Goal: Task Accomplishment & Management: Manage account settings

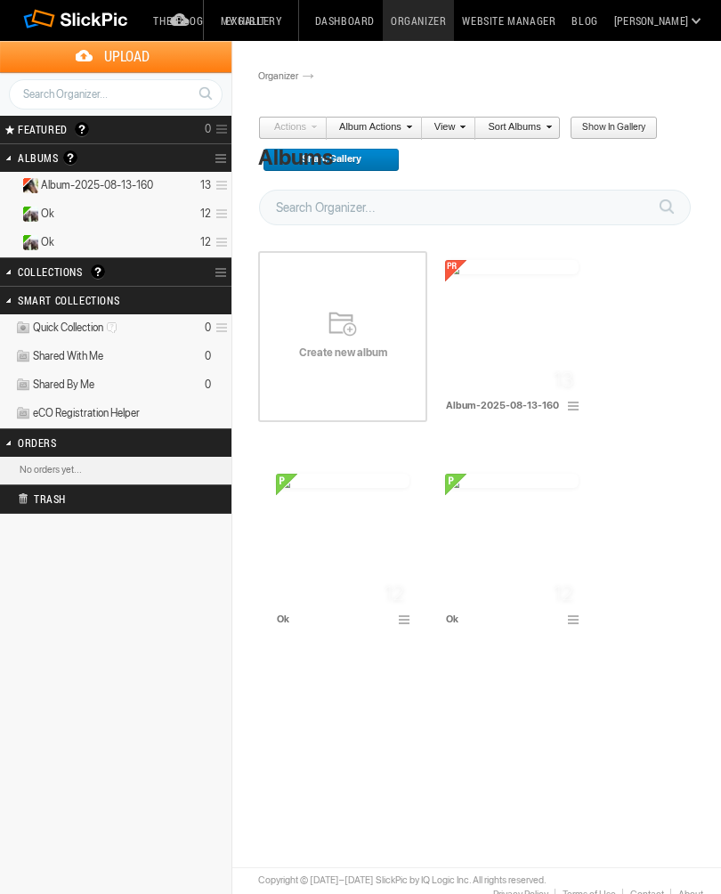
click at [104, 185] on span "Album-2025-08-13-160" at bounding box center [97, 185] width 112 height 14
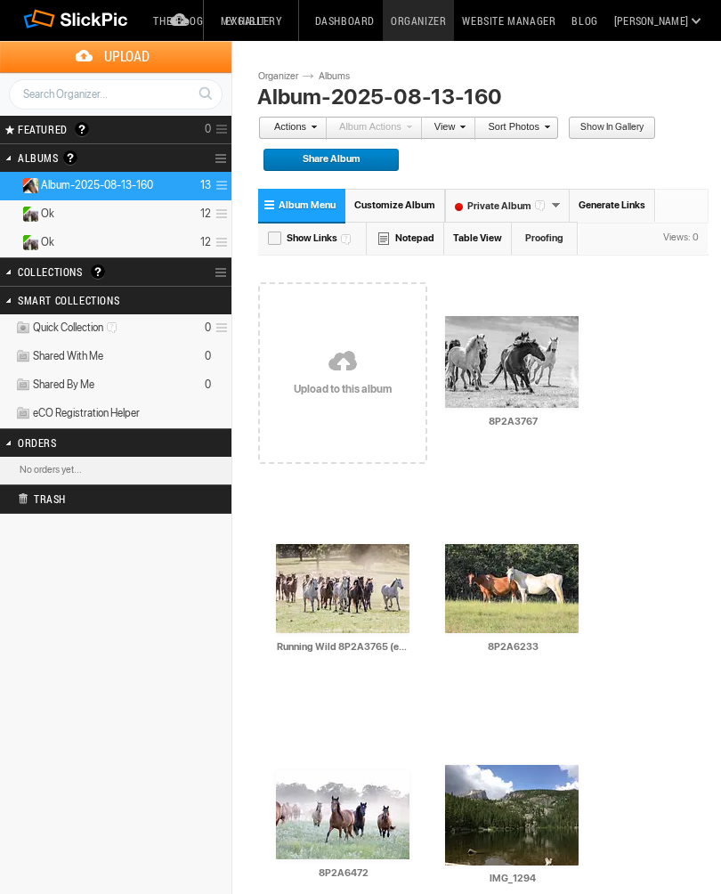
click at [418, 209] on span "Customize Album" at bounding box center [394, 205] width 81 height 12
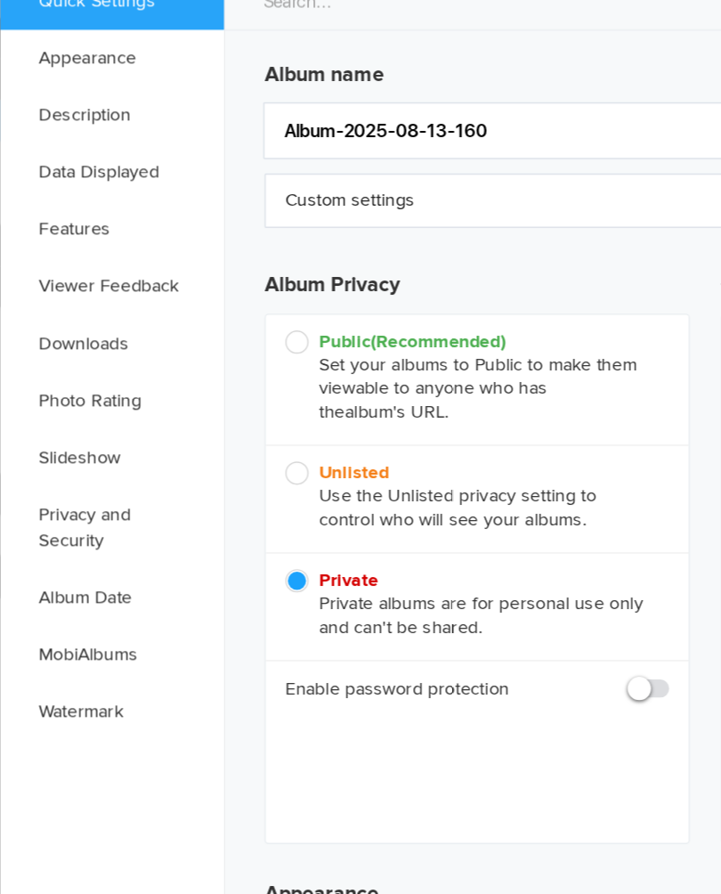
click at [101, 124] on link "Appearance" at bounding box center [77, 143] width 154 height 39
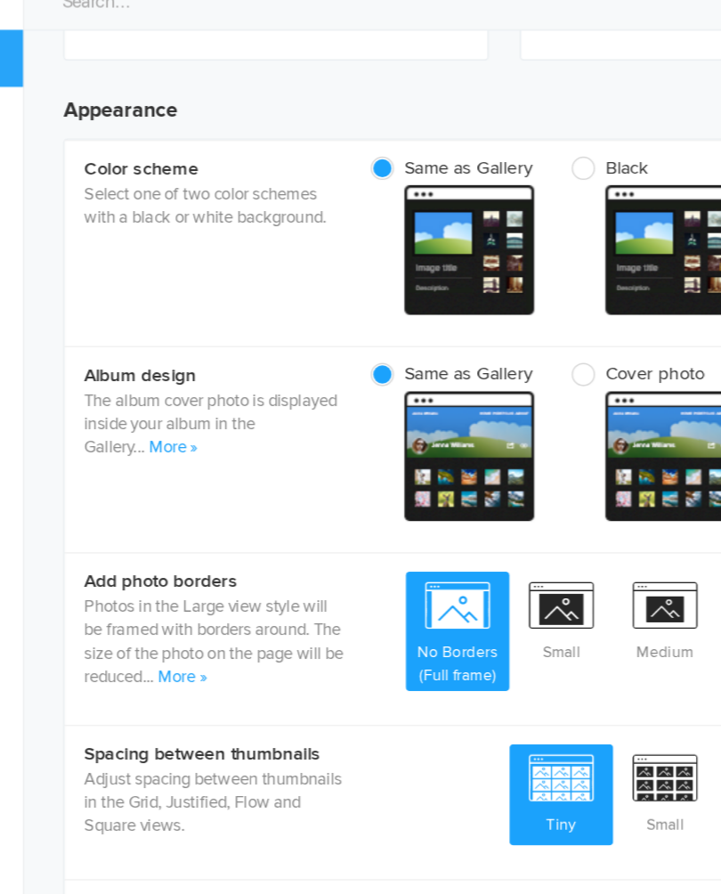
scroll to position [538, 0]
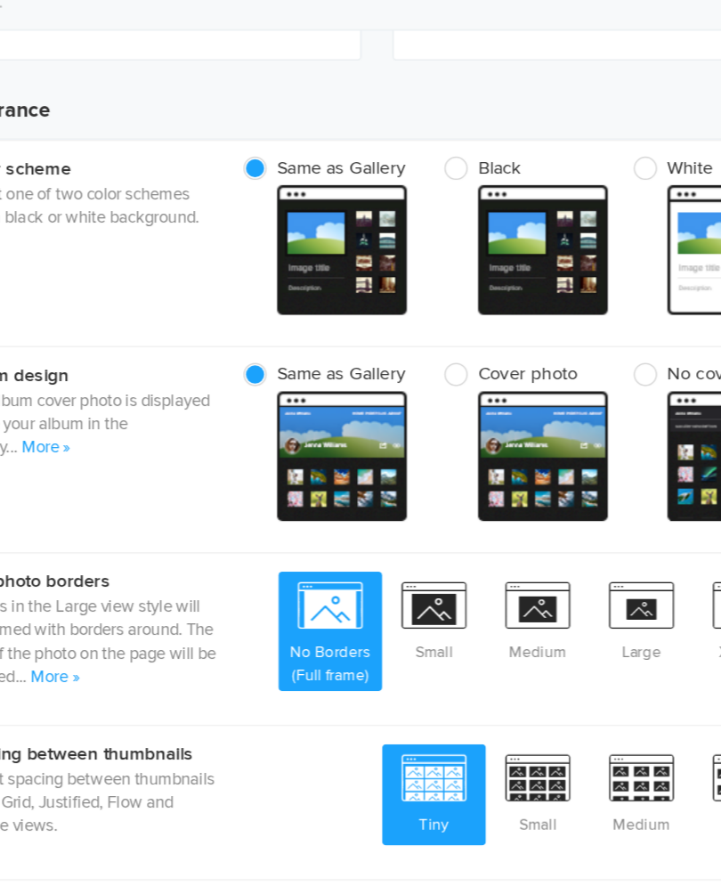
click at [554, 372] on span "cover From gallery - dark" at bounding box center [598, 416] width 89 height 89
click at [642, 352] on input "Cover photo cover From gallery - dark" at bounding box center [642, 352] width 1 height 1
radio input "true"
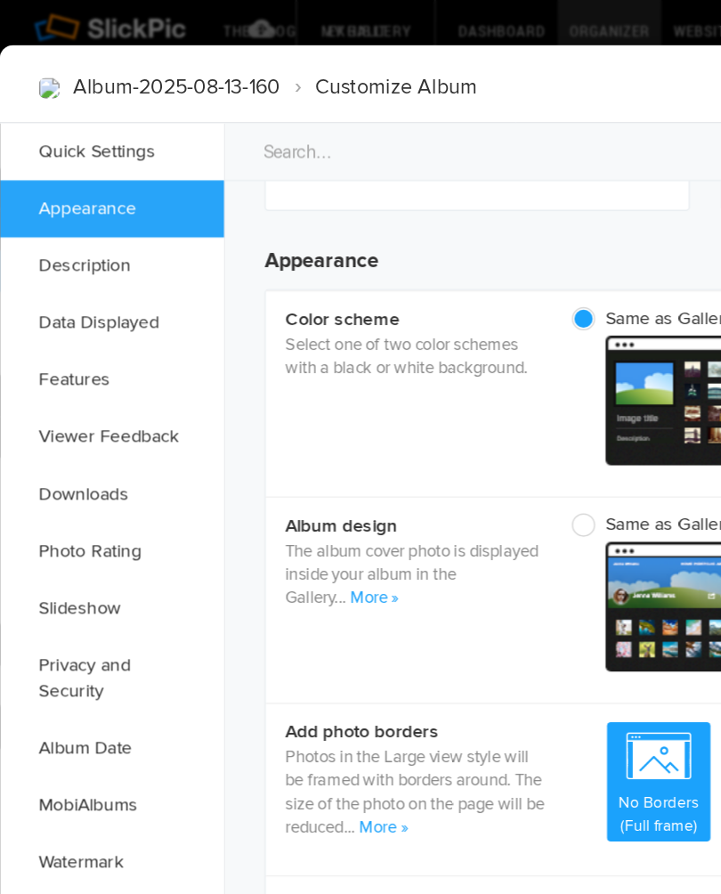
click at [72, 577] on link "Watermark" at bounding box center [77, 592] width 154 height 39
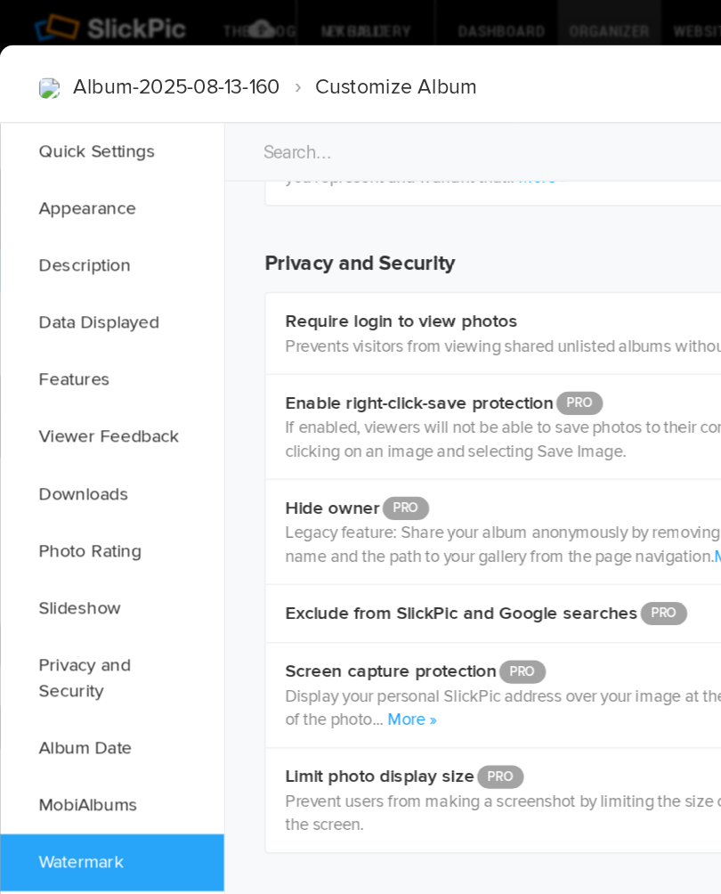
scroll to position [3716, 0]
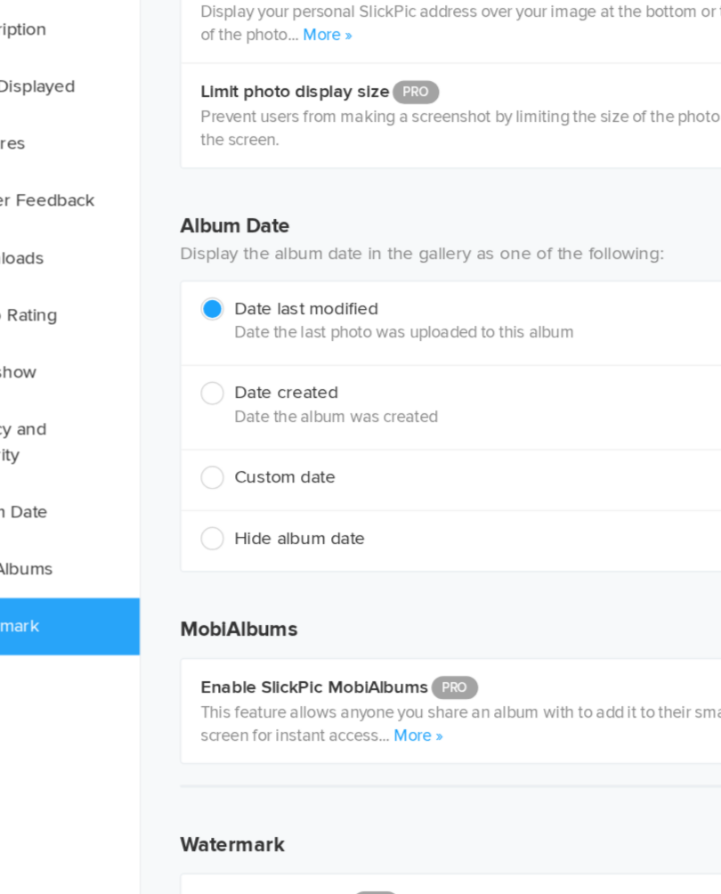
click at [196, 524] on span "Hide album date" at bounding box center [480, 532] width 568 height 16
click at [195, 523] on input "Hide album date" at bounding box center [195, 523] width 1 height 1
radio input "true"
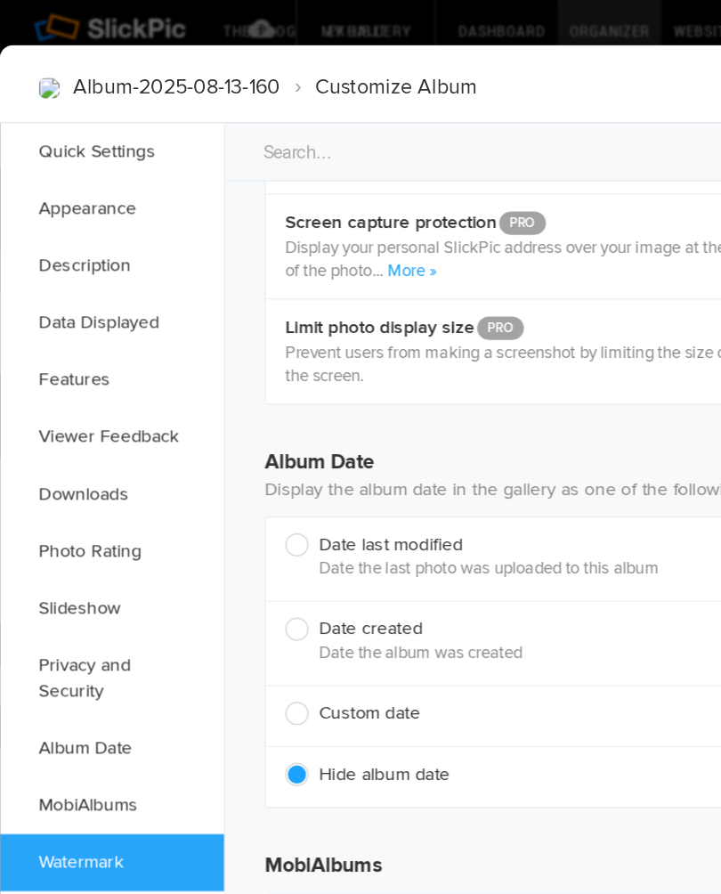
click at [112, 545] on link "MobiAlbums" at bounding box center [77, 552] width 154 height 39
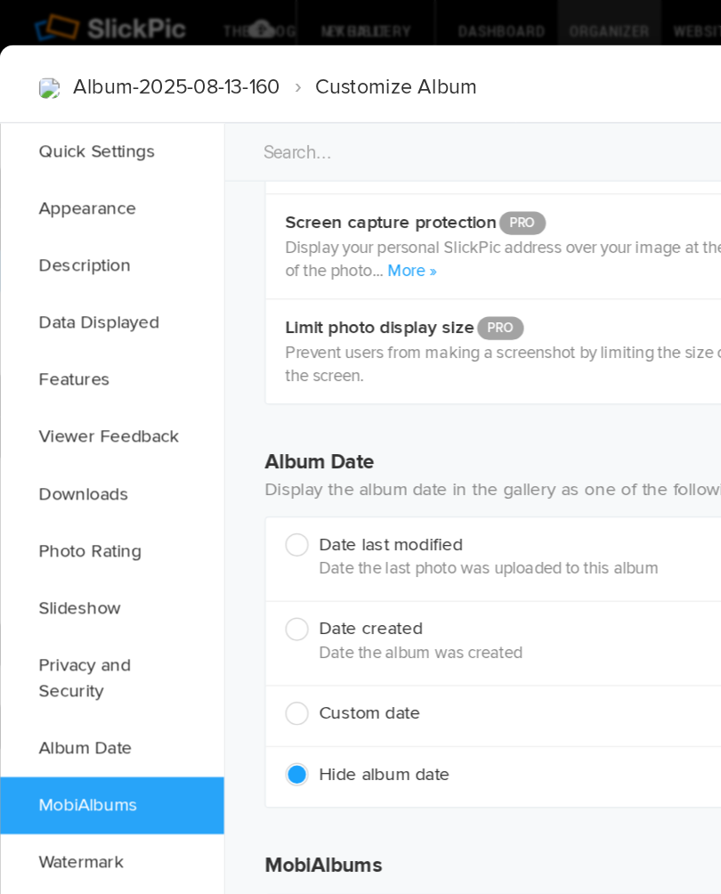
click at [84, 89] on link "Quick Settings" at bounding box center [77, 104] width 154 height 39
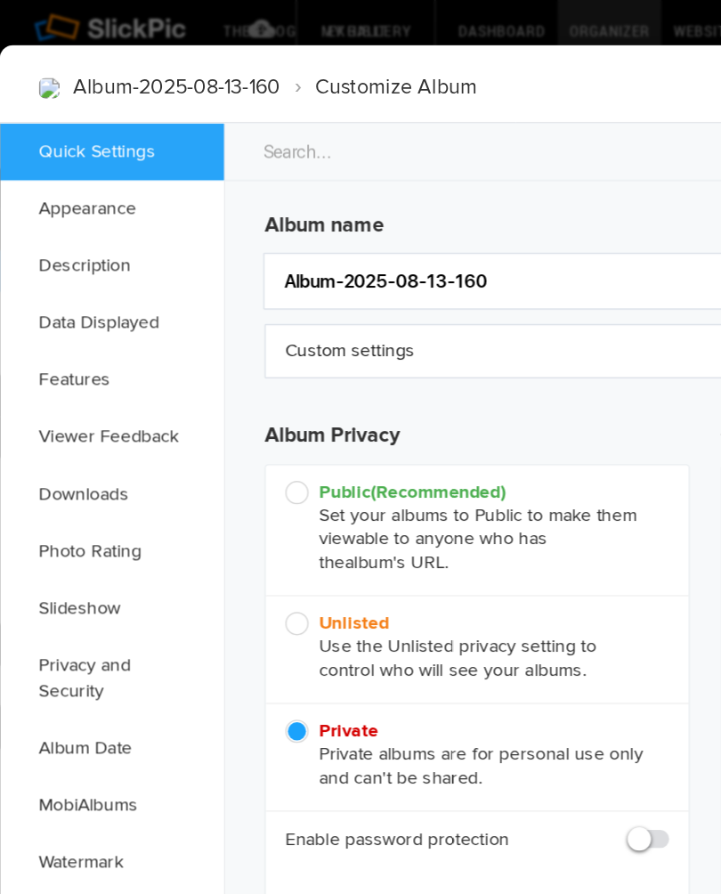
scroll to position [0, 0]
click at [386, 174] on input "Album-2025-08-13-160" at bounding box center [484, 193] width 606 height 39
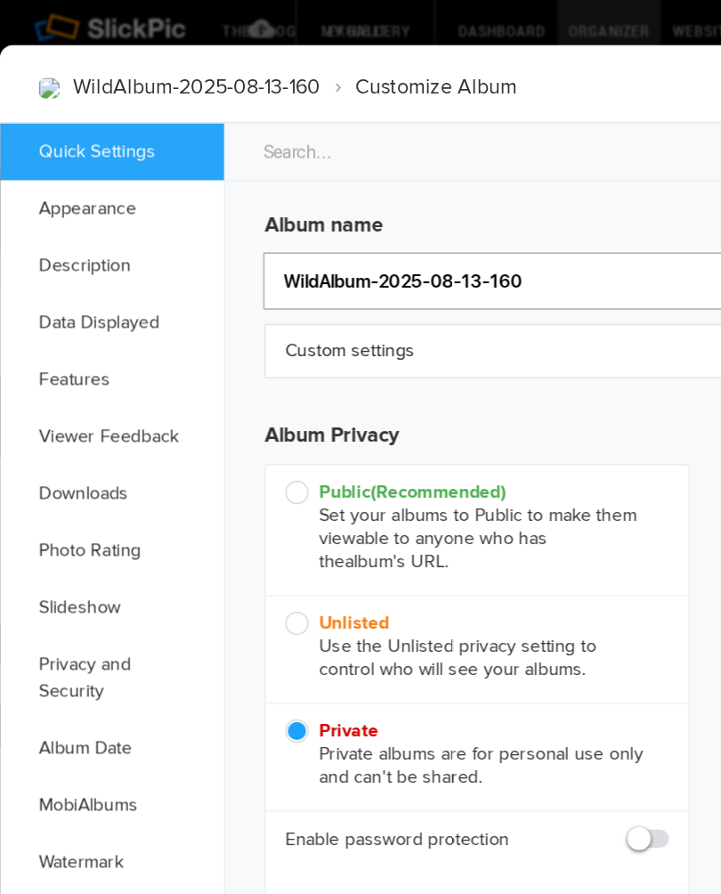
type input "Wild Album-2025-08-13-160"
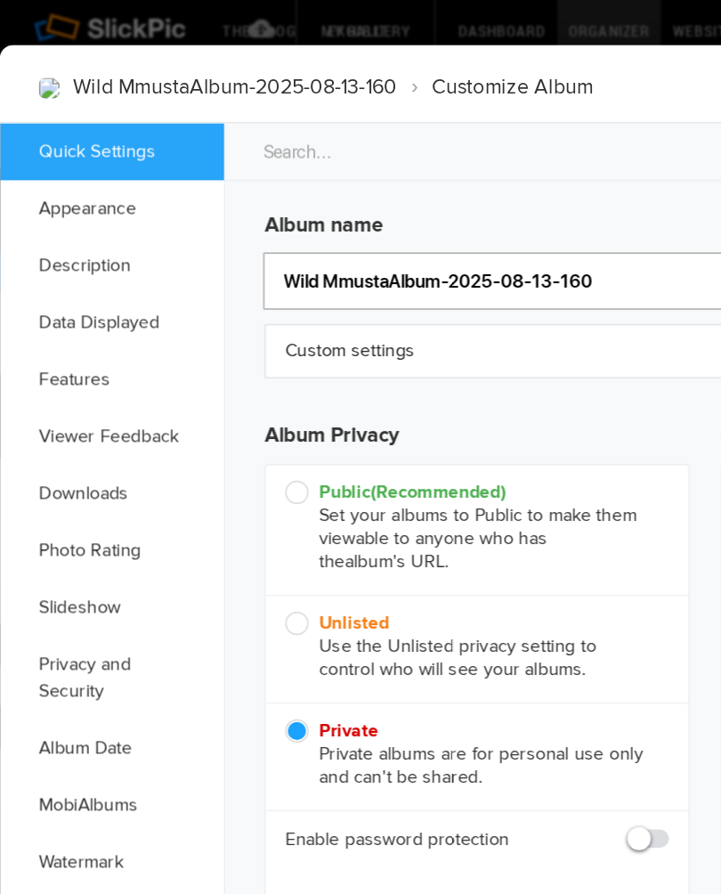
type input "Wild MmustanAlbum-2025-08-13-160"
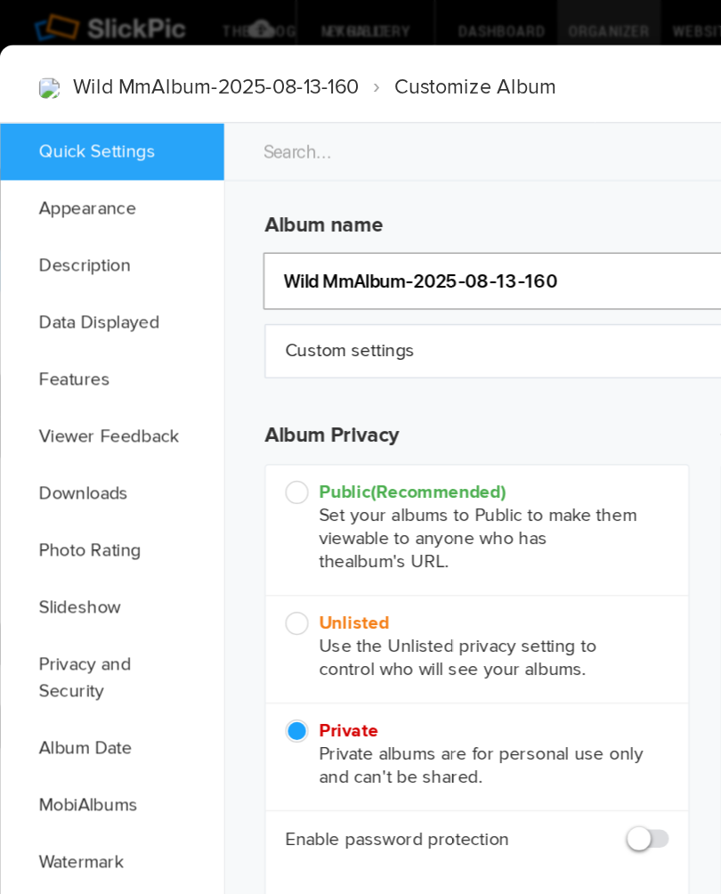
type input "Wild MAlbum-2025-08-13-160"
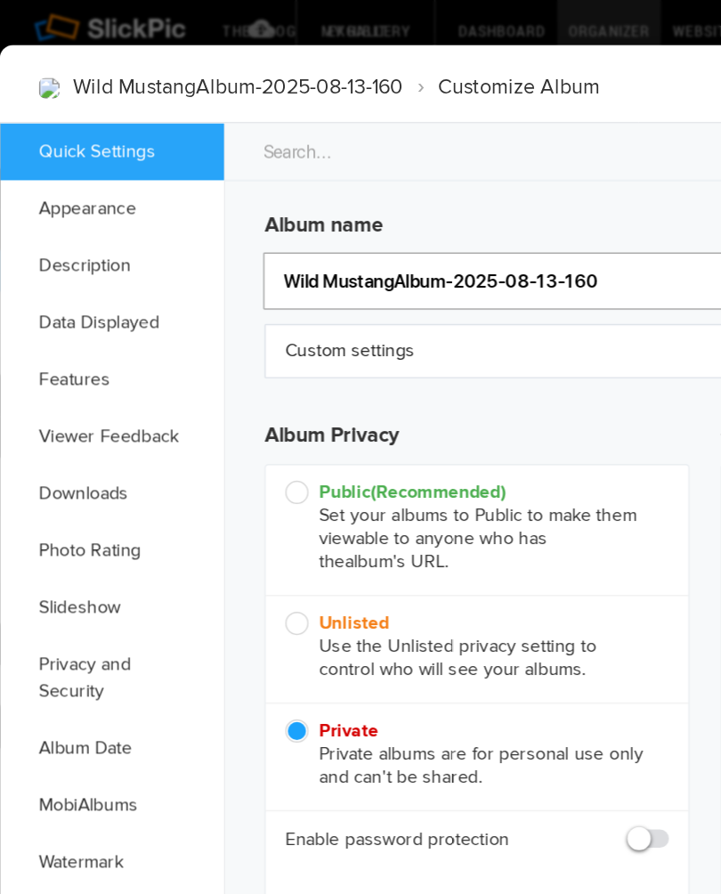
type input "Wild Mustang Album-2025-08-13-160"
type input "Wild Mustang HorAlbum-2025-08-13-160"
type input "Wild Mustang HoAlbum-2025-08-13-160"
type input "Wild Mustang Horses Album-2025-08-13-160"
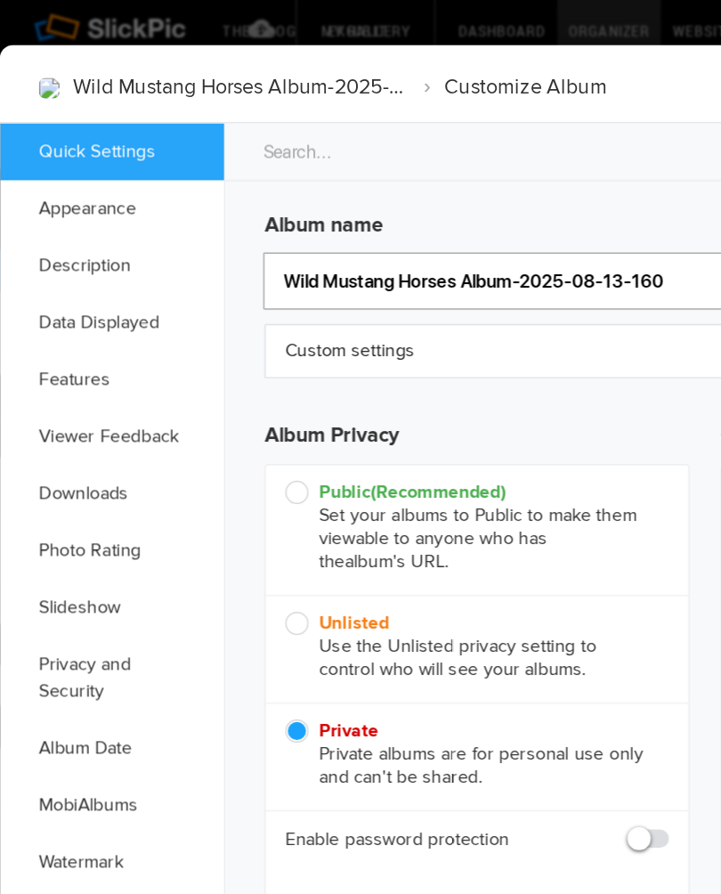
type input "Wild Mustang Horses Album-2025-08-13-160"
click at [476, 174] on input "Wild Mustang Horses Album-2025-08-13-160" at bounding box center [484, 193] width 606 height 39
click at [466, 189] on input "Wild Mustang Horses Album-2025-08-13-160" at bounding box center [484, 193] width 606 height 39
type input "Wild Mustang Horses Album"
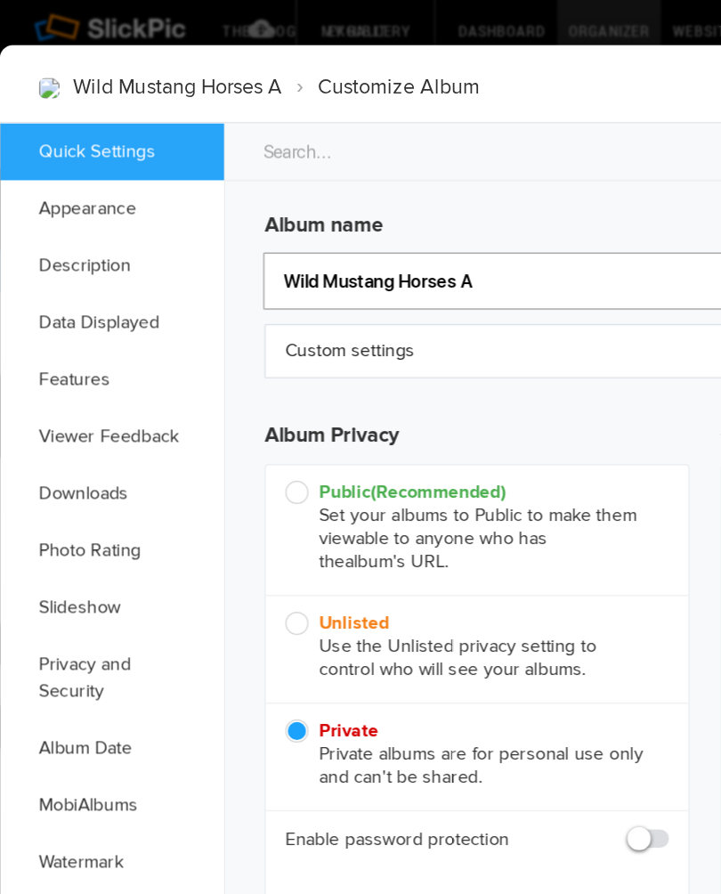
type input "Wild Mustang Horses"
type input "Wild Mustang Horses Pict"
type input "Wild Mustang Horses Pic"
type input "Wild Mustang Horses Pictures"
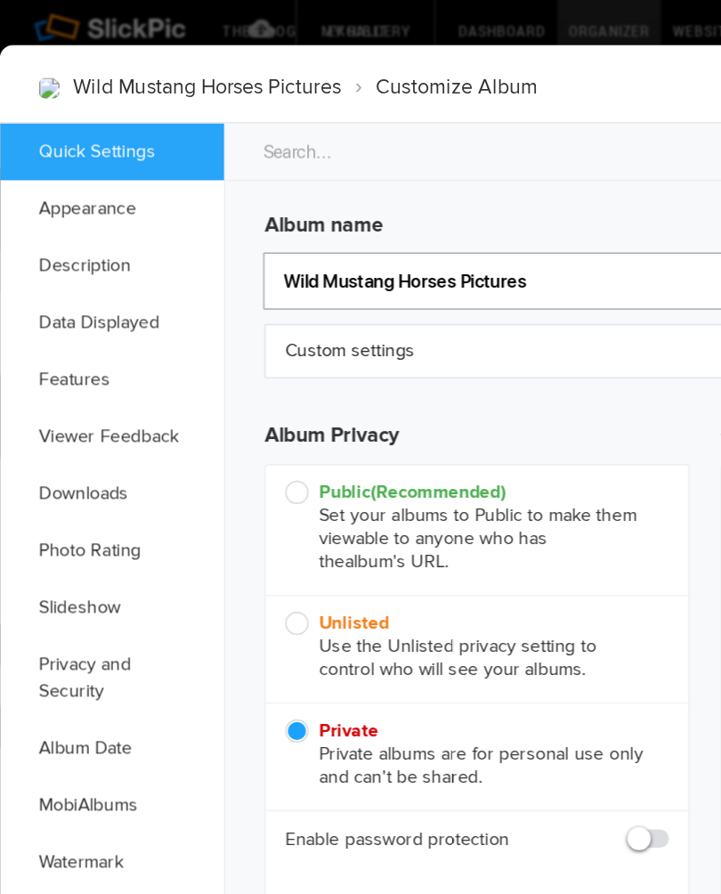
type input "Wild Mustang Horses Pictures"
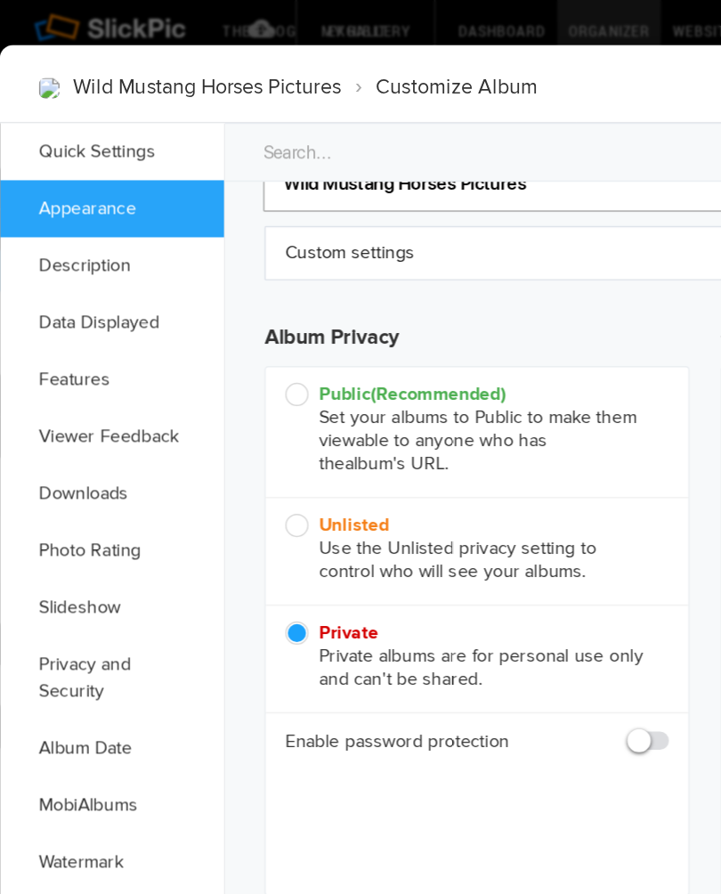
scroll to position [66, 0]
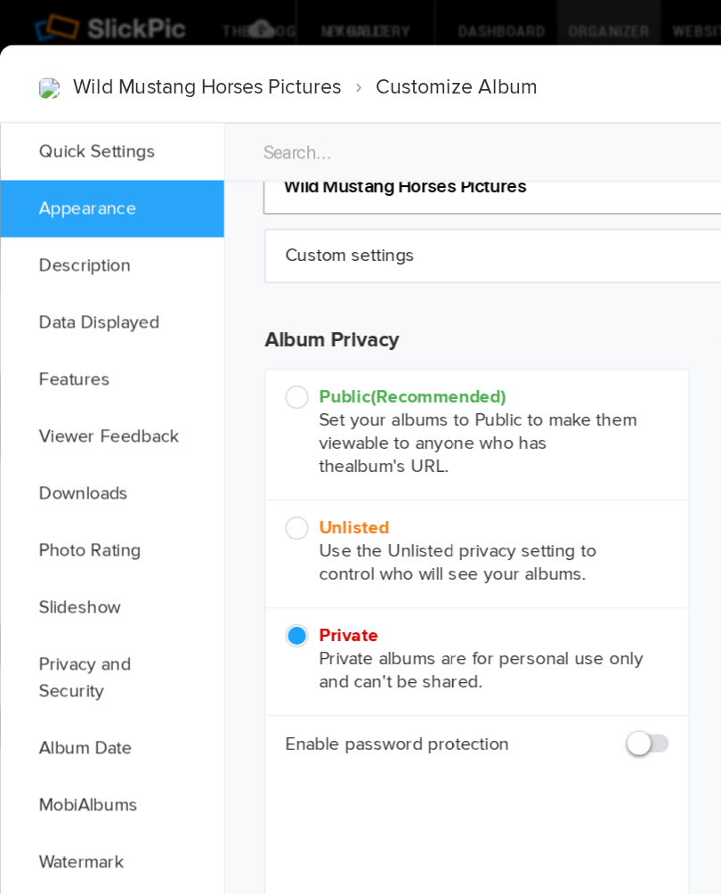
type input "Wild Mustang Horses Pictures"
click at [37, 170] on link "Description" at bounding box center [77, 182] width 154 height 39
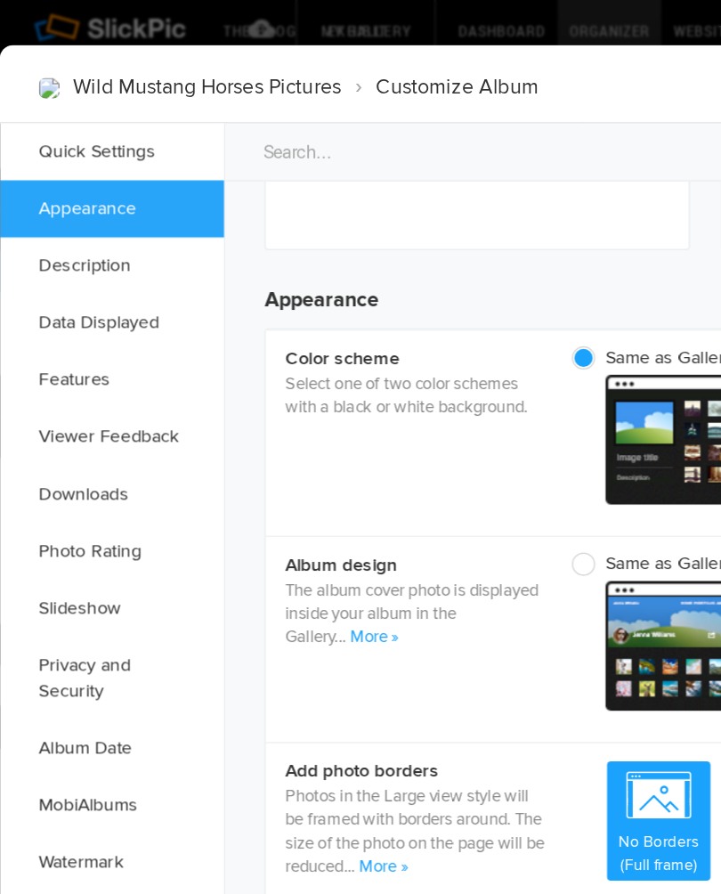
scroll to position [509, 0]
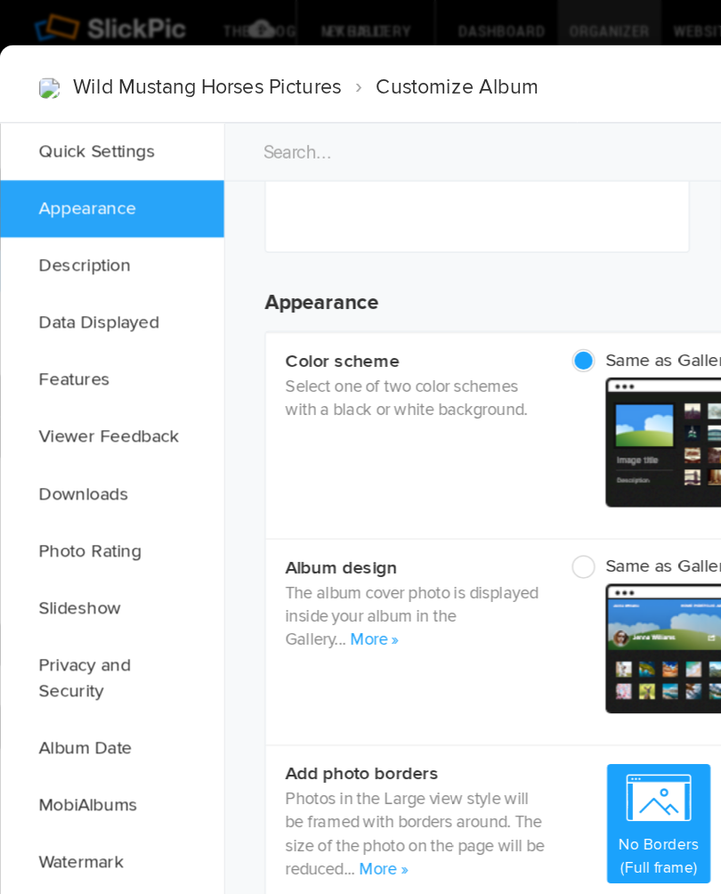
click at [52, 412] on link "Slideshow" at bounding box center [77, 417] width 154 height 39
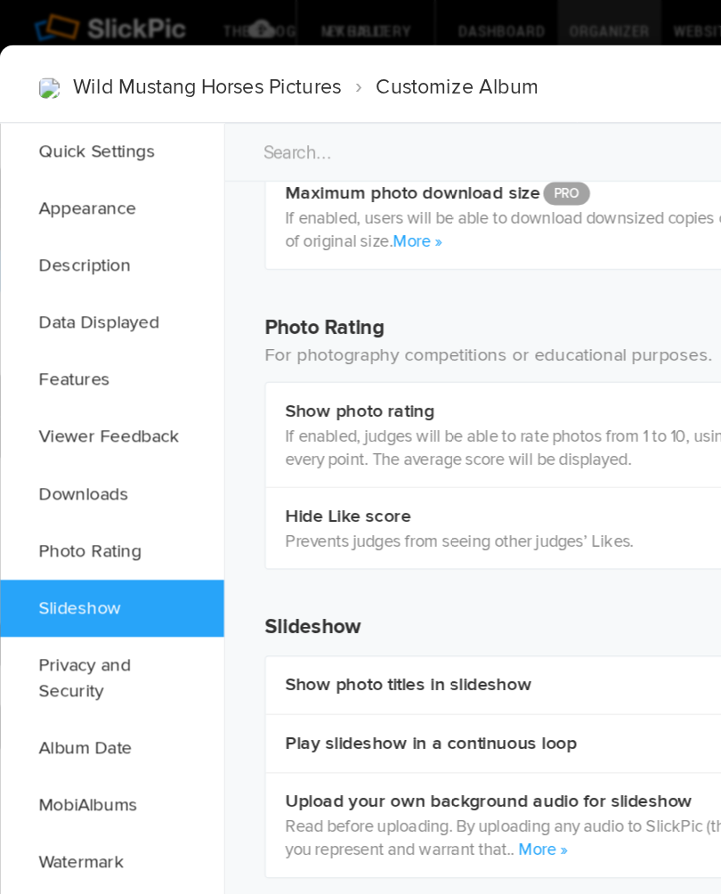
scroll to position [3226, 0]
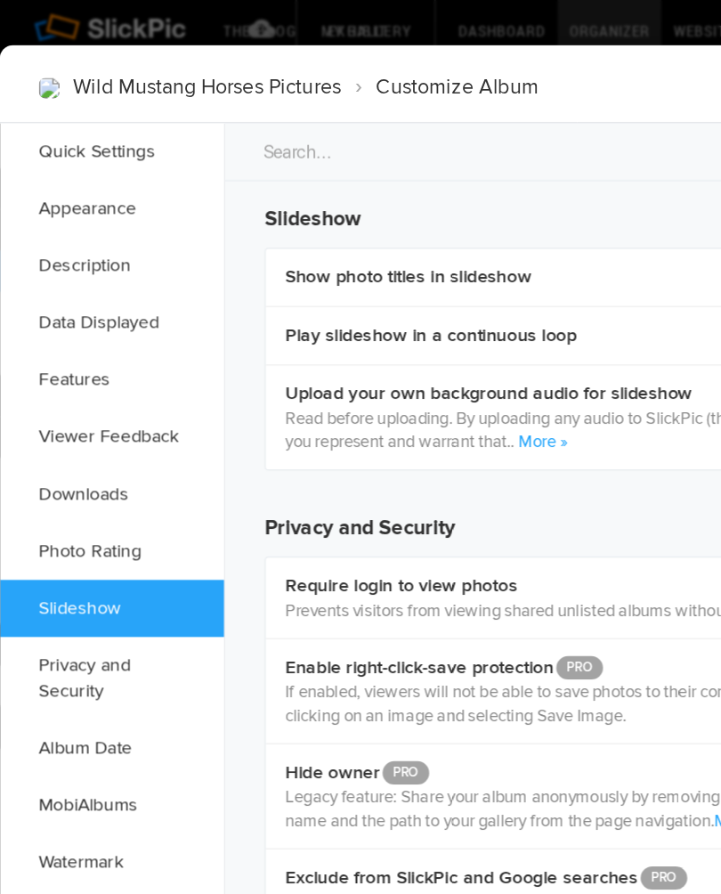
click at [407, 218] on div "Play slideshow in a continuous loop" at bounding box center [485, 230] width 604 height 40
click at [379, 229] on b "Play slideshow in a continuous loop" at bounding box center [296, 231] width 200 height 18
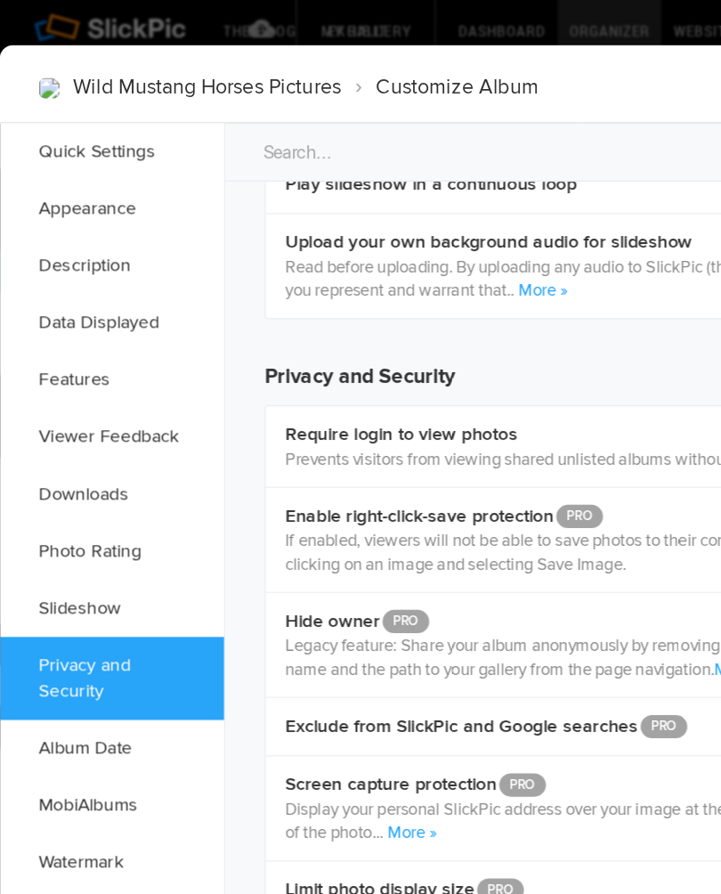
scroll to position [3329, 0]
click at [59, 409] on link "Slideshow" at bounding box center [77, 417] width 154 height 39
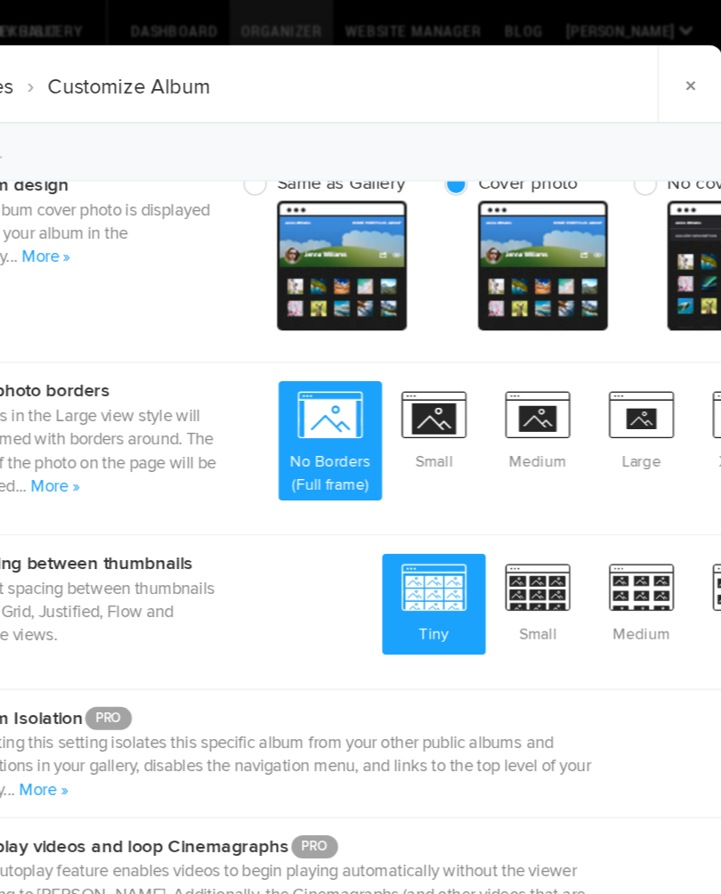
scroll to position [764, 0]
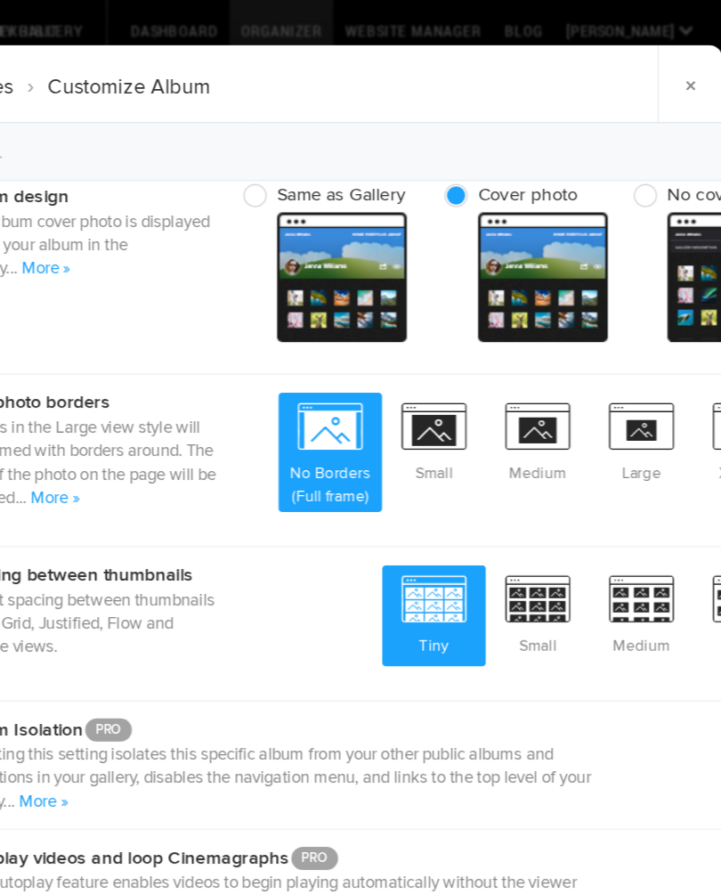
click at [488, 278] on span "Small" at bounding box center [523, 303] width 71 height 66
click at [558, 270] on input "Small" at bounding box center [558, 269] width 1 height 1
radio input "true"
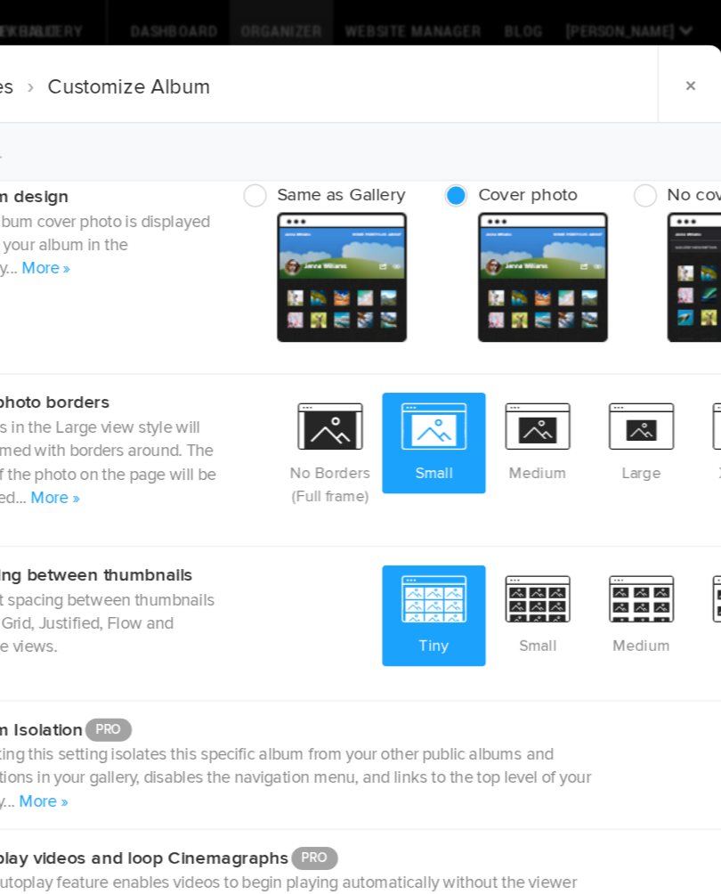
click at [630, 399] on span "Medium" at bounding box center [665, 421] width 71 height 66
click at [701, 388] on input "Medium" at bounding box center [701, 387] width 1 height 1
radio input "true"
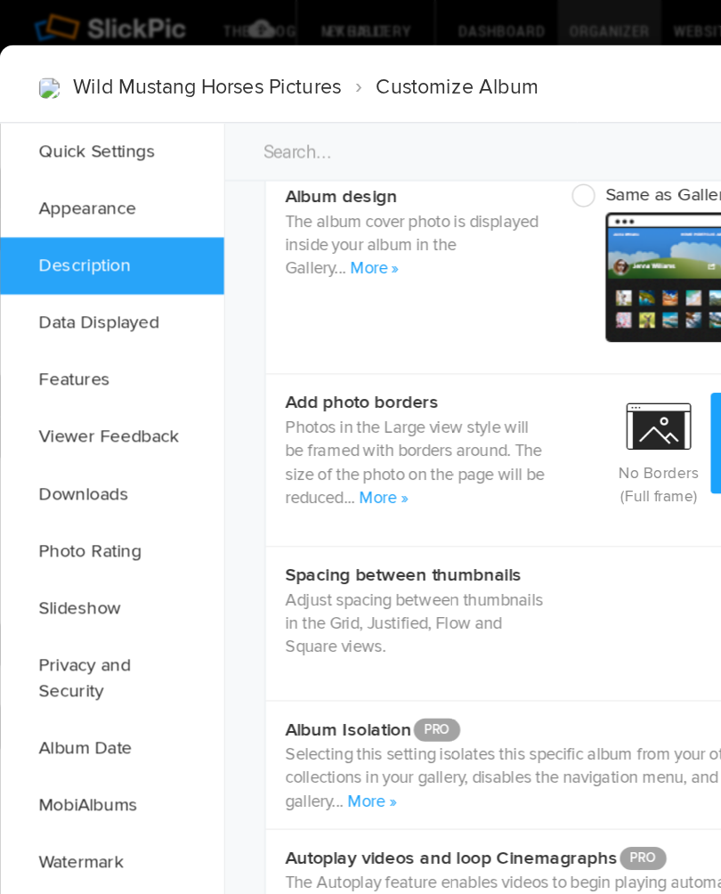
click at [53, 126] on link "Appearance" at bounding box center [77, 143] width 154 height 39
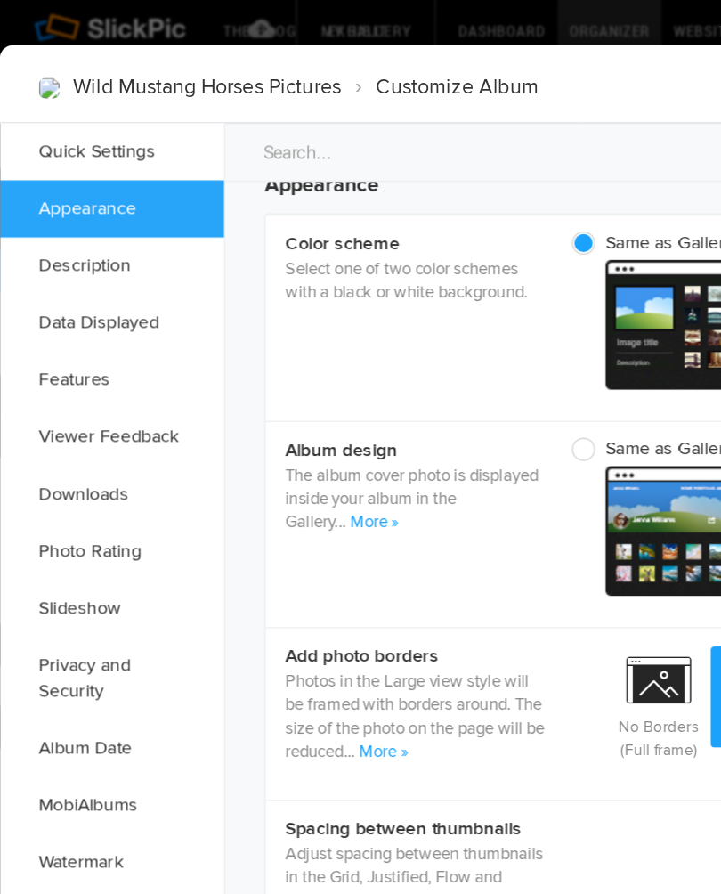
scroll to position [566, 0]
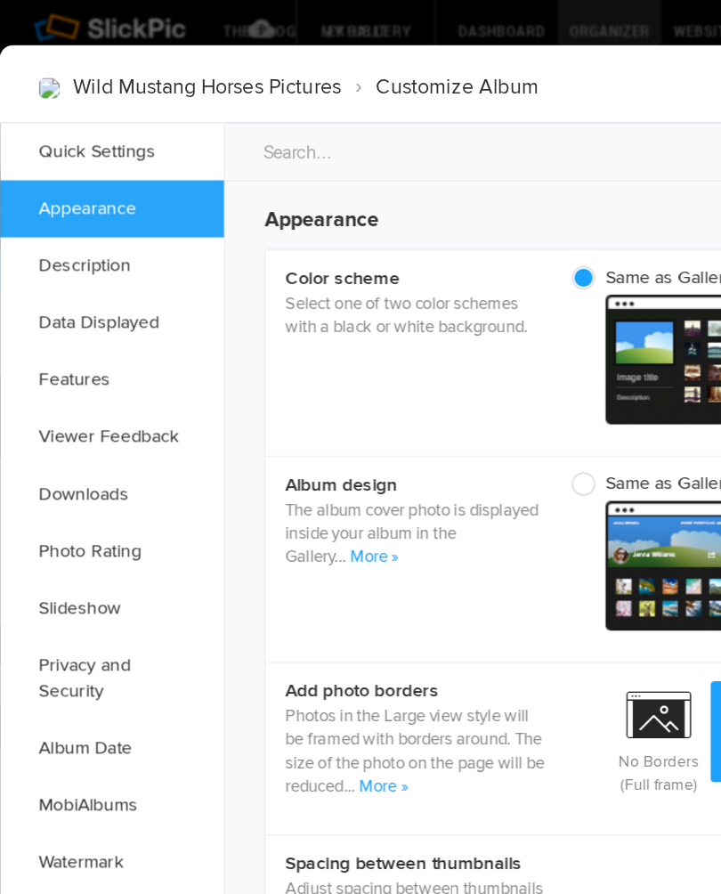
click at [58, 93] on link "Quick Settings" at bounding box center [77, 104] width 154 height 39
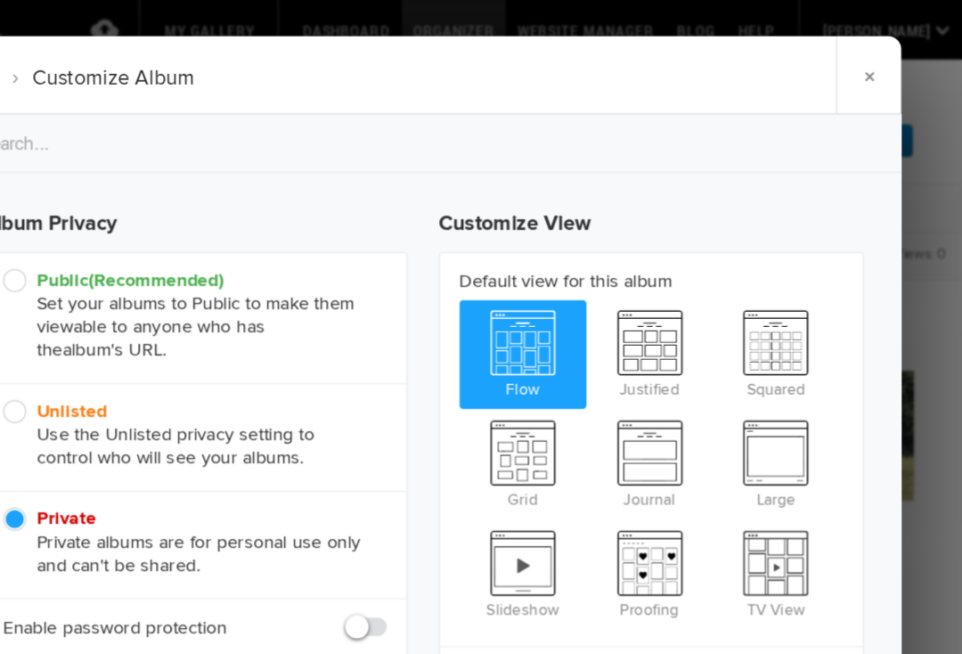
scroll to position [140, 0]
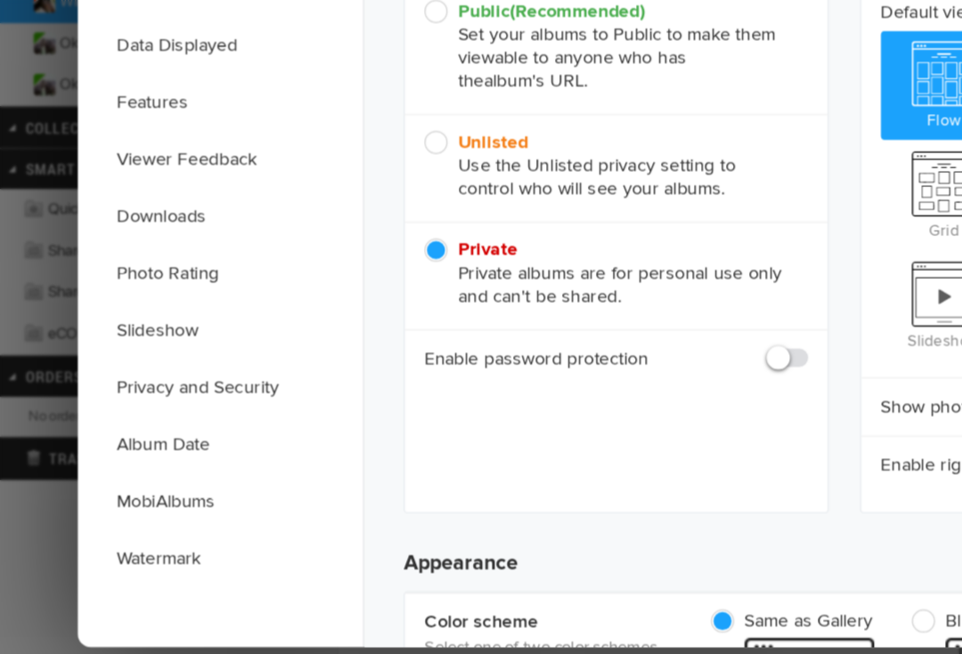
click at [109, 549] on link "Watermark" at bounding box center [151, 568] width 196 height 39
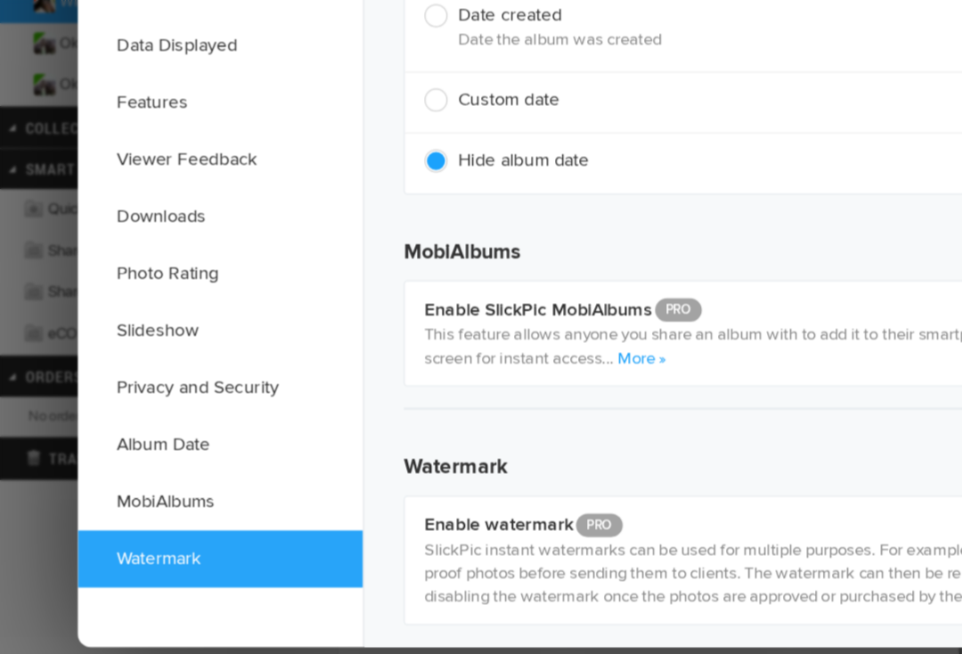
scroll to position [3945, 0]
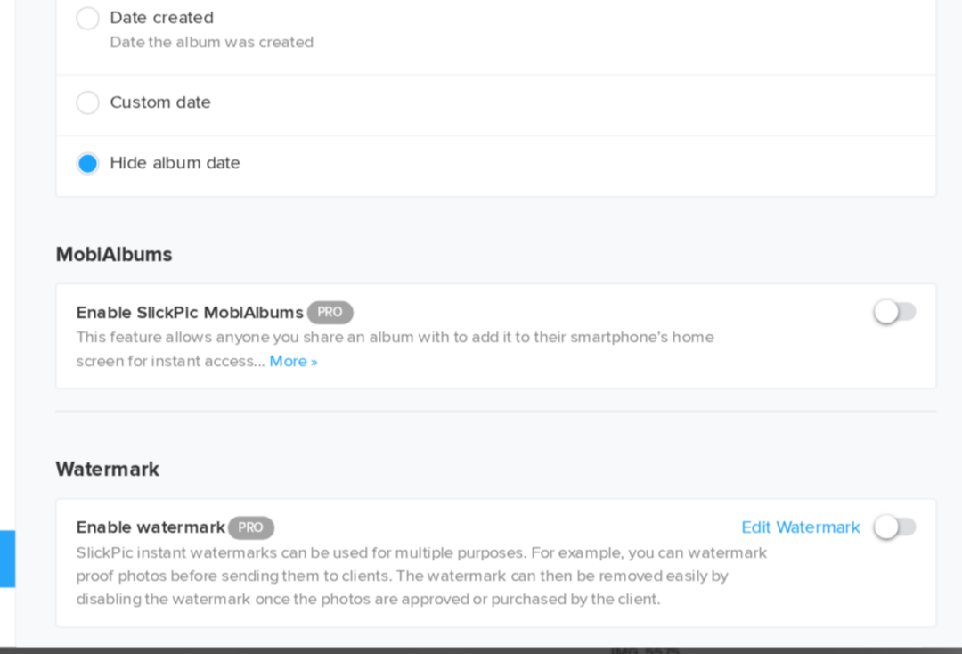
click at [720, 538] on span at bounding box center [868, 538] width 0 height 0
click at [720, 537] on input "checkbox" at bounding box center [867, 537] width 1 height 1
checkbox input "true"
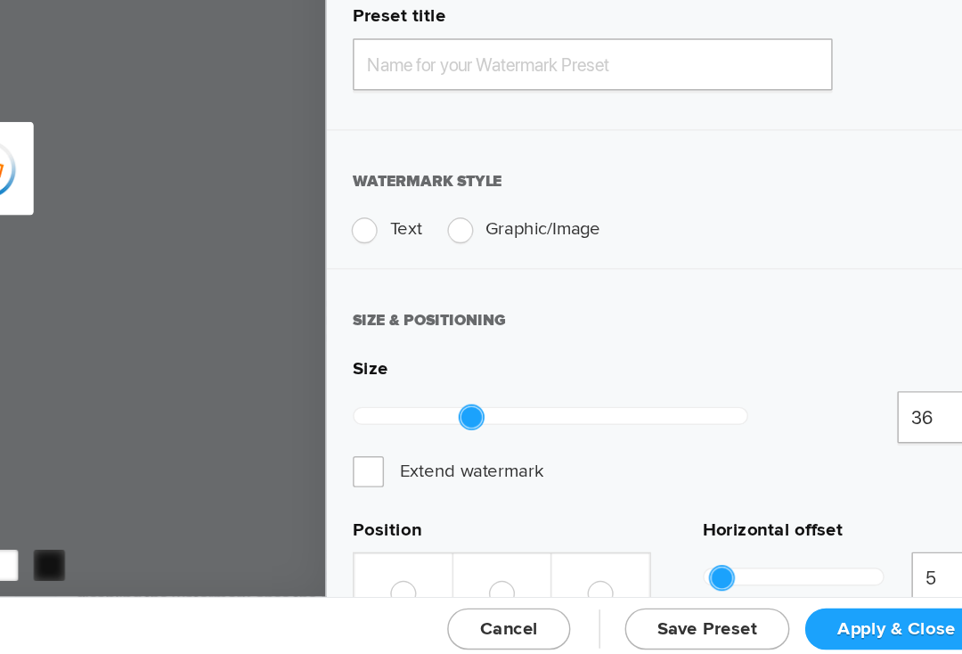
type input "Watermark-8/14/2025"
radio input "true"
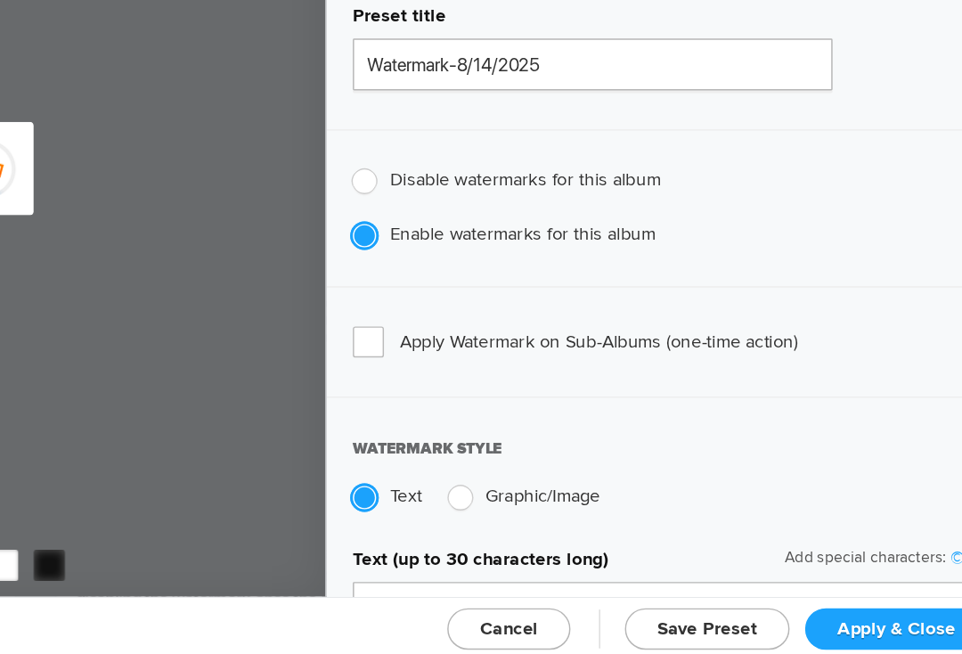
type input "SandyLynnPhoto"
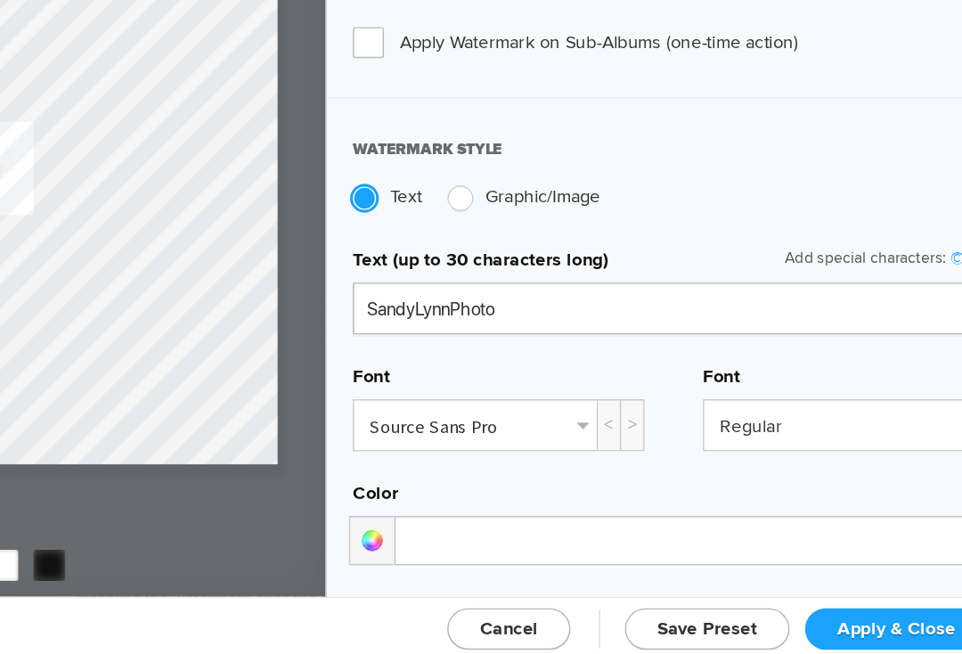
scroll to position [211, 0]
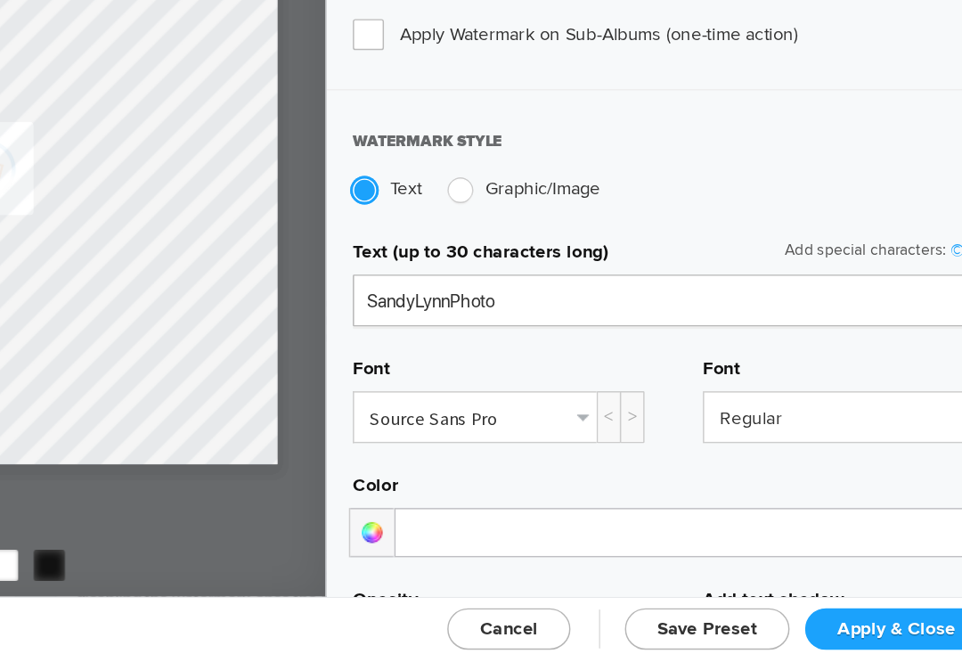
click at [482, 454] on link "Source Sans Pro" at bounding box center [565, 471] width 167 height 34
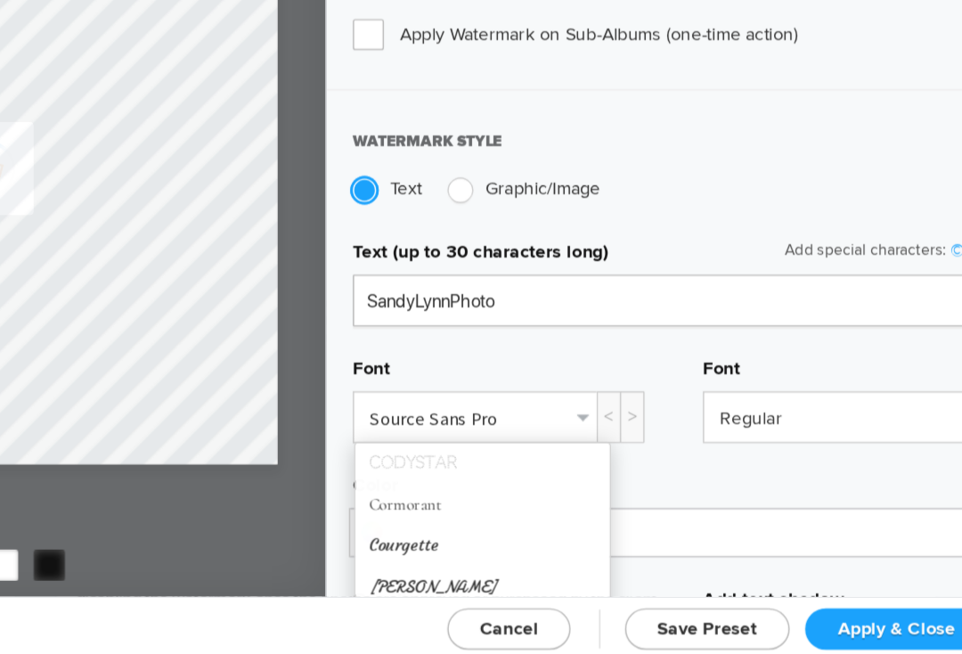
scroll to position [154, 0]
click at [483, 543] on link "Courgette" at bounding box center [570, 557] width 175 height 28
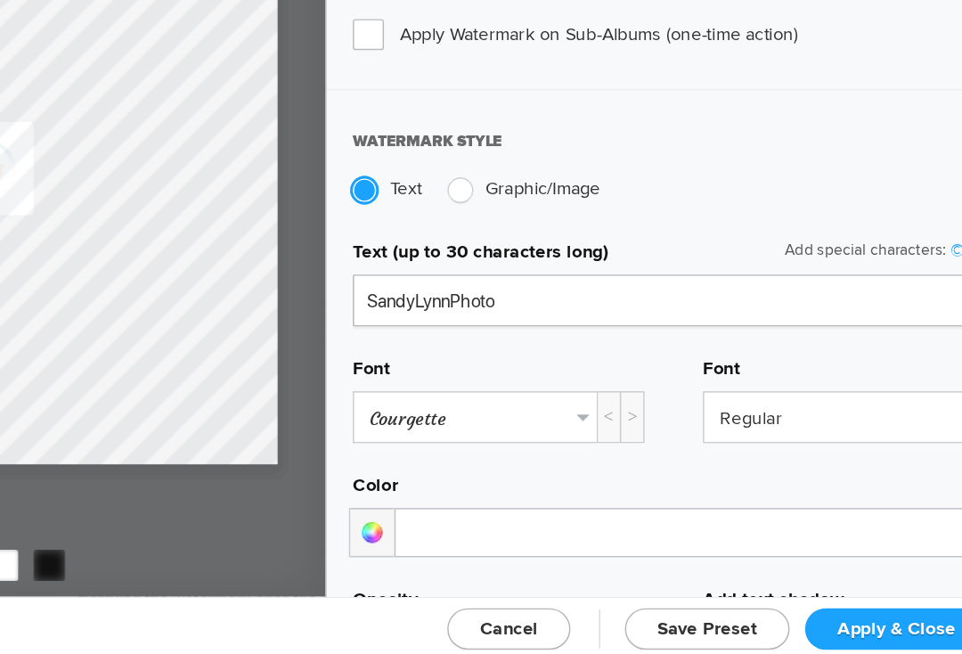
scroll to position [0, 0]
click at [720, 454] on link "Regular" at bounding box center [823, 471] width 203 height 34
click at [463, 332] on div "Text (up to 30 characters long) Add special characters: © ® ™ SandyLynnPhoto Fo…" at bounding box center [703, 498] width 481 height 333
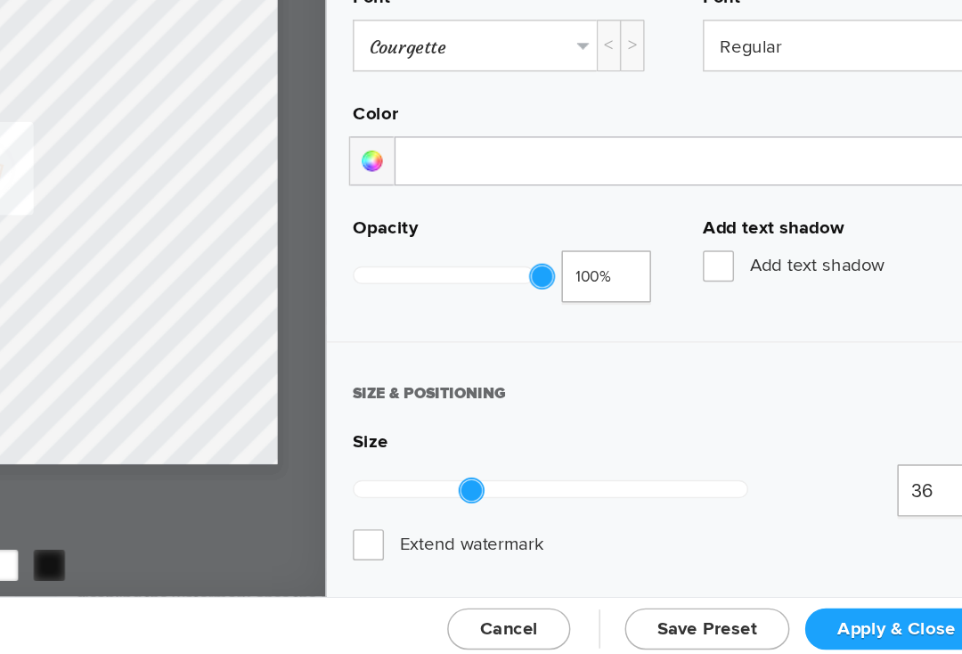
scroll to position [471, 0]
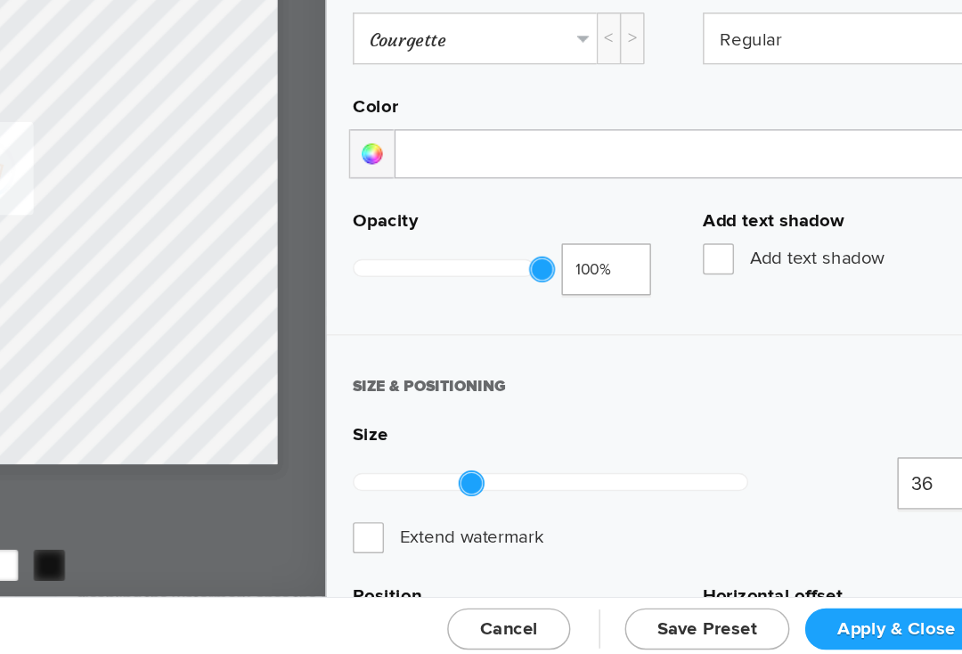
click at [720, 608] on span "Apply & Close" at bounding box center [854, 615] width 81 height 15
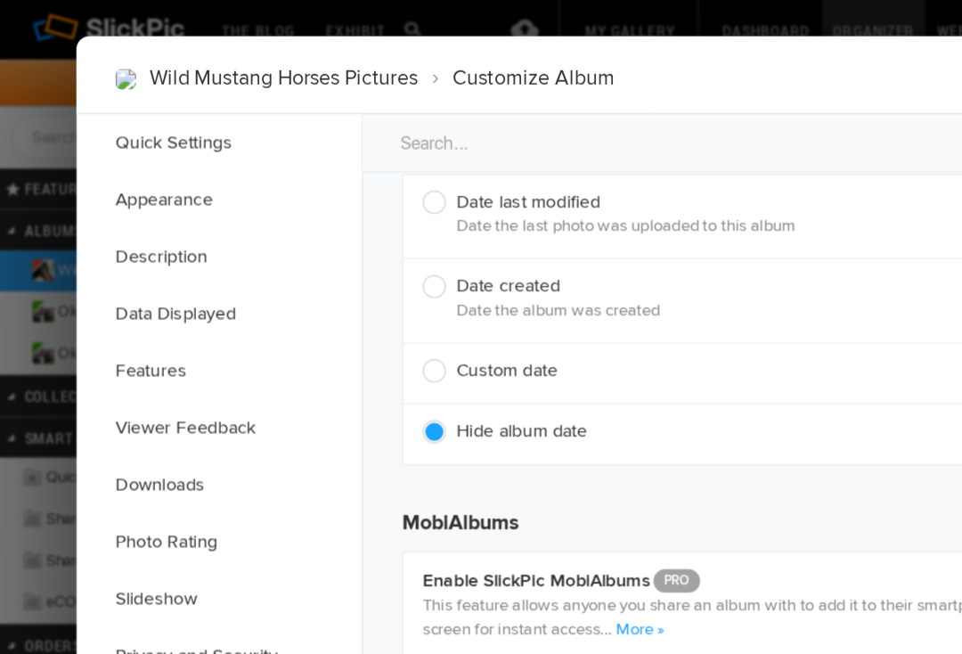
click at [93, 89] on link "Quick Settings" at bounding box center [151, 97] width 196 height 39
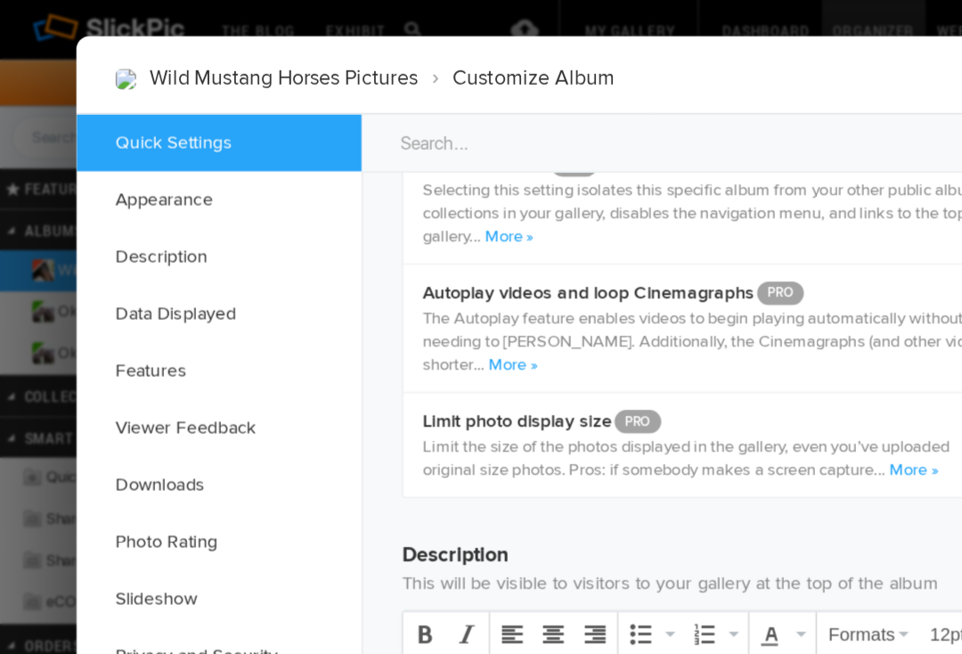
scroll to position [12, 0]
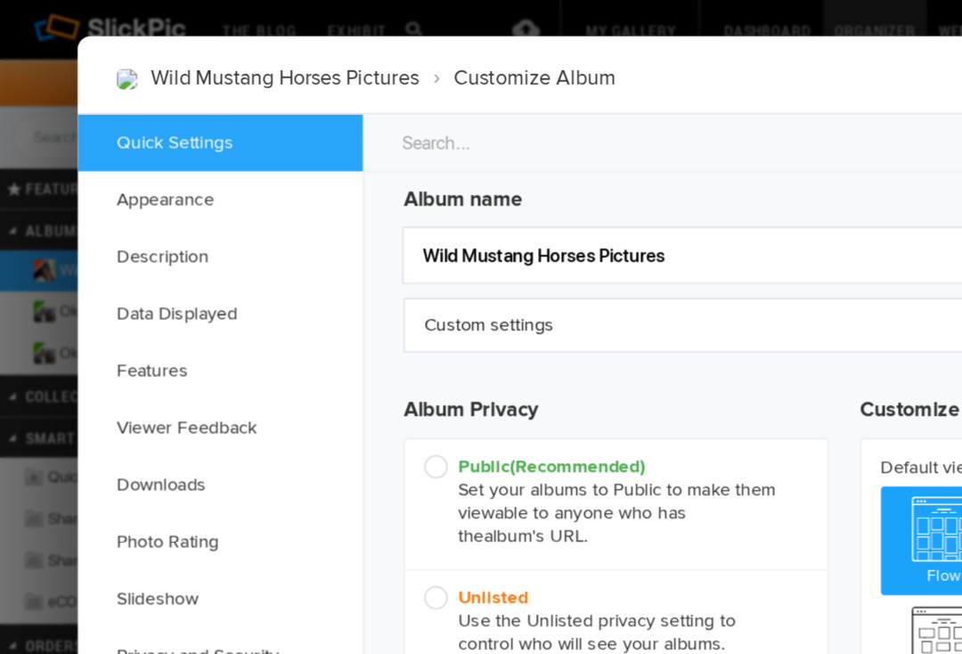
click at [41, 137] on div at bounding box center [481, 327] width 962 height 654
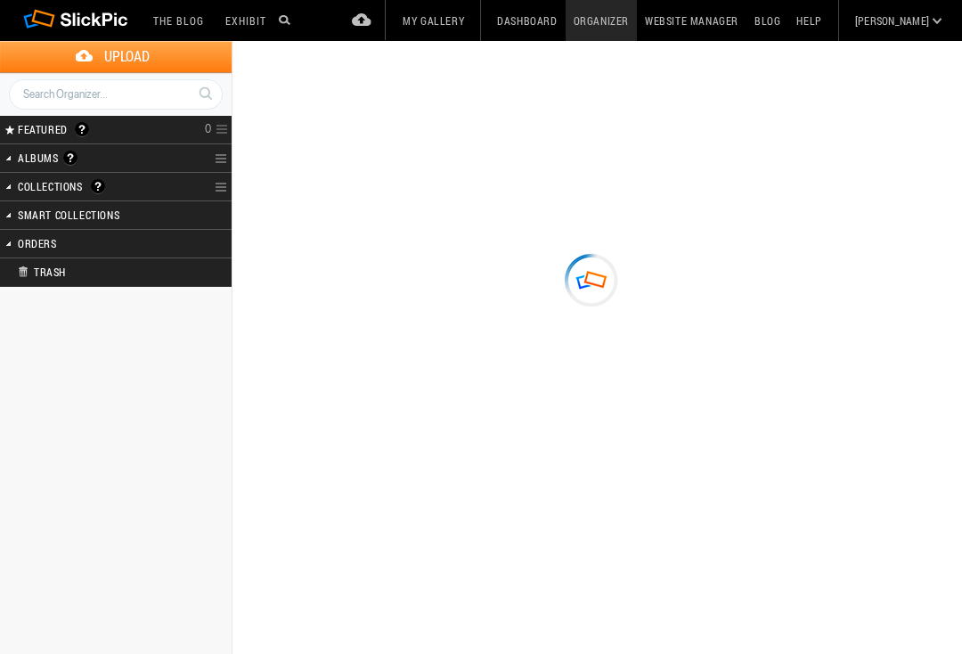
scroll to position [5, 0]
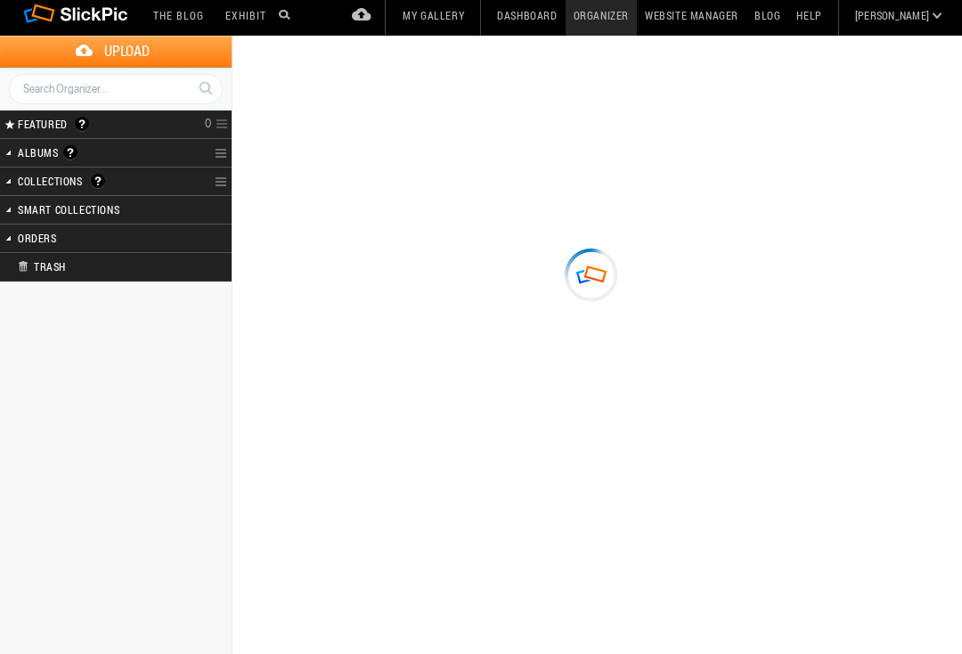
type input "Wild Mustang Horses Pictures"
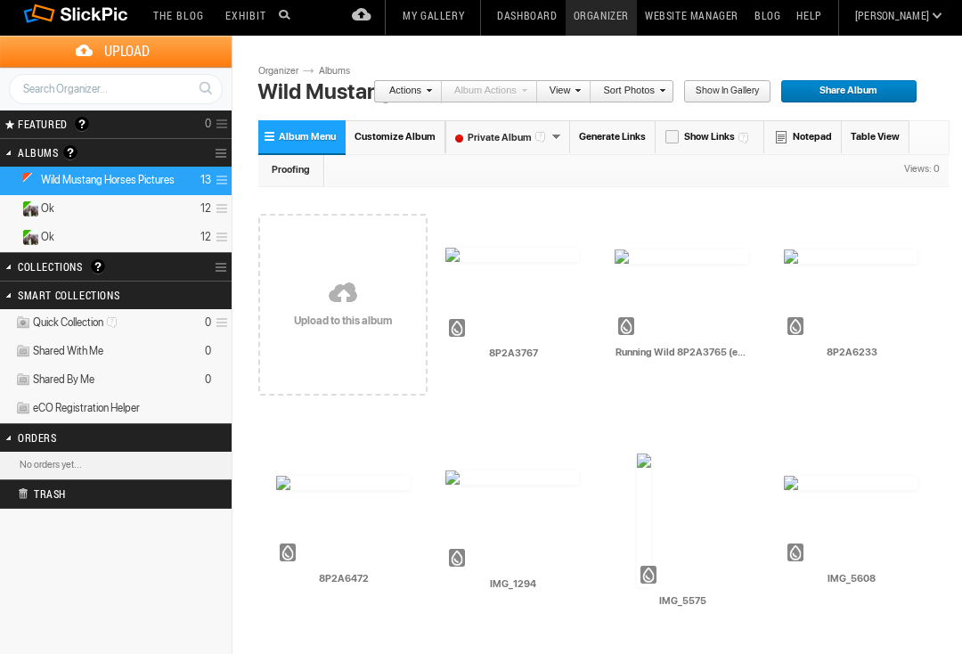
click at [499, 262] on img at bounding box center [512, 255] width 134 height 14
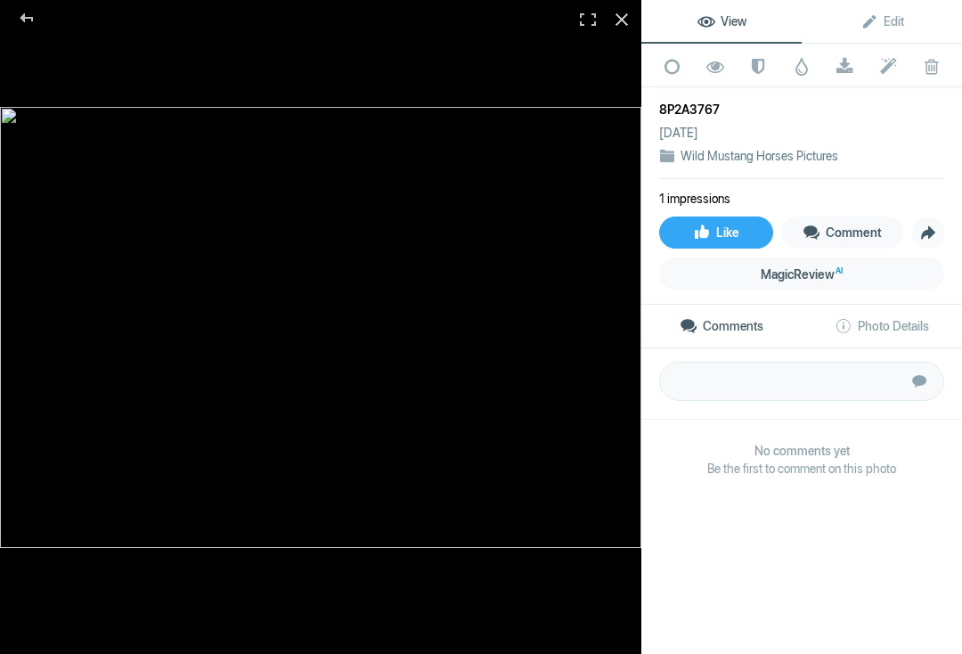
click at [201, 55] on div at bounding box center [320, 327] width 641 height 654
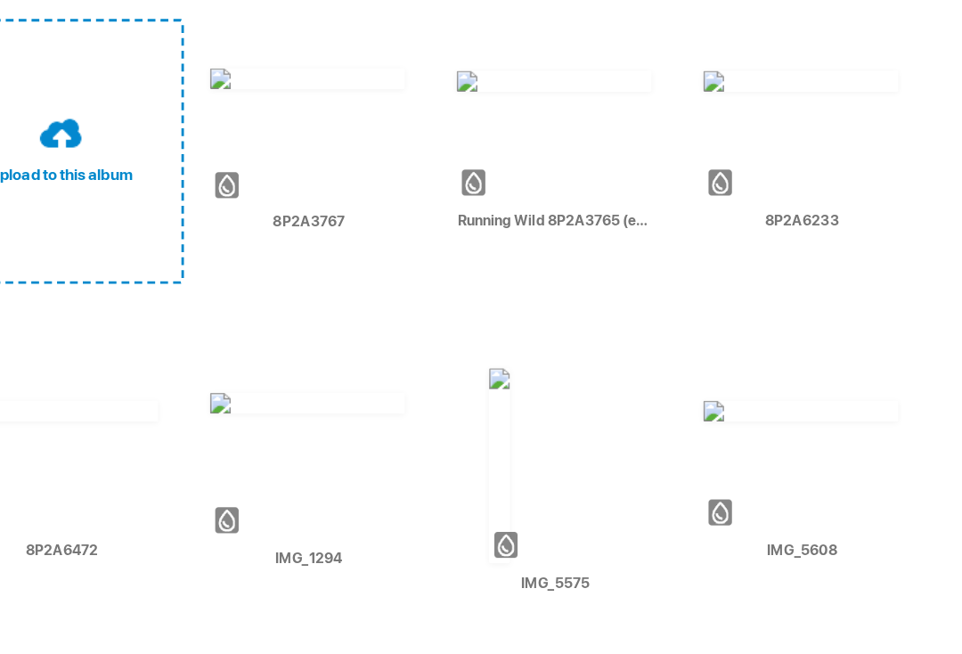
scroll to position [50, 0]
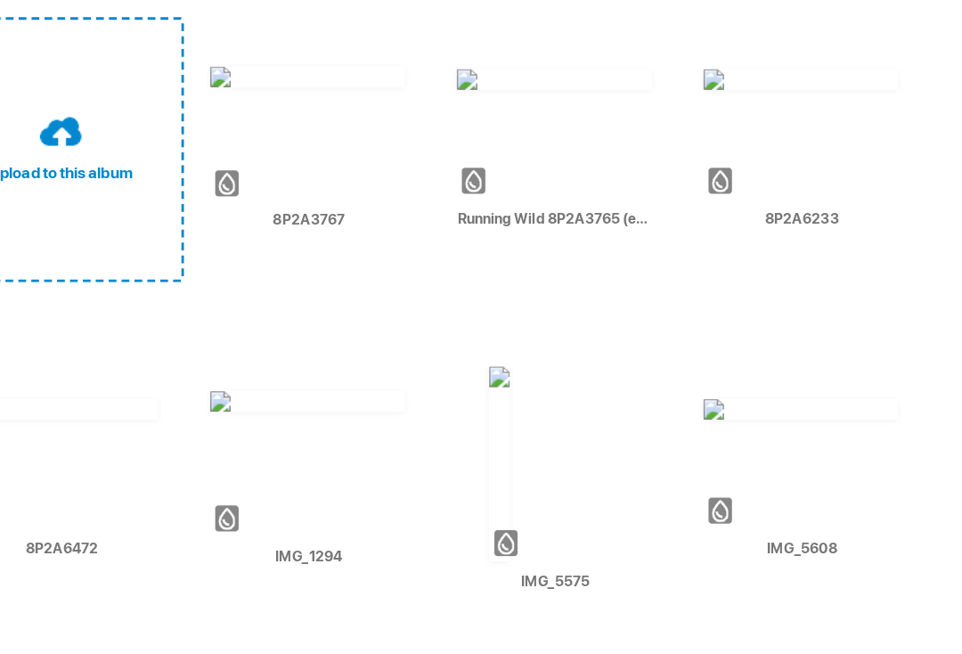
click at [784, 440] on div at bounding box center [791, 447] width 14 height 14
click at [614, 400] on td "AI IMG_5575 HTML: Direct: Forum: Photo ID: 22820305 More..." at bounding box center [681, 502] width 134 height 205
click at [445, 400] on td "AI IMG_1294 HTML: Direct: Forum: Photo ID: 22820302 More..." at bounding box center [512, 502] width 134 height 205
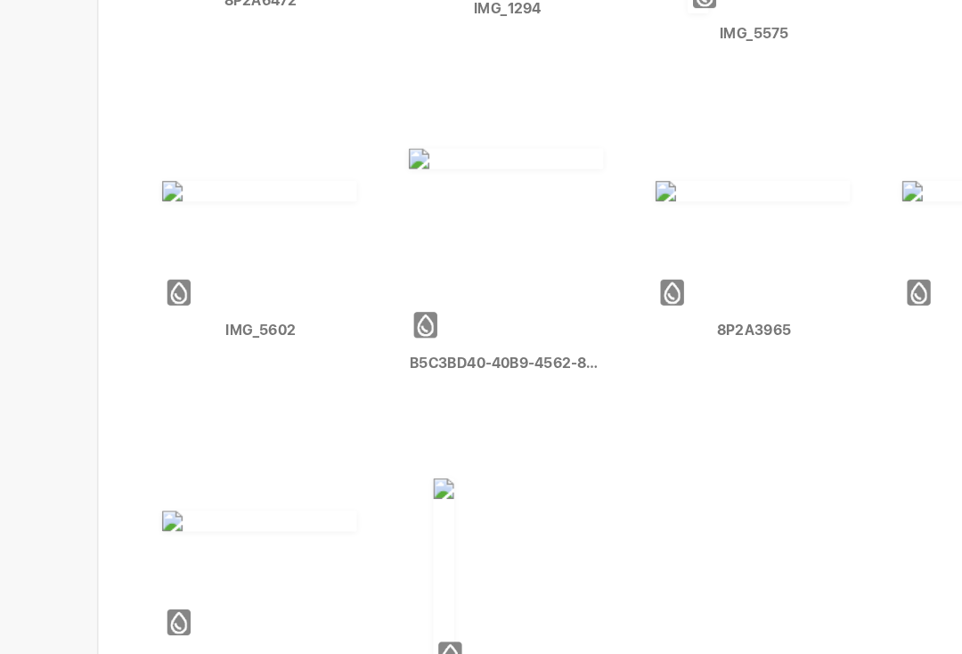
scroll to position [436, 0]
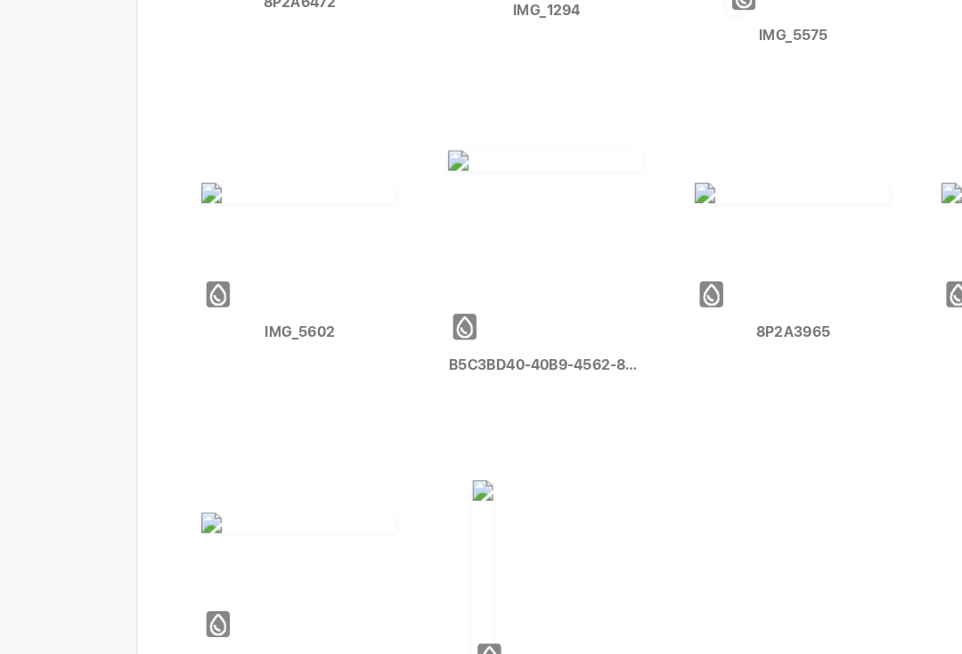
click at [276, 280] on div at bounding box center [283, 287] width 14 height 14
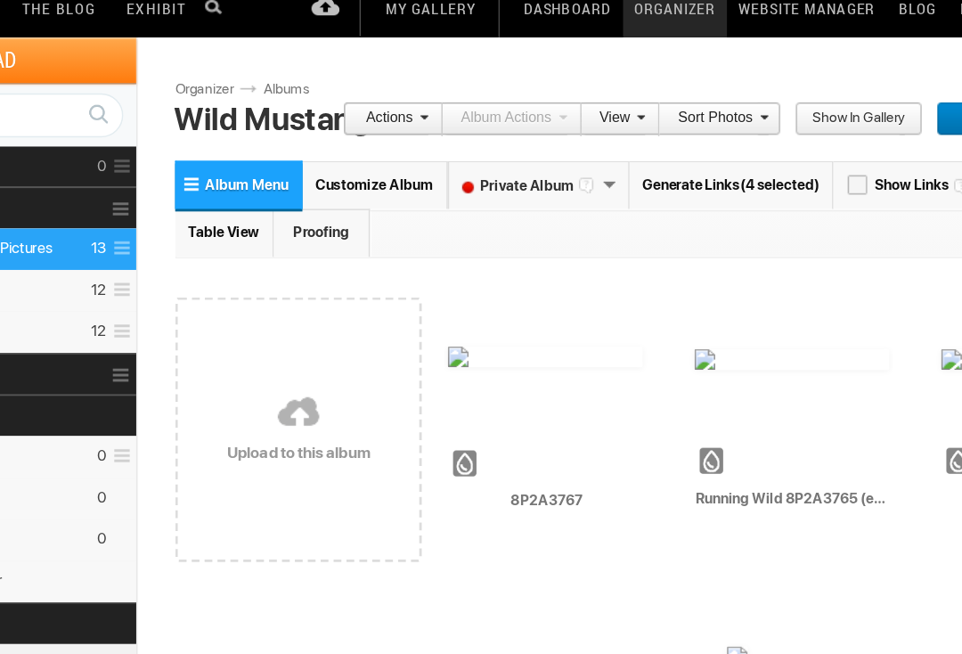
scroll to position [0, 0]
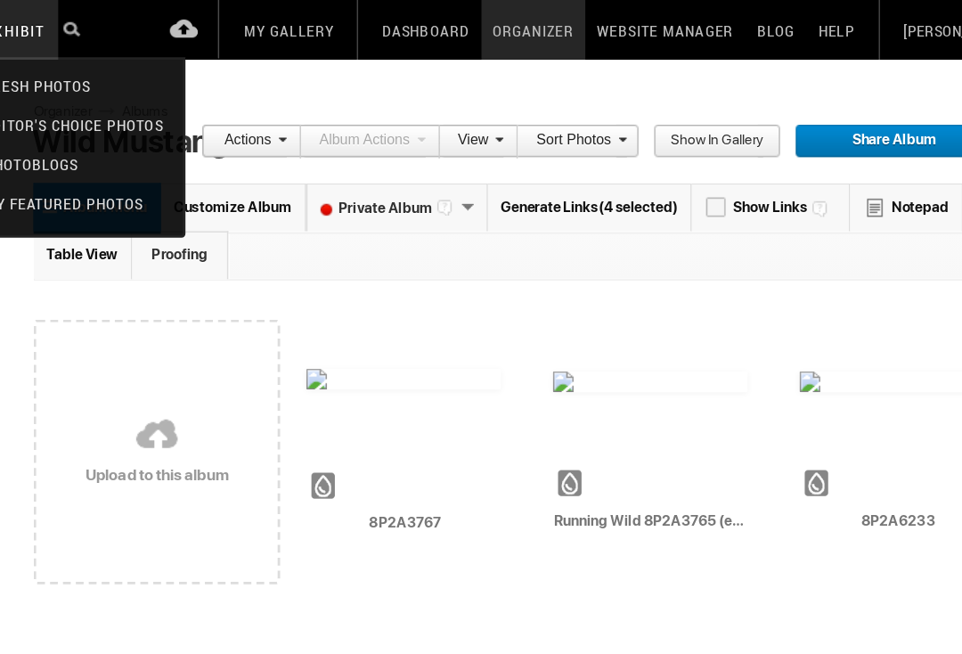
click at [590, 89] on link "Sort Photos" at bounding box center [627, 96] width 74 height 23
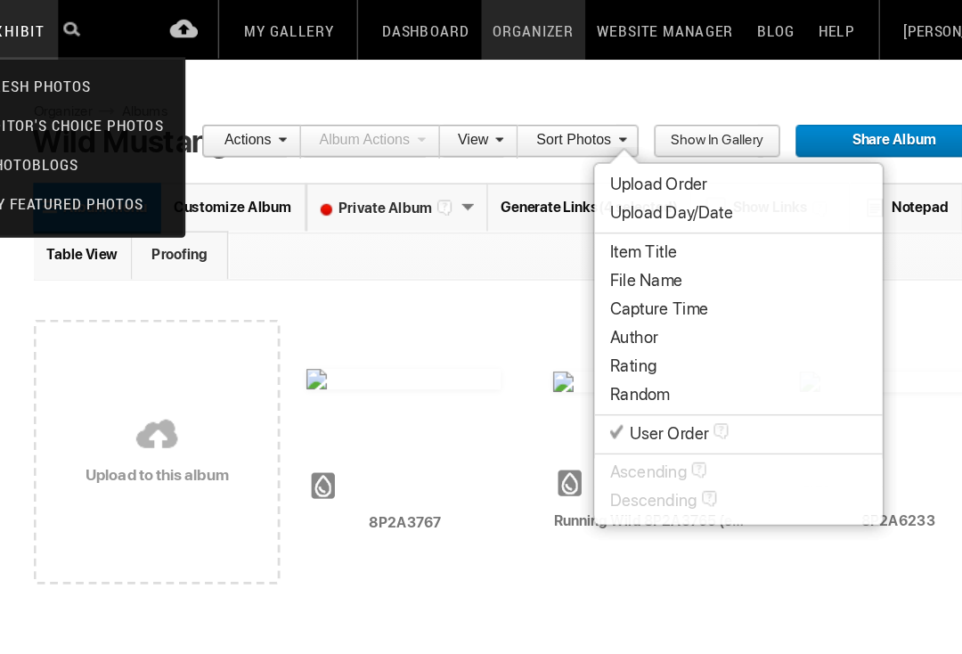
click at [373, 91] on li "Actions" at bounding box center [407, 96] width 69 height 23
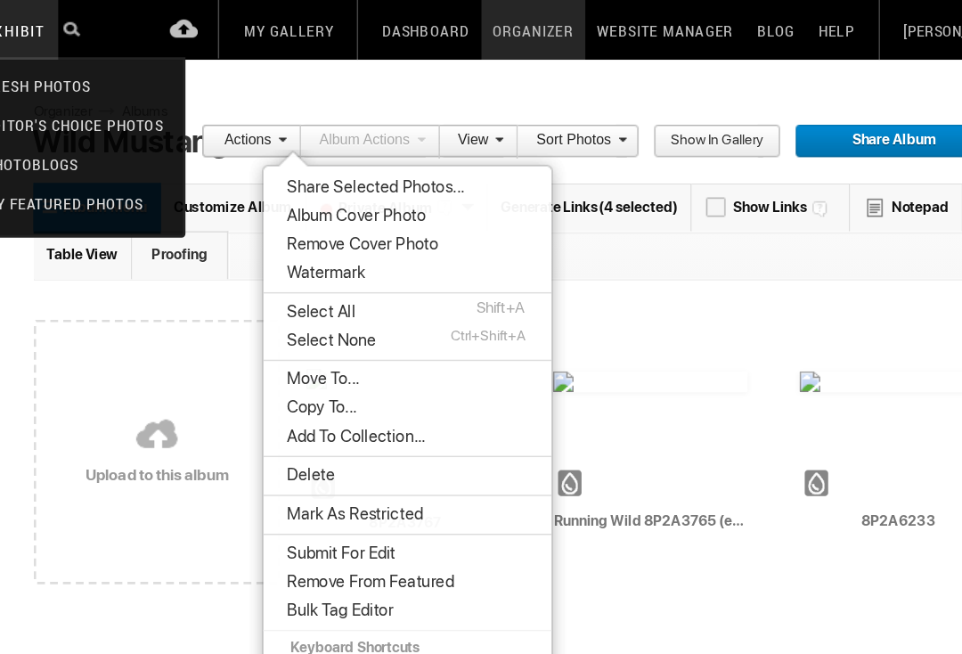
click at [427, 258] on span "Move To..." at bounding box center [454, 260] width 55 height 14
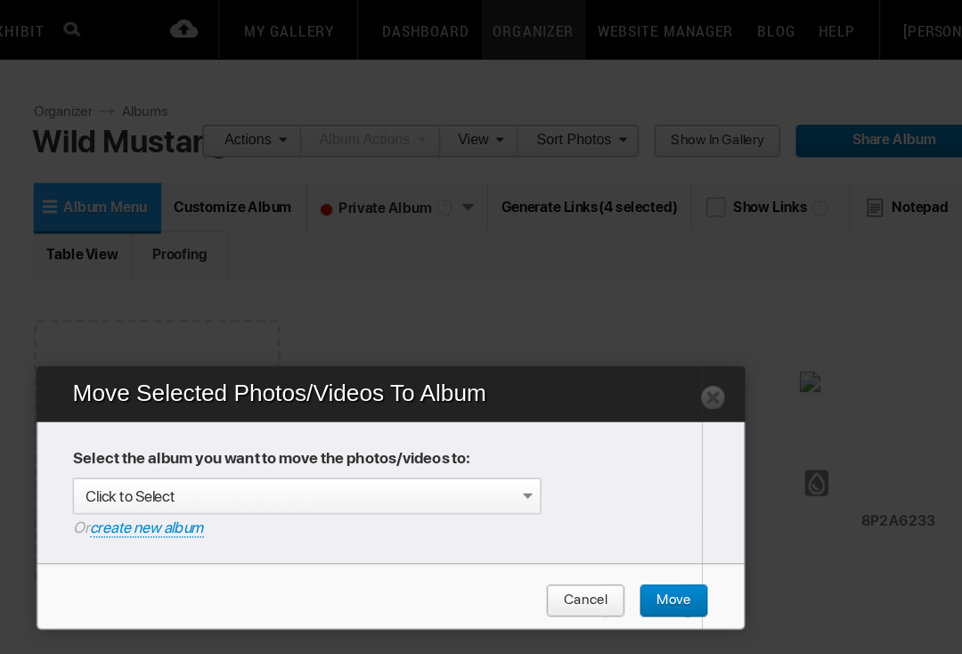
click at [589, 336] on span at bounding box center [596, 340] width 14 height 14
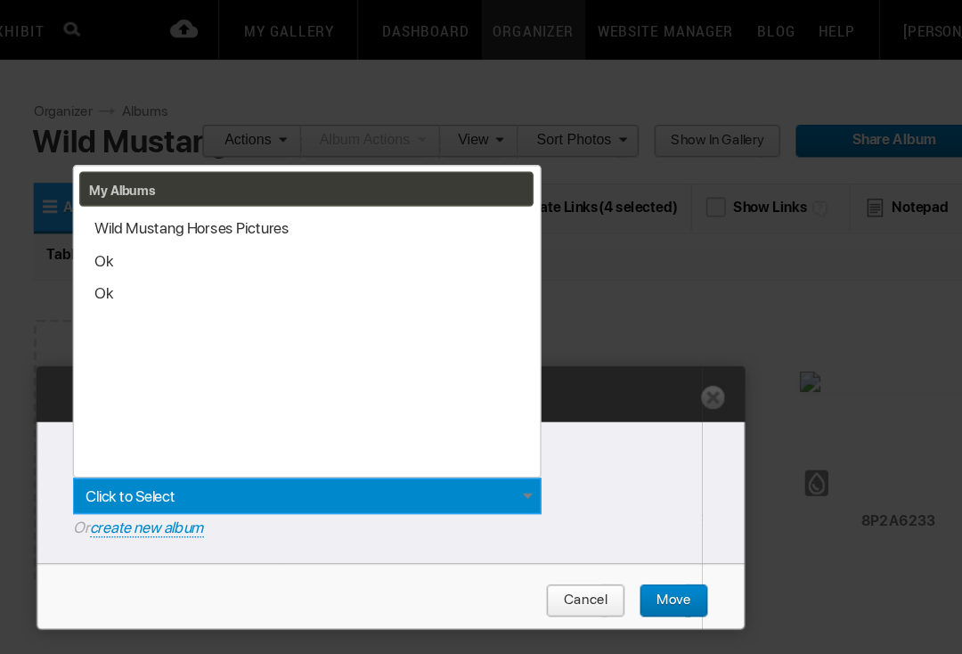
click at [289, 176] on link "Ok" at bounding box center [442, 178] width 307 height 22
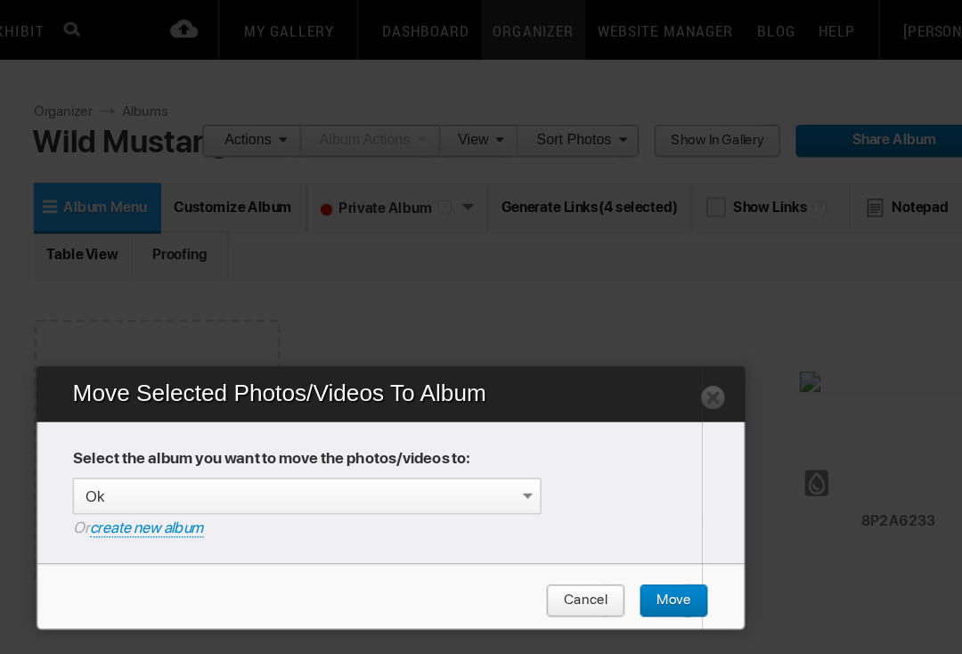
click at [673, 419] on span "Move" at bounding box center [691, 412] width 36 height 23
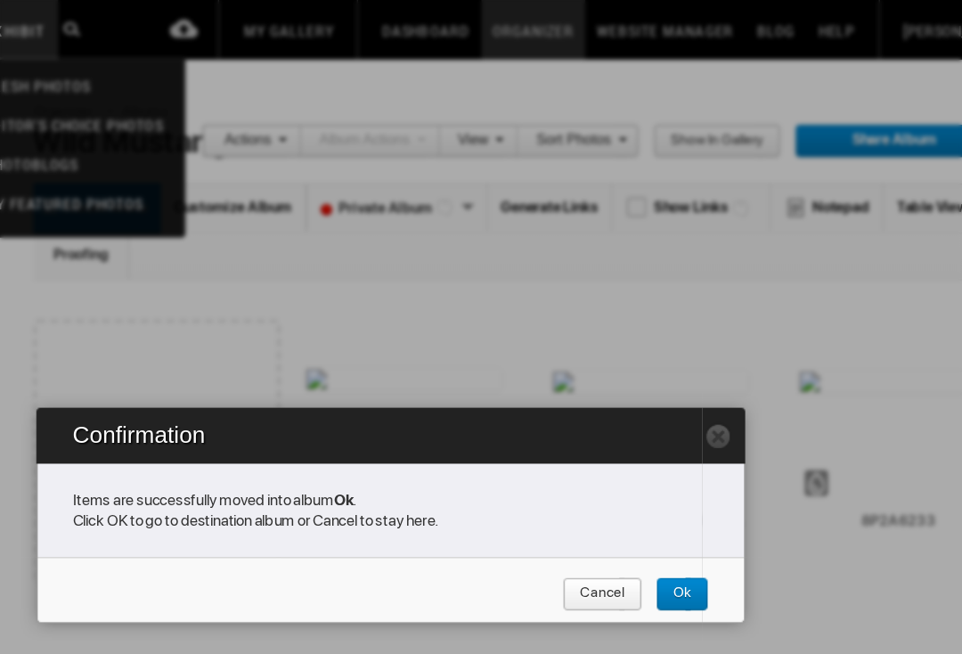
click at [621, 411] on span "Cancel" at bounding box center [642, 407] width 43 height 23
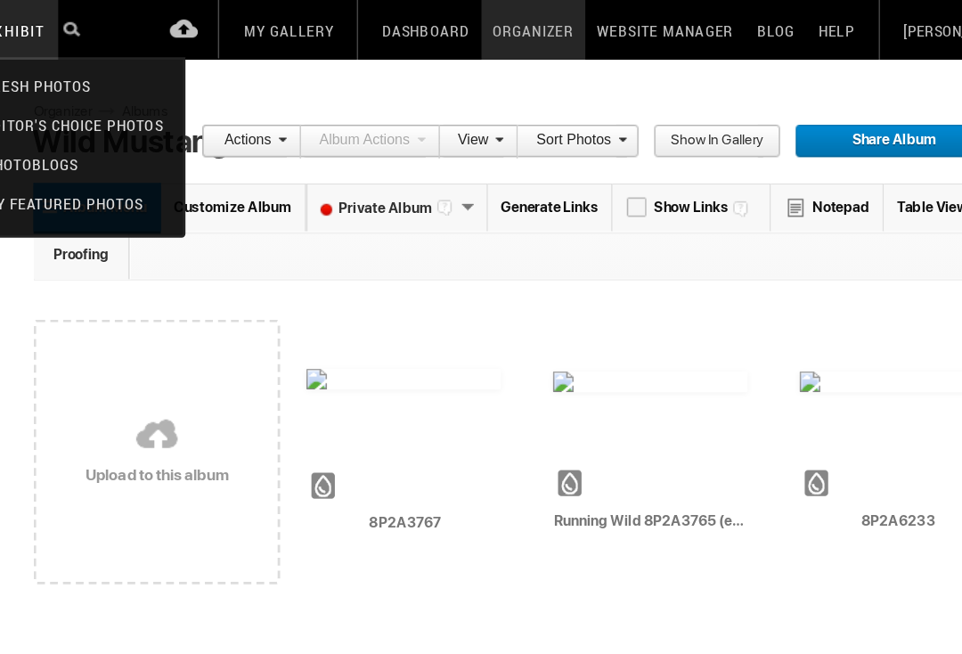
click at [683, 96] on span "Show in Gallery" at bounding box center [721, 96] width 76 height 23
click at [258, 134] on link "Album Menu" at bounding box center [301, 142] width 87 height 33
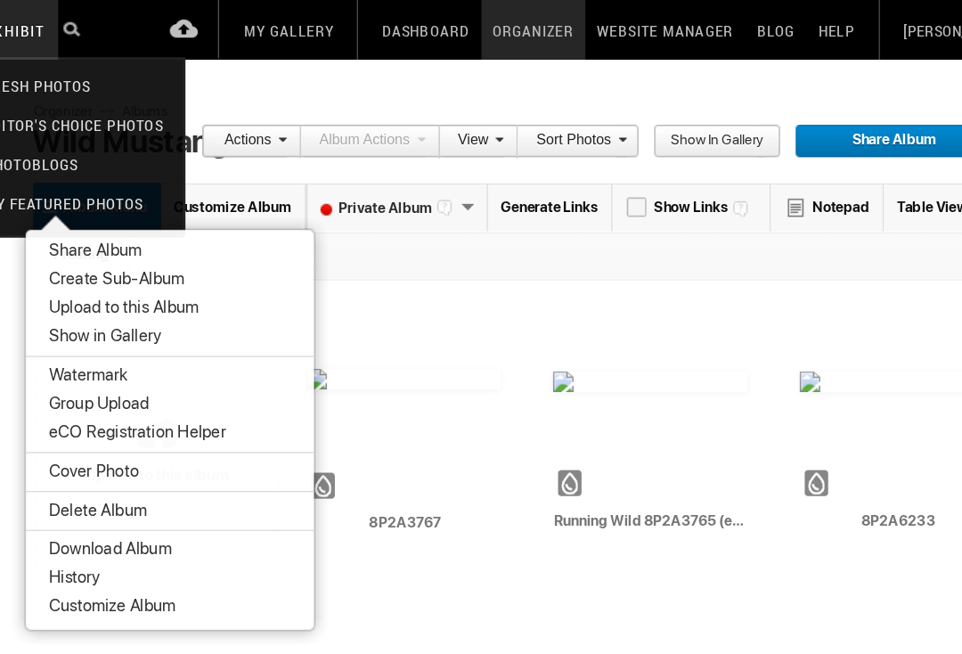
click at [614, 198] on td "AI Running Wild 8P2A3765 (edited-Pixlr) HTML: Direct: Forum: Photo ID: 22820356…" at bounding box center [681, 299] width 134 height 205
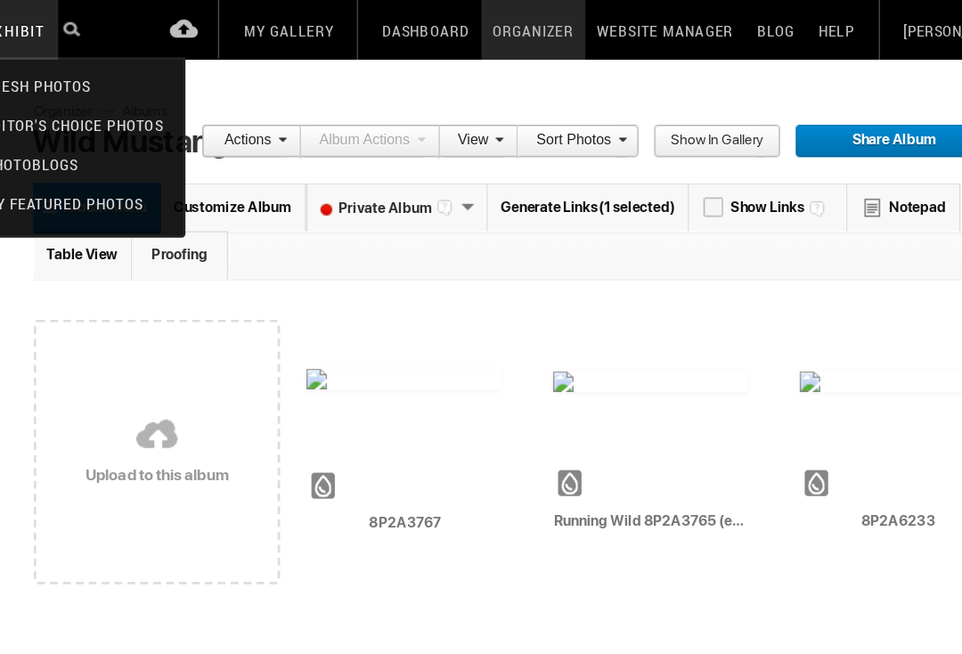
click at [394, 12] on link "My Gallery" at bounding box center [432, 20] width 77 height 41
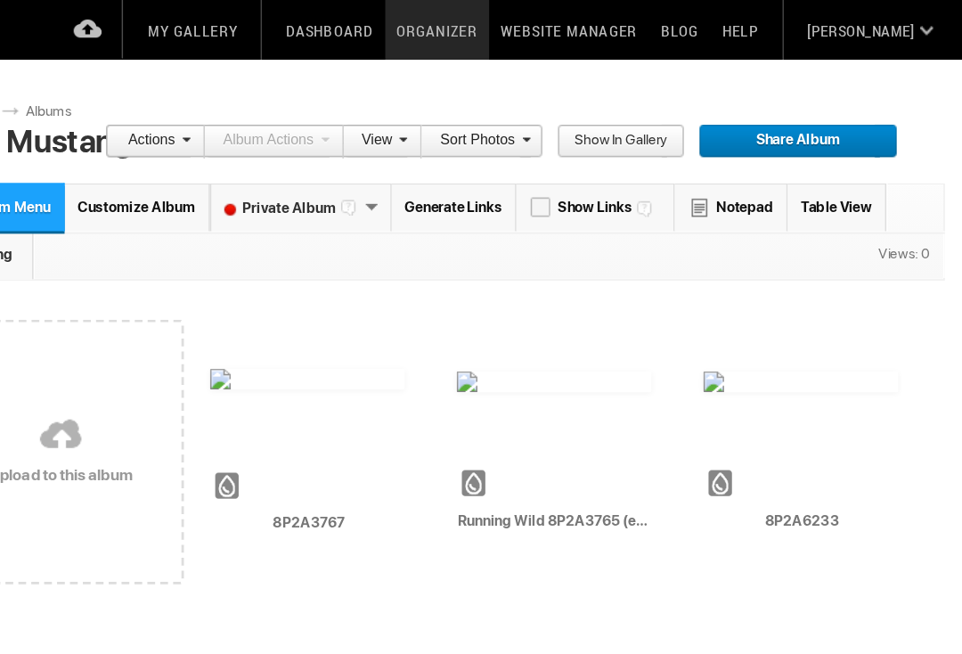
click at [489, 32] on link "Dashboard" at bounding box center [527, 20] width 76 height 41
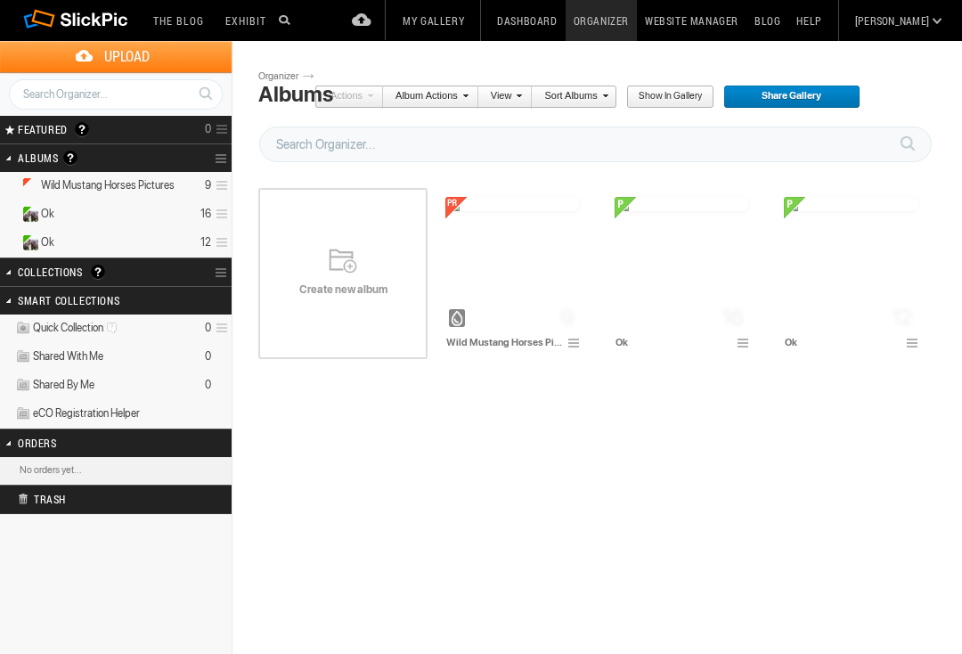
click at [51, 275] on h2 "Collections A collection is a great way of grouping your photos. It’s a virtual…" at bounding box center [93, 271] width 150 height 27
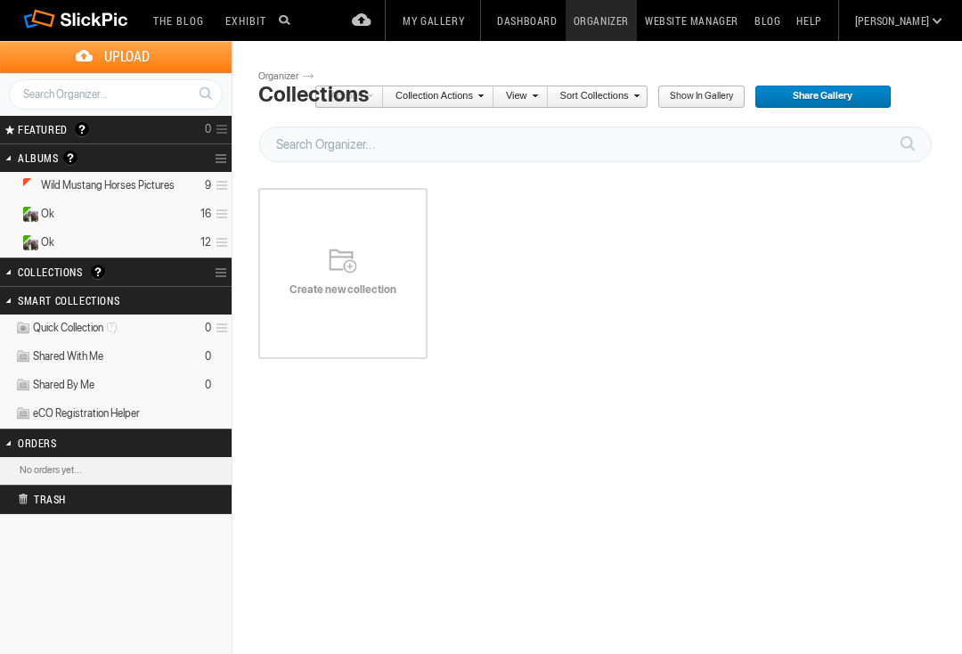
click at [37, 155] on h2 "Albums Albums are your presentation gallery and where your photos and videos ar…" at bounding box center [93, 158] width 150 height 28
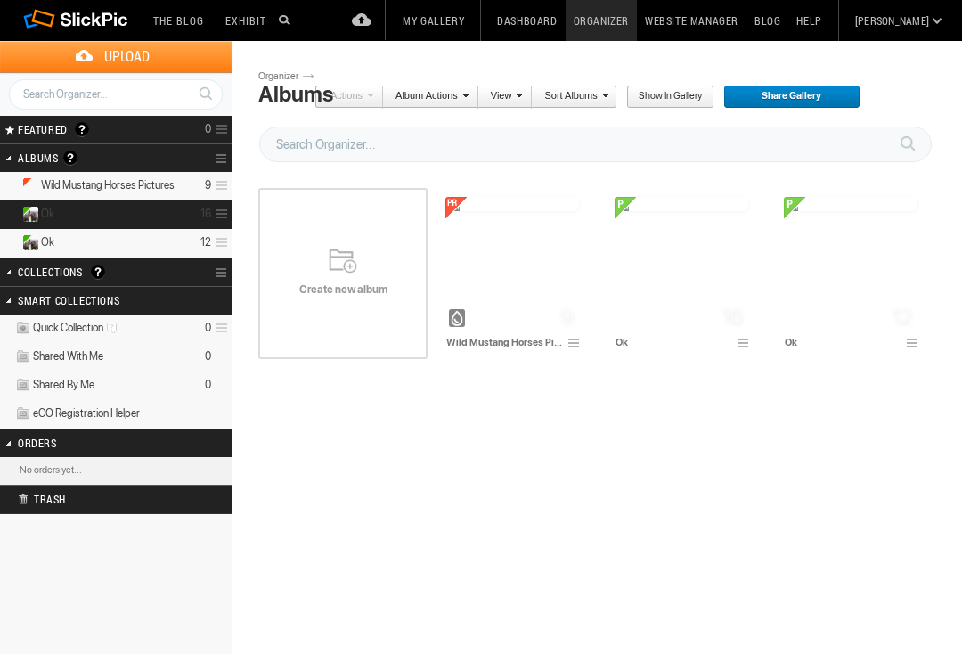
click at [31, 218] on img at bounding box center [31, 214] width 16 height 15
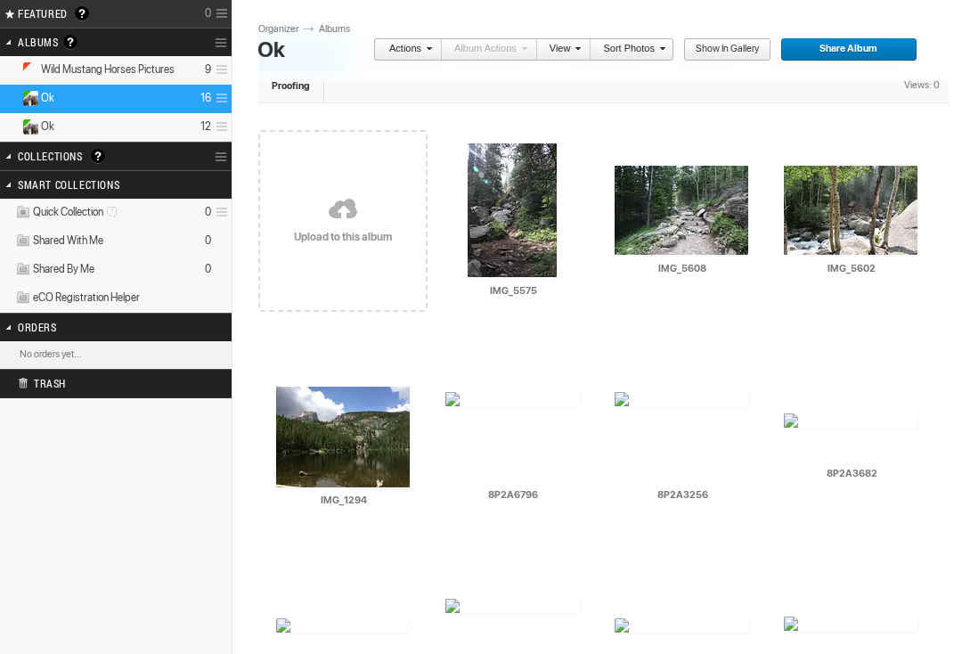
scroll to position [115, 0]
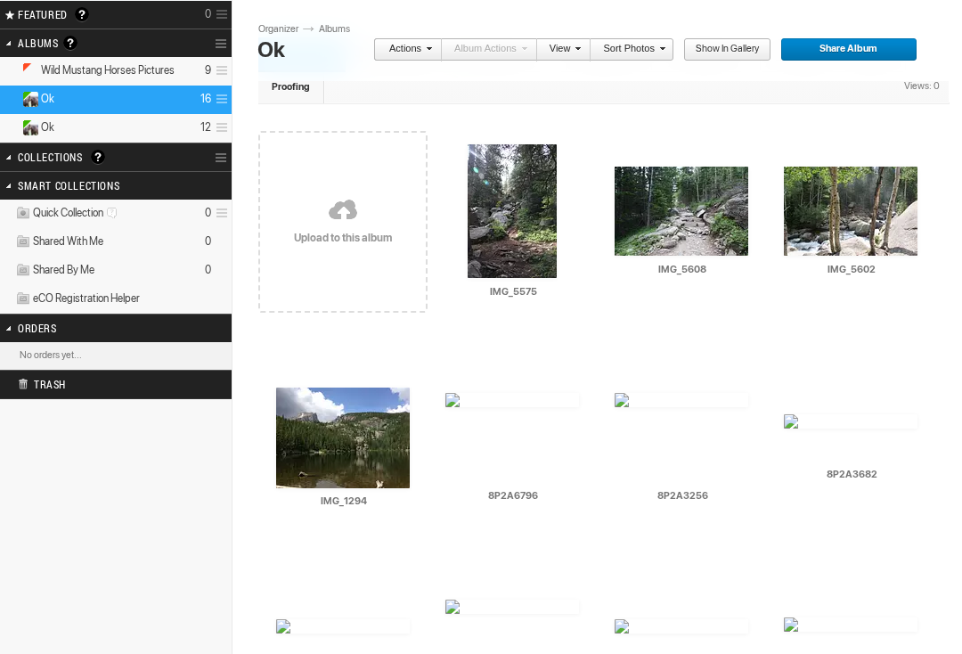
click at [477, 128] on div at bounding box center [474, 133] width 14 height 14
click at [618, 163] on td "AI IMG_5608 HTML: Direct: Forum: Photo ID: 22820304 More..." at bounding box center [681, 211] width 134 height 205
click at [786, 156] on div at bounding box center [791, 156] width 14 height 14
click at [298, 390] on img at bounding box center [343, 437] width 134 height 101
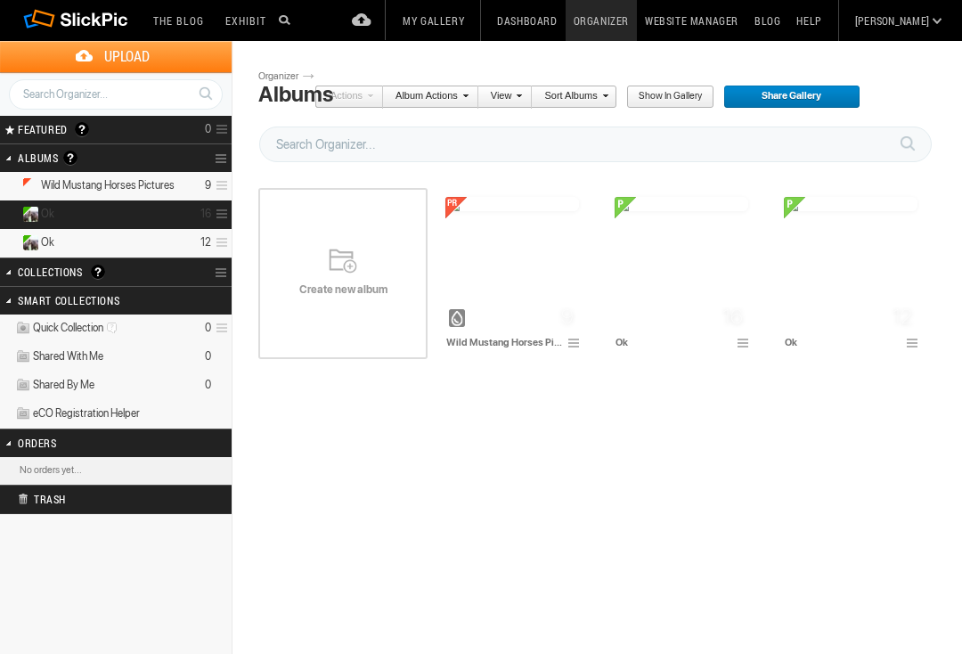
click at [48, 205] on details "Ok 16" at bounding box center [116, 214] width 232 height 28
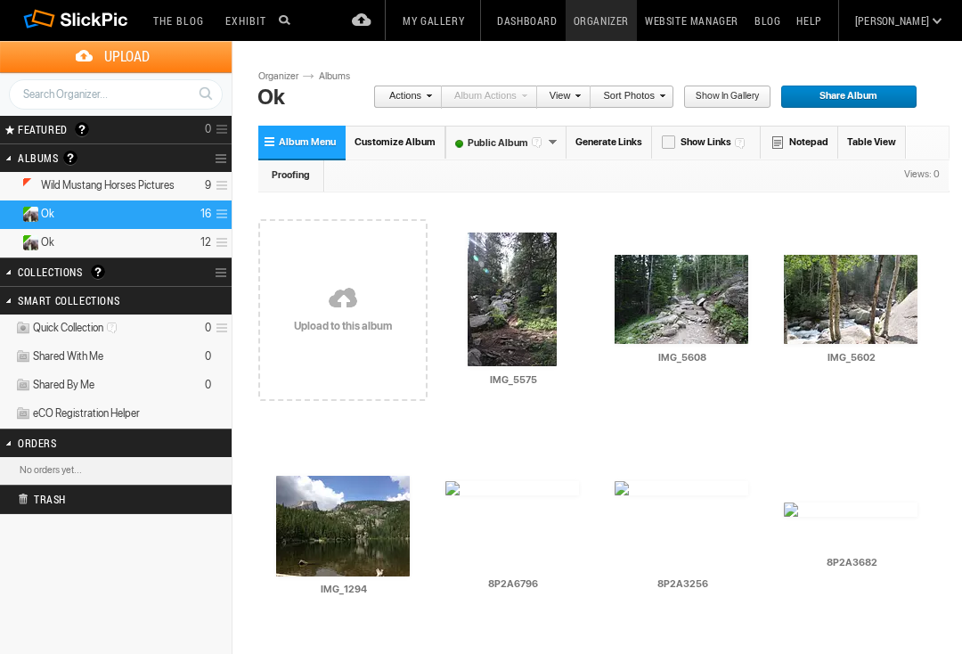
click at [792, 244] on div at bounding box center [791, 244] width 14 height 14
click at [622, 255] on img at bounding box center [681, 299] width 134 height 89
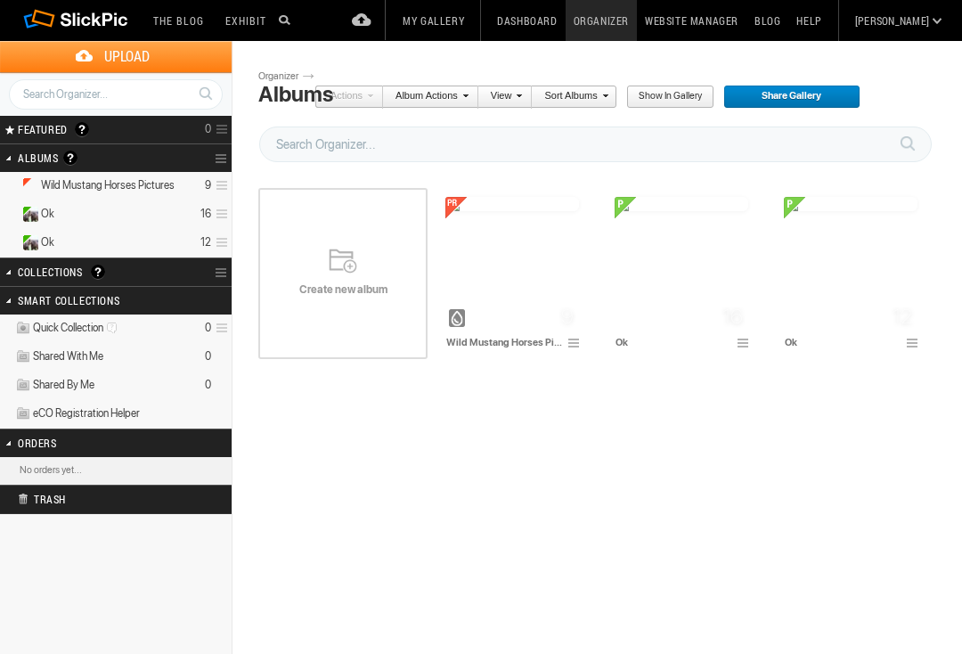
click at [36, 218] on img at bounding box center [31, 214] width 16 height 15
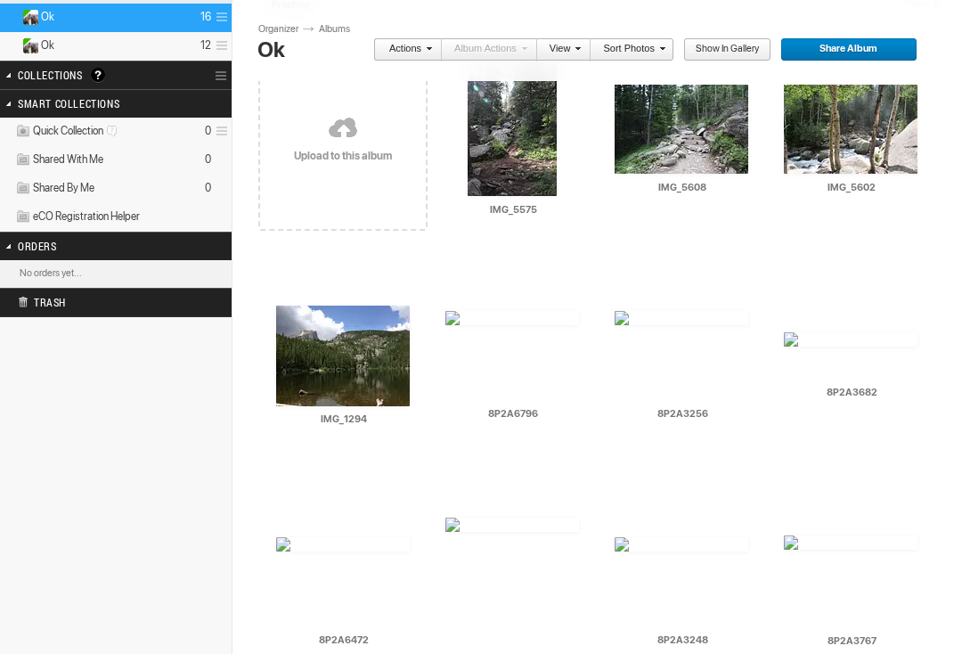
scroll to position [188, 0]
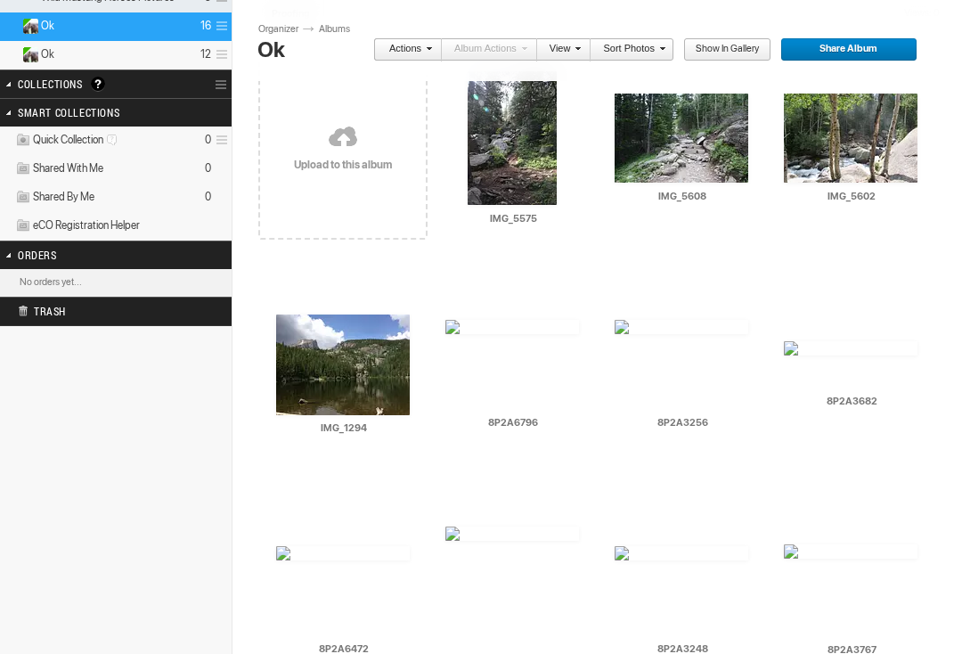
click at [295, 300] on td "AI IMG_1294 HTML: Direct: Forum: Photo ID: 22820302 More..." at bounding box center [343, 364] width 134 height 205
click at [785, 93] on img at bounding box center [851, 137] width 134 height 89
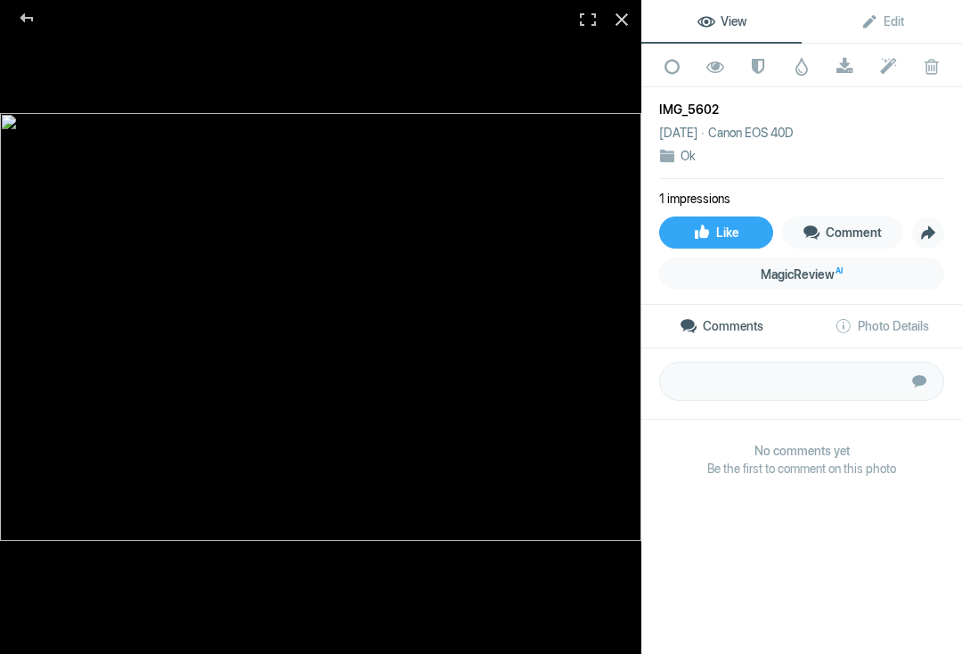
click at [31, 25] on div at bounding box center [27, 18] width 64 height 36
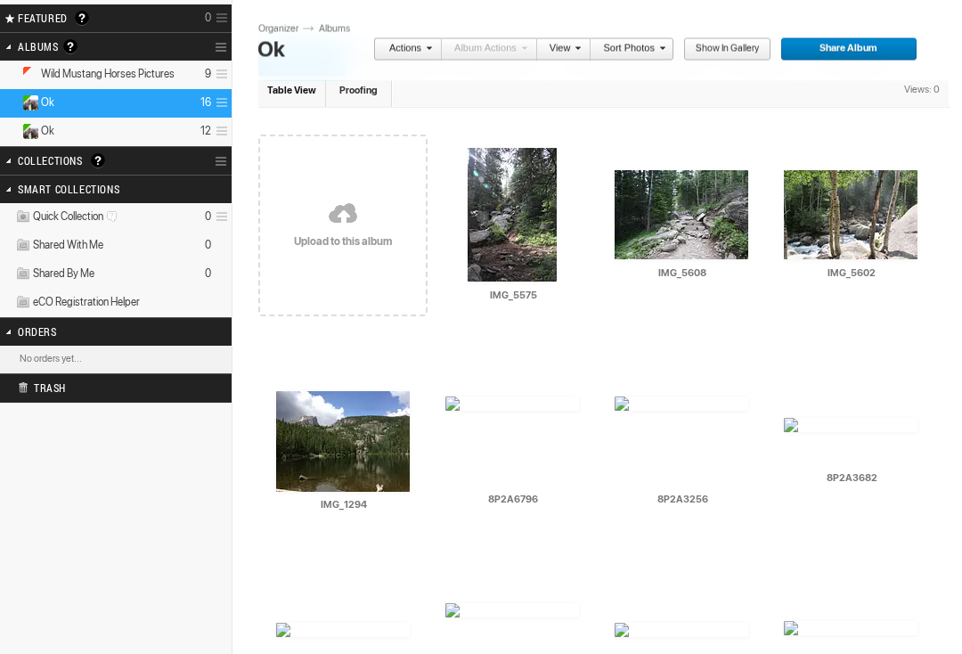
scroll to position [111, 0]
click at [478, 133] on div at bounding box center [474, 137] width 14 height 14
click at [614, 163] on div at bounding box center [621, 159] width 14 height 14
click at [778, 155] on div "AI IMG_5602 HTML: Direct: Forum: Photo ID: 22820303 More... Order Print Submit …" at bounding box center [850, 225] width 169 height 226
click at [780, 160] on div "AI IMG_5602 HTML: Direct: Forum: Photo ID: 22820303 More... Order Print Submit …" at bounding box center [850, 225] width 169 height 226
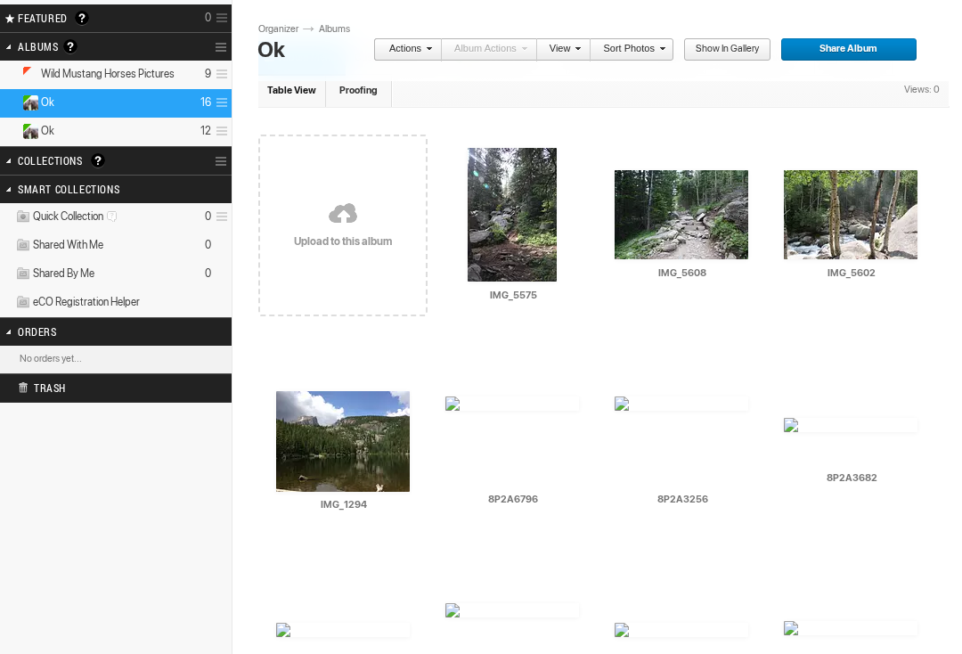
click at [779, 162] on div "AI IMG_5602 HTML: Direct: Forum: Photo ID: 22820303 More... Order Print Submit …" at bounding box center [850, 225] width 169 height 226
click at [784, 158] on div at bounding box center [791, 159] width 14 height 14
click at [411, 50] on link "Actions" at bounding box center [402, 49] width 59 height 23
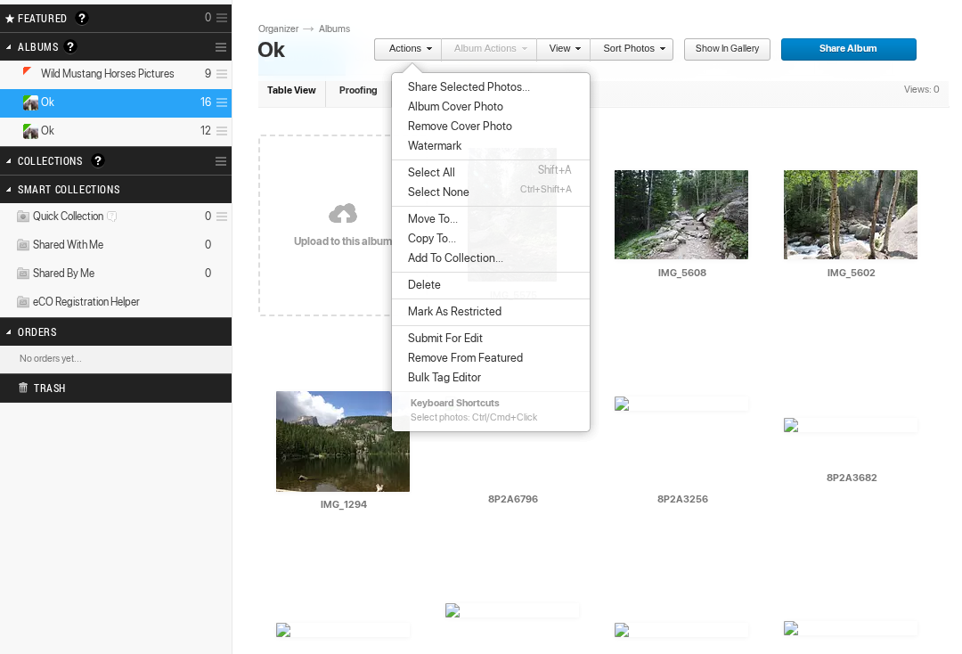
click at [466, 217] on li "Move To..." at bounding box center [491, 219] width 198 height 20
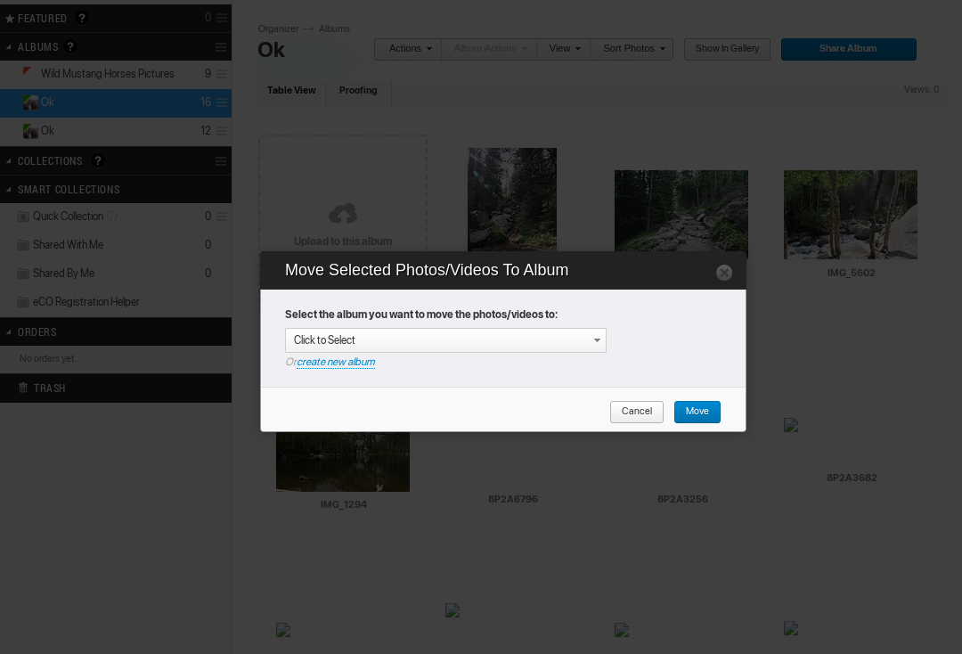
click at [580, 332] on div "Click to Select" at bounding box center [445, 340] width 321 height 25
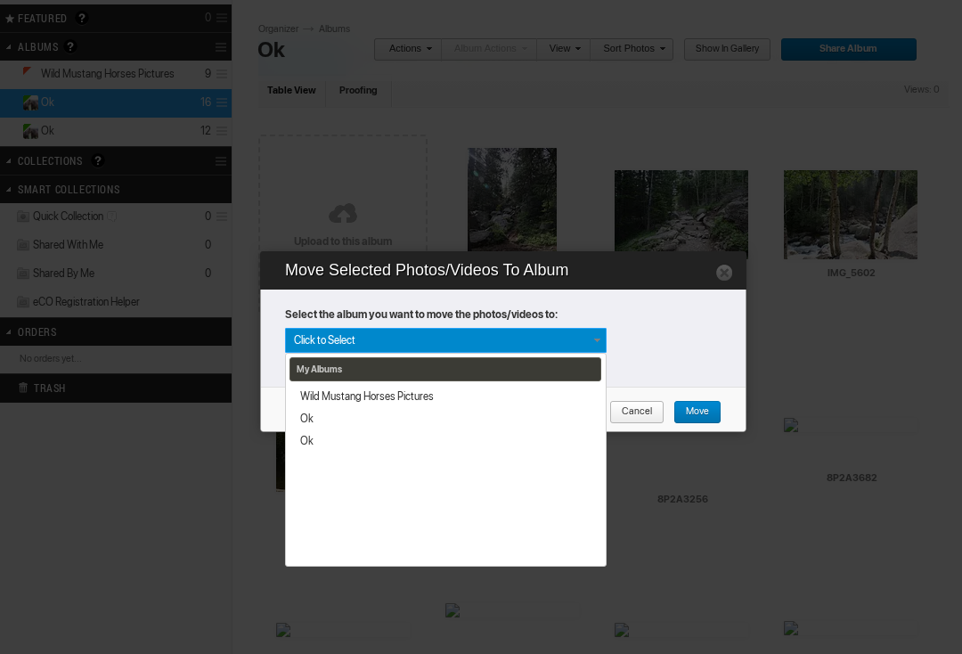
click at [644, 326] on strong "Select the album you want to move the photos/videos to:" at bounding box center [505, 317] width 441 height 20
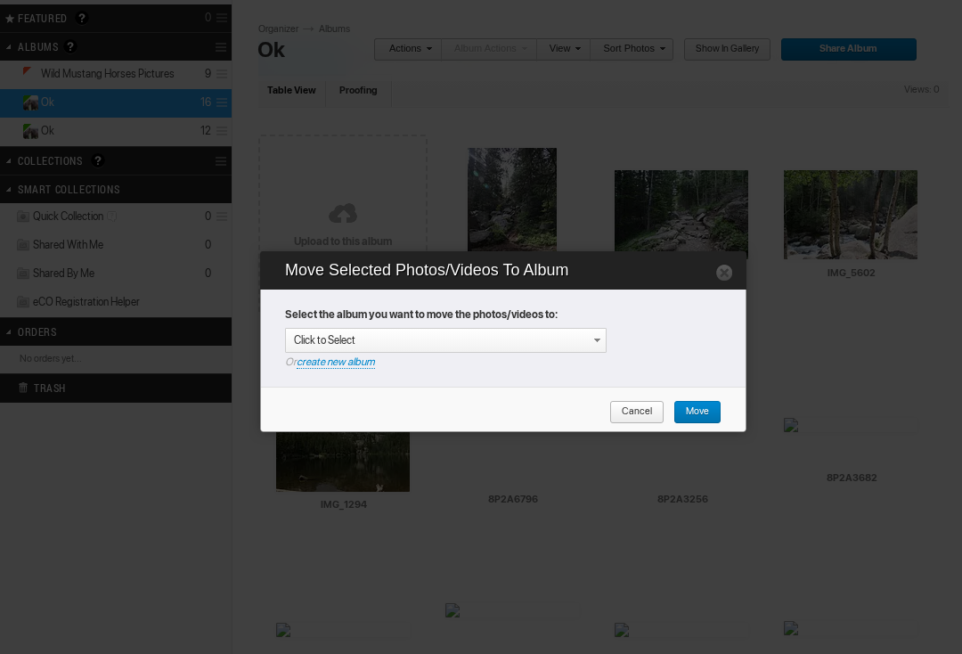
click at [361, 365] on link "create new album" at bounding box center [336, 361] width 78 height 13
click at [394, 345] on div "Enter your title or it will remain as date/time: 2025-08-14 21:56" at bounding box center [450, 340] width 312 height 18
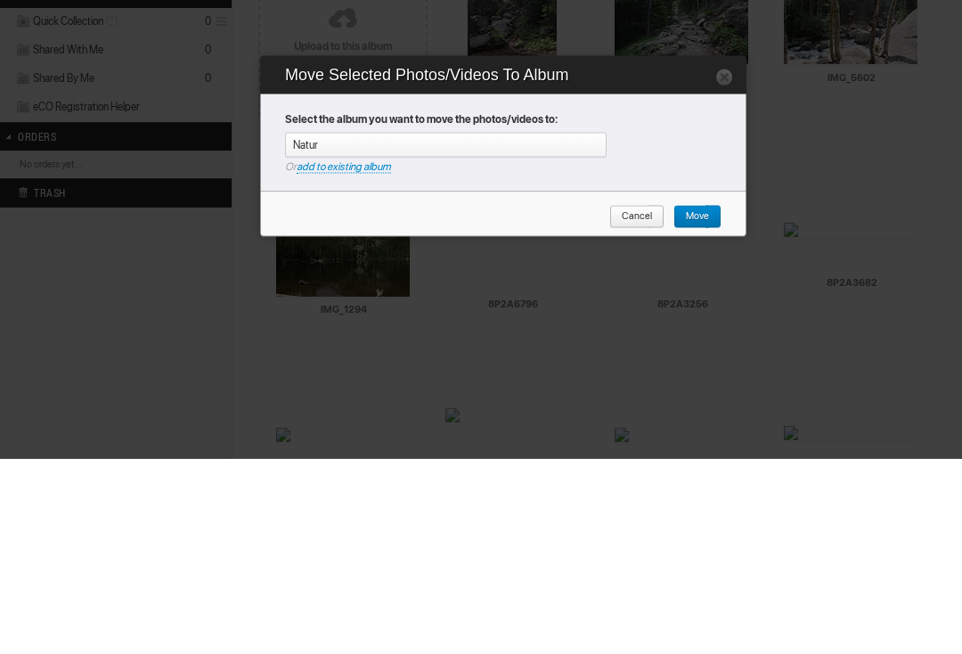
type input "Nature"
click at [689, 401] on span "Move" at bounding box center [691, 412] width 36 height 23
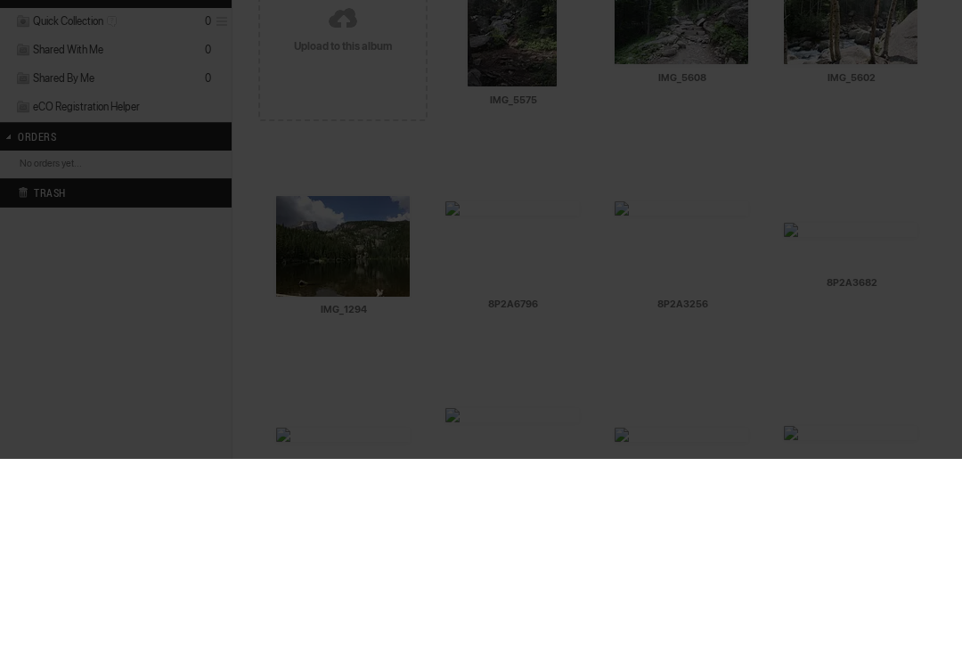
scroll to position [306, 0]
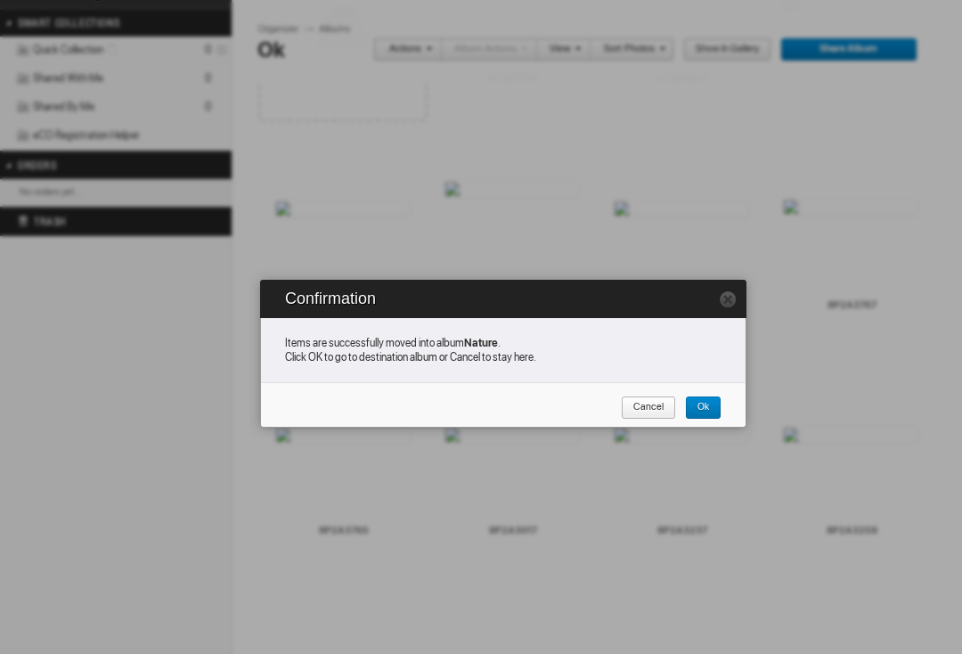
click at [695, 403] on span "Ok" at bounding box center [697, 407] width 24 height 23
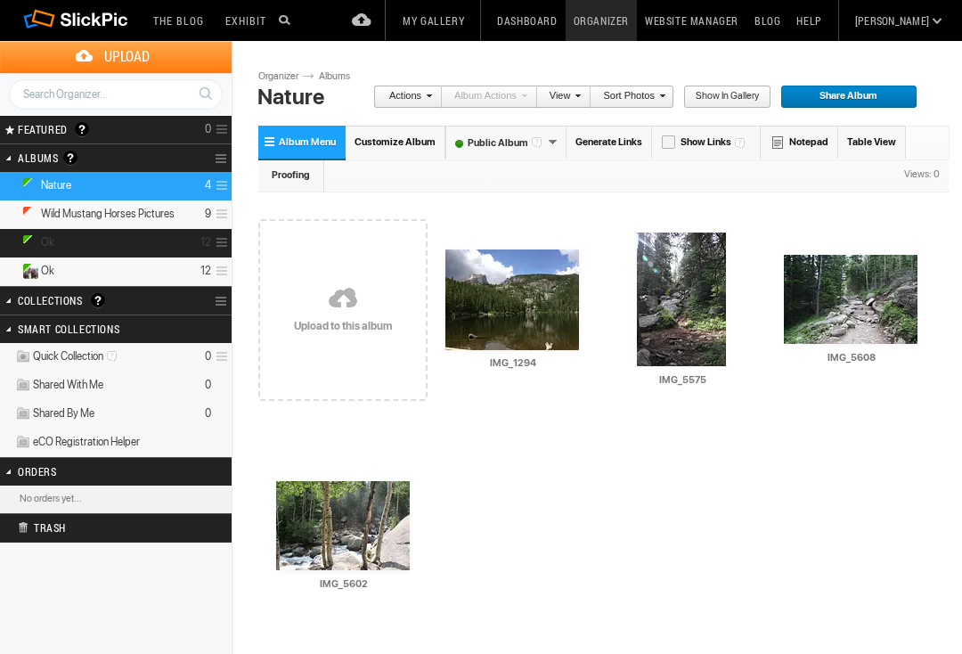
click at [38, 241] on img at bounding box center [31, 242] width 16 height 15
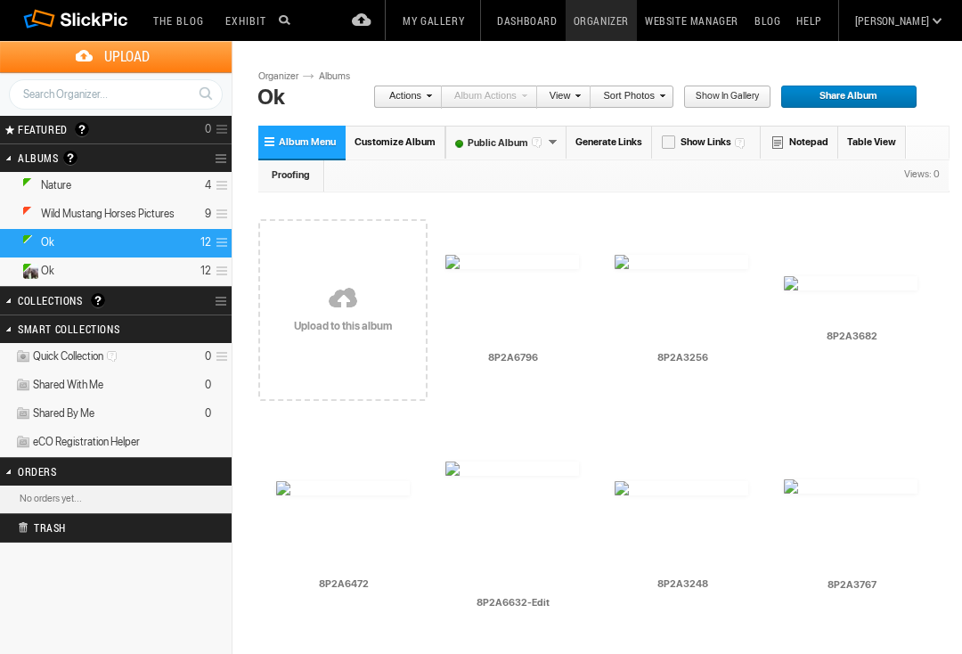
click at [777, 268] on div "AI 8P2A3682 HTML: Direct: Forum: Photo ID: 22713918 More... Order Print Submit …" at bounding box center [850, 310] width 169 height 226
click at [615, 242] on div at bounding box center [621, 244] width 14 height 14
click at [453, 240] on div at bounding box center [452, 244] width 14 height 14
click at [286, 483] on img at bounding box center [343, 488] width 134 height 14
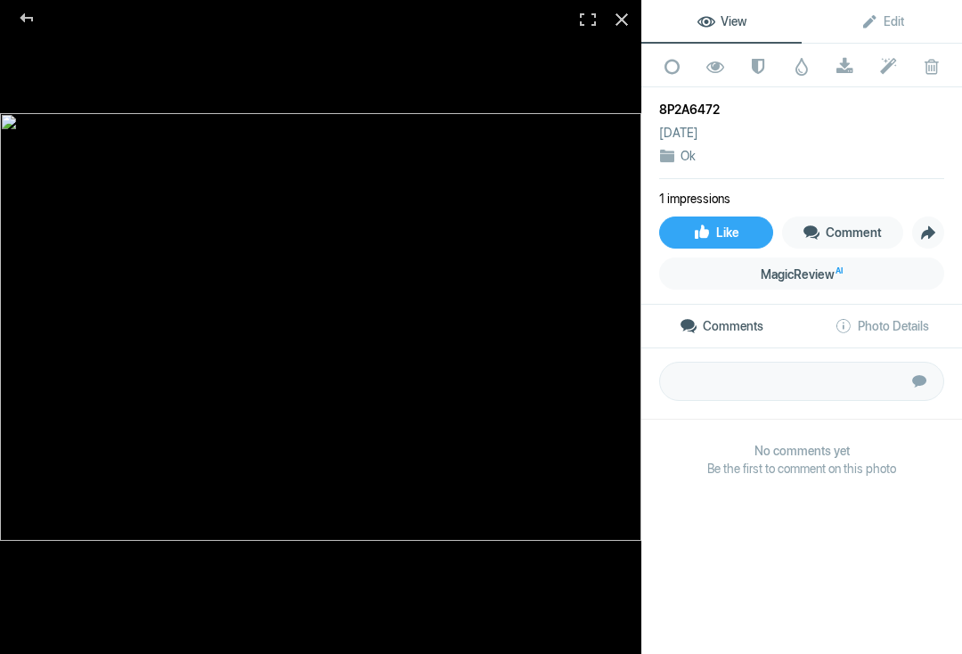
click at [39, 24] on div at bounding box center [27, 18] width 64 height 36
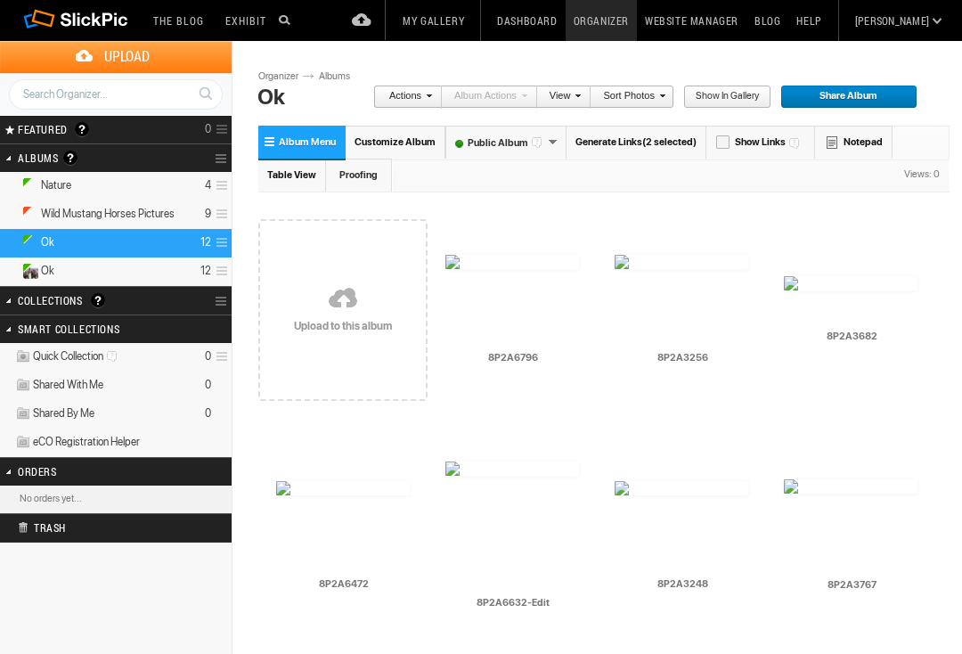
click at [289, 477] on td "AI 8P2A6472 HTML: Direct: Forum: Photo ID: 22713920 More..." at bounding box center [343, 525] width 134 height 205
click at [454, 450] on div at bounding box center [452, 450] width 14 height 14
click at [614, 467] on div at bounding box center [621, 470] width 14 height 14
click at [784, 465] on div at bounding box center [791, 468] width 14 height 14
click at [785, 264] on div at bounding box center [791, 265] width 14 height 14
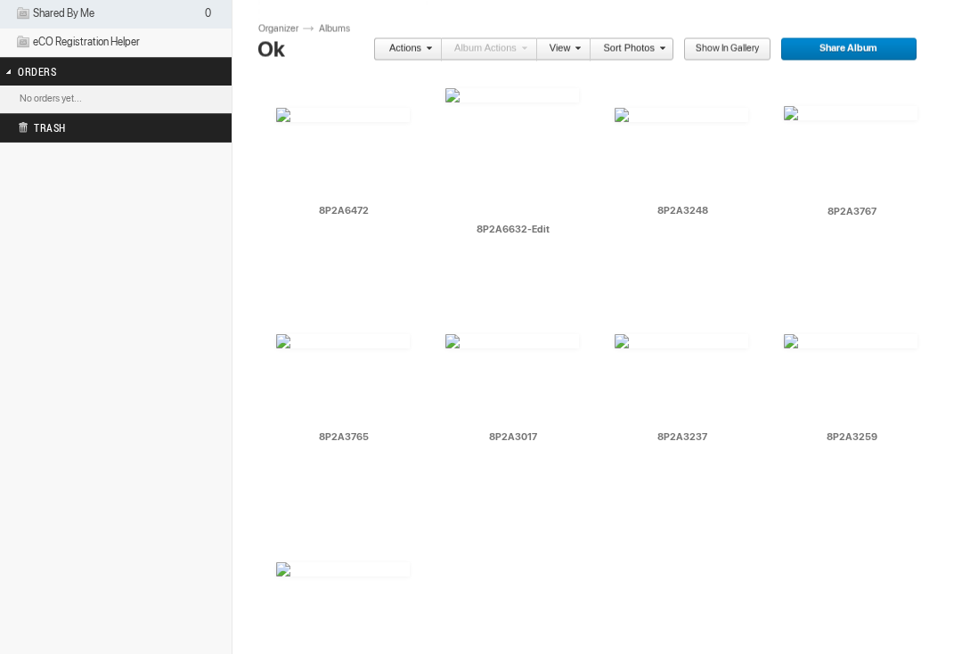
scroll to position [400, 0]
click at [293, 326] on td "AI 8P2A3765 HTML: Direct: Forum: Photo ID: 22713927 More..." at bounding box center [343, 378] width 134 height 205
click at [451, 328] on div at bounding box center [452, 323] width 14 height 14
click at [615, 328] on div at bounding box center [621, 323] width 14 height 14
click at [776, 320] on div "AI 8P2A3259 HTML: Direct: Forum: Photo ID: 22713930 More... Order Print Submit …" at bounding box center [850, 389] width 169 height 226
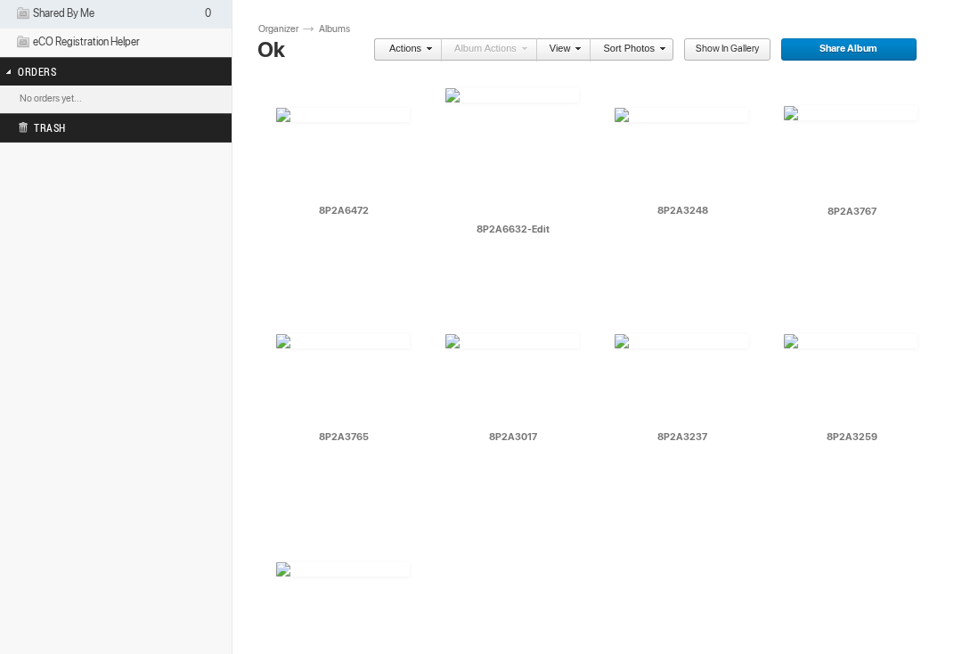
click at [788, 326] on div at bounding box center [791, 323] width 14 height 14
click at [289, 547] on div at bounding box center [283, 551] width 14 height 14
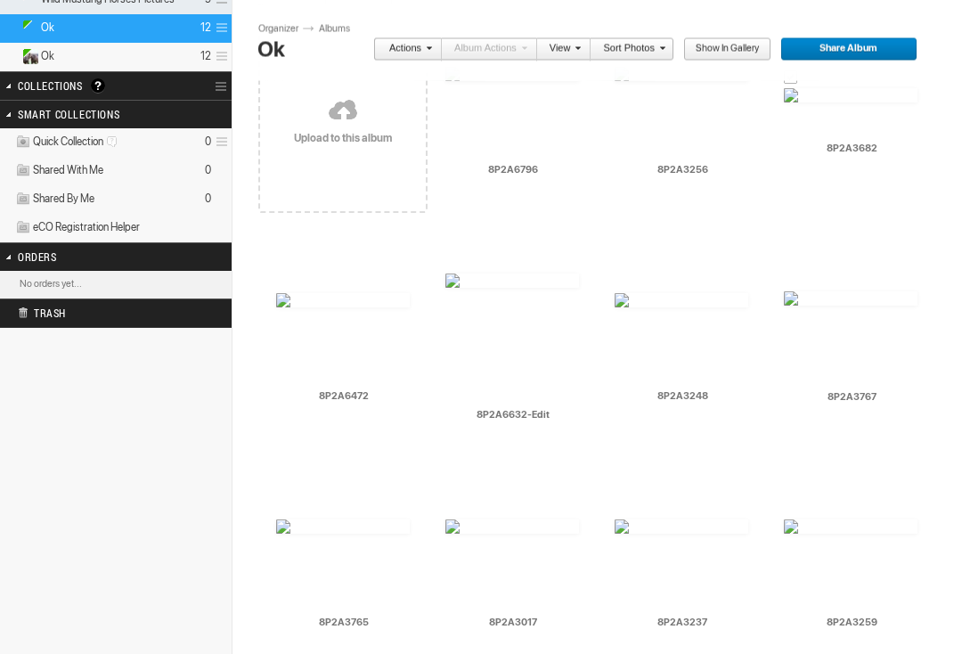
scroll to position [215, 0]
click at [421, 45] on link "Actions" at bounding box center [402, 49] width 59 height 23
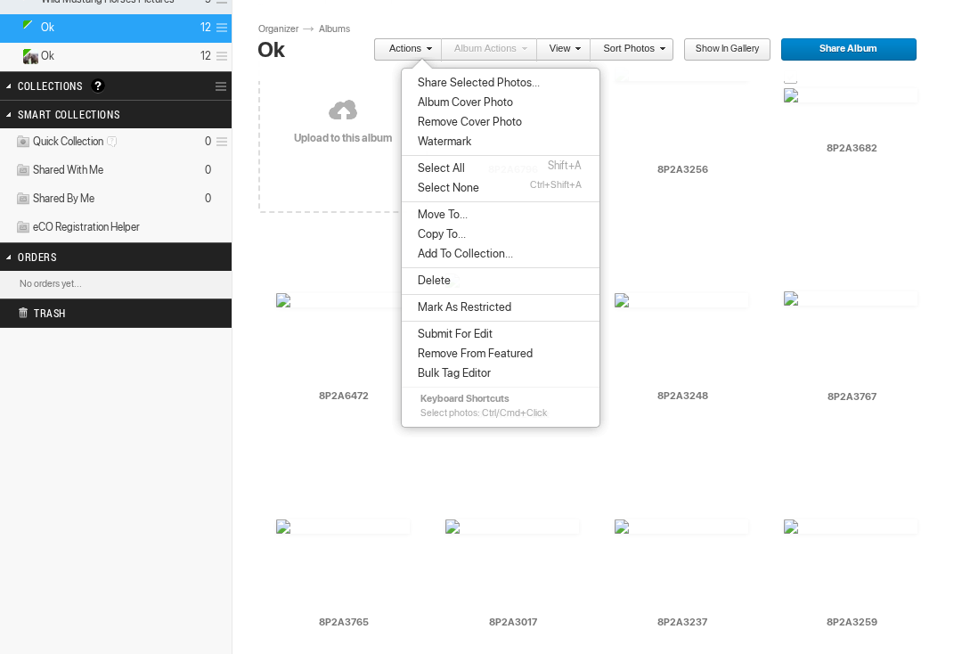
click at [486, 219] on li "Move To..." at bounding box center [501, 215] width 198 height 20
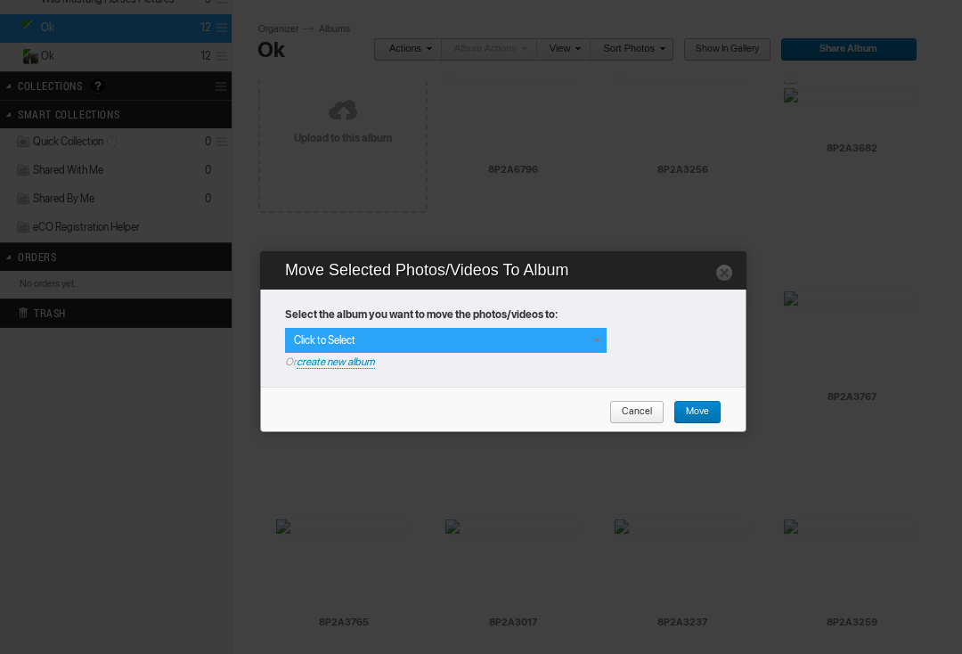
click at [594, 344] on span at bounding box center [596, 340] width 14 height 14
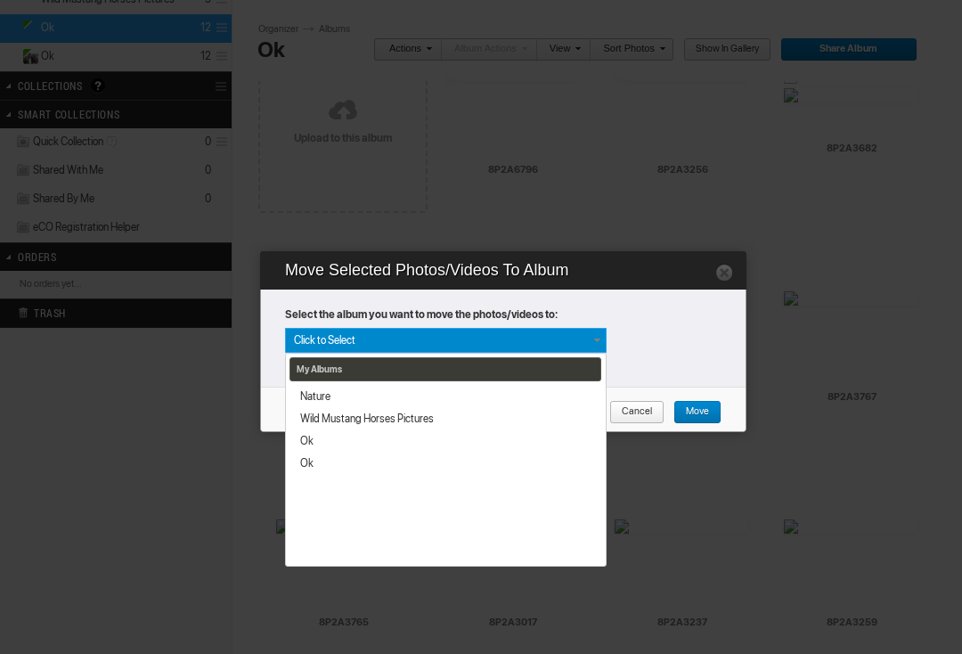
click at [446, 415] on link "Wild Mustang Horses Pictures" at bounding box center [442, 418] width 307 height 22
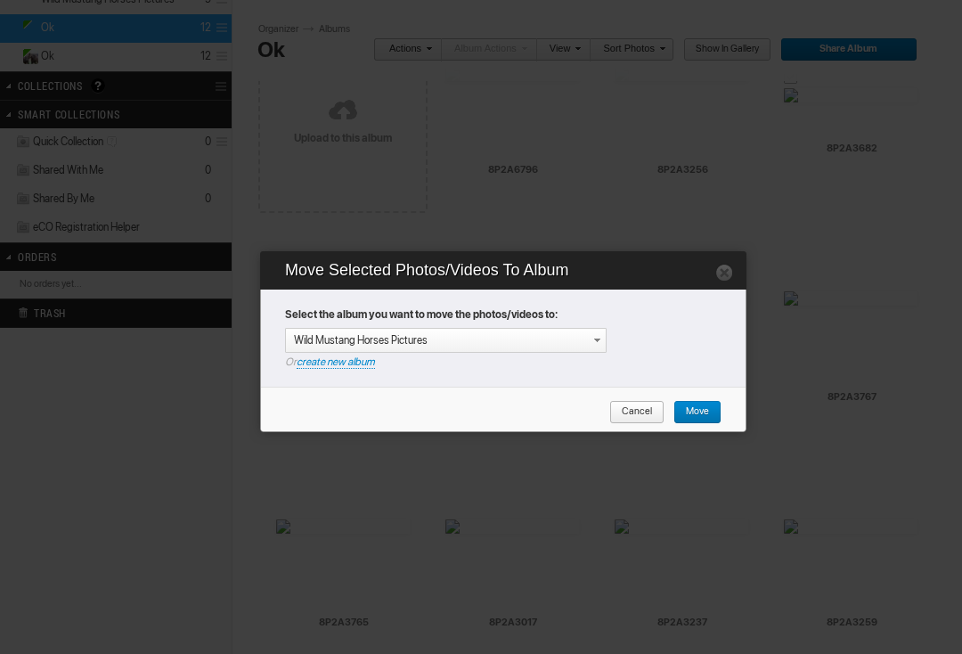
click at [697, 410] on span "Move" at bounding box center [691, 412] width 36 height 23
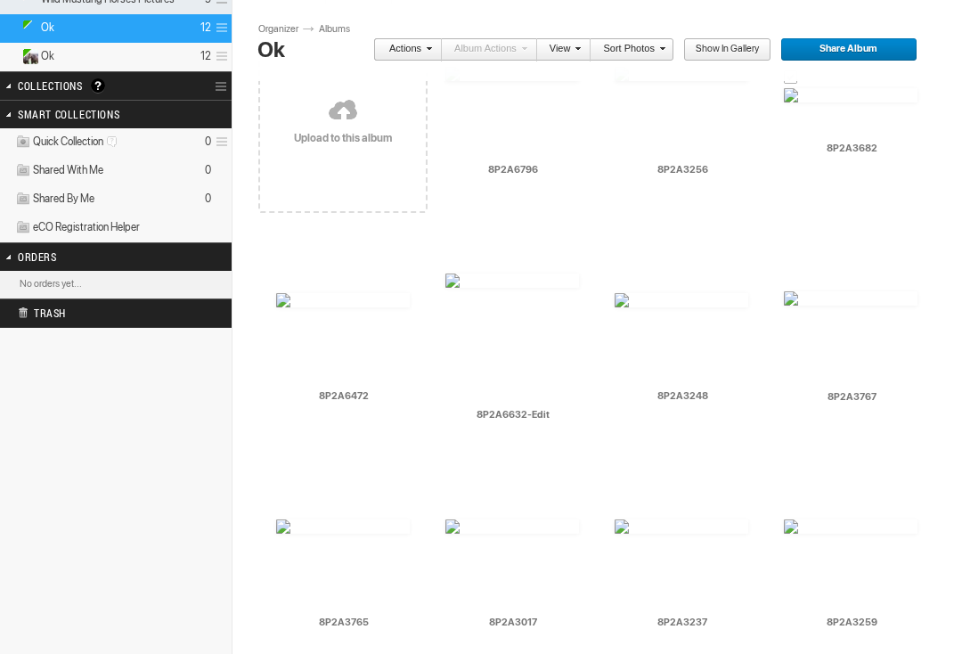
scroll to position [65, 0]
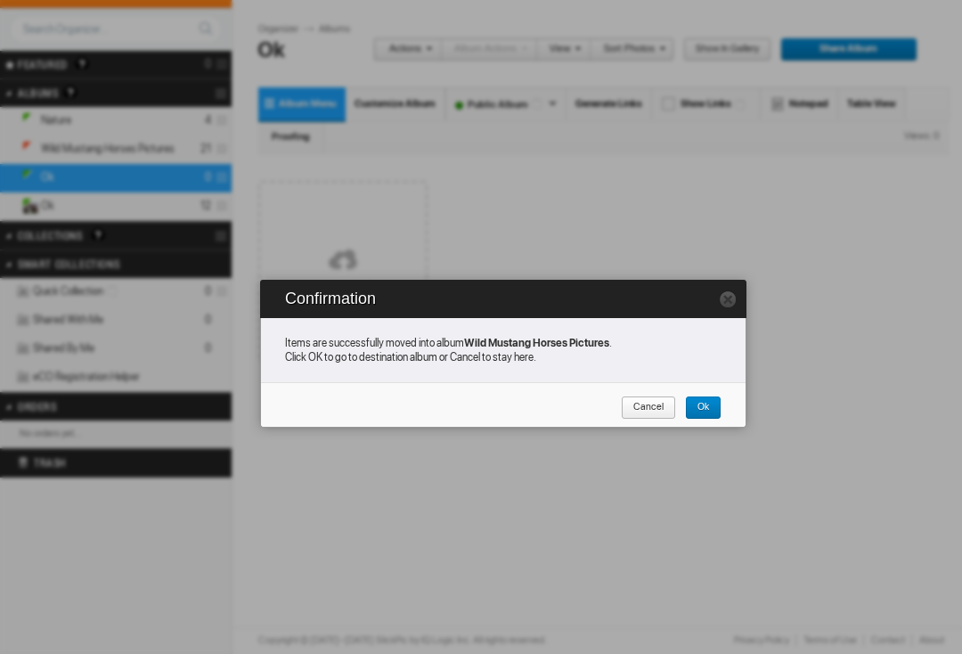
click at [705, 400] on span "Ok" at bounding box center [697, 407] width 24 height 23
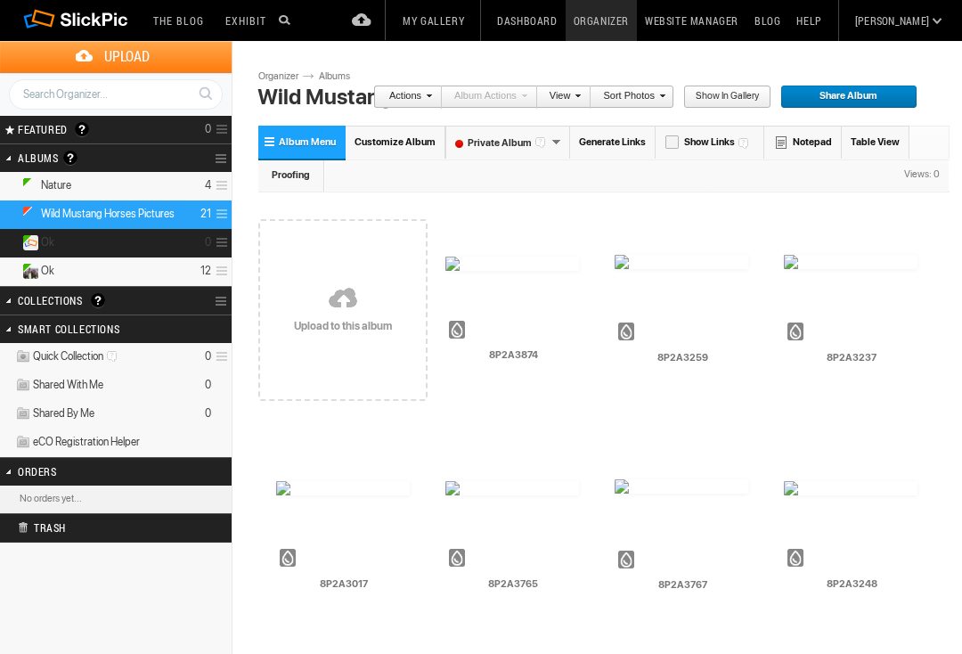
click at [79, 249] on details "Ok 0" at bounding box center [116, 243] width 232 height 28
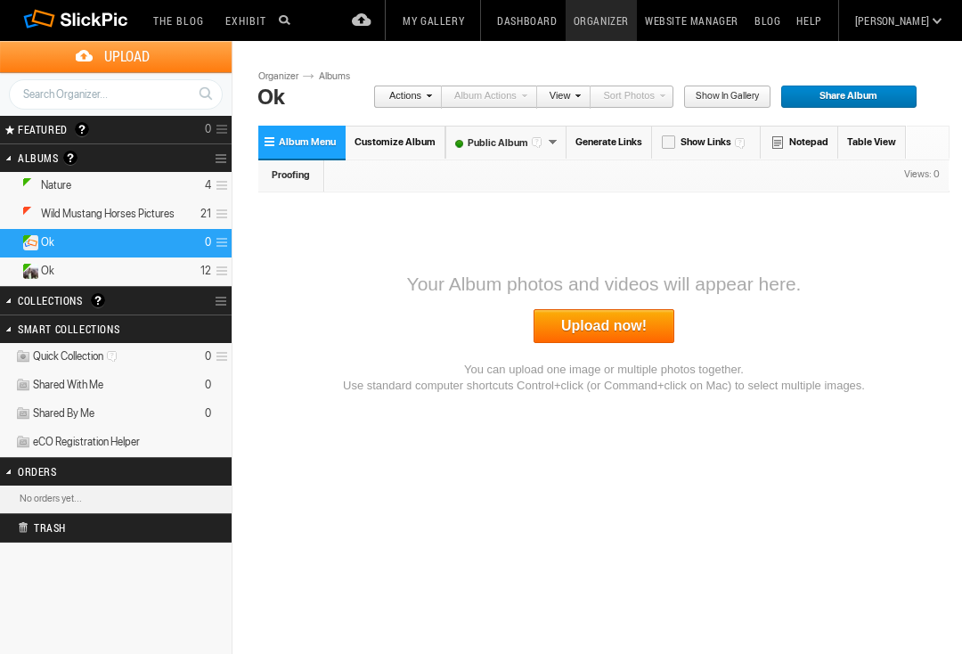
click at [68, 267] on details "Ok 12" at bounding box center [116, 271] width 232 height 28
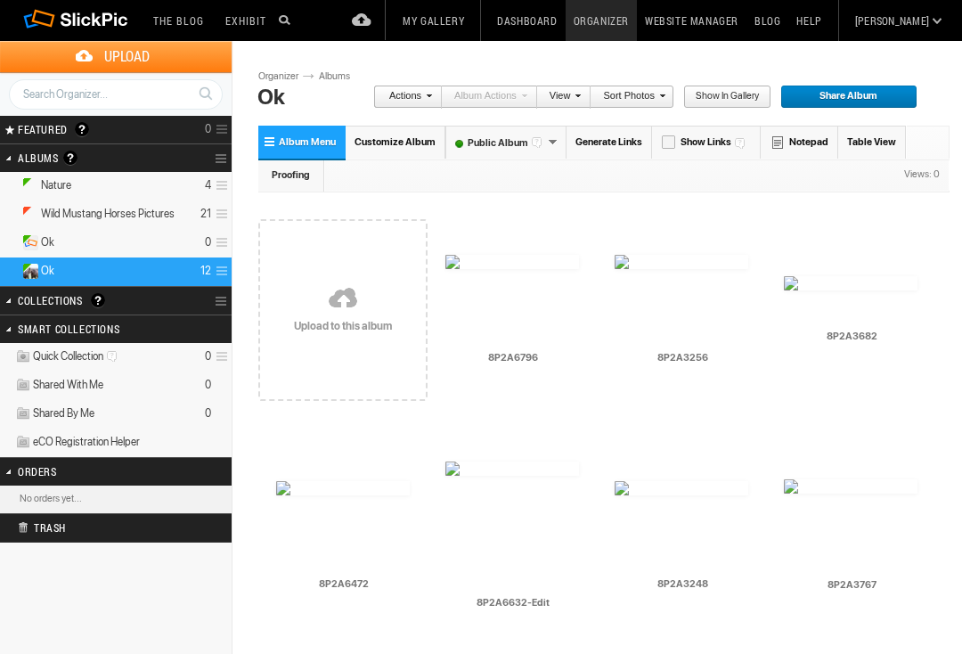
click at [68, 205] on details "Wild Mustang Horses Pictures 21" at bounding box center [116, 214] width 232 height 28
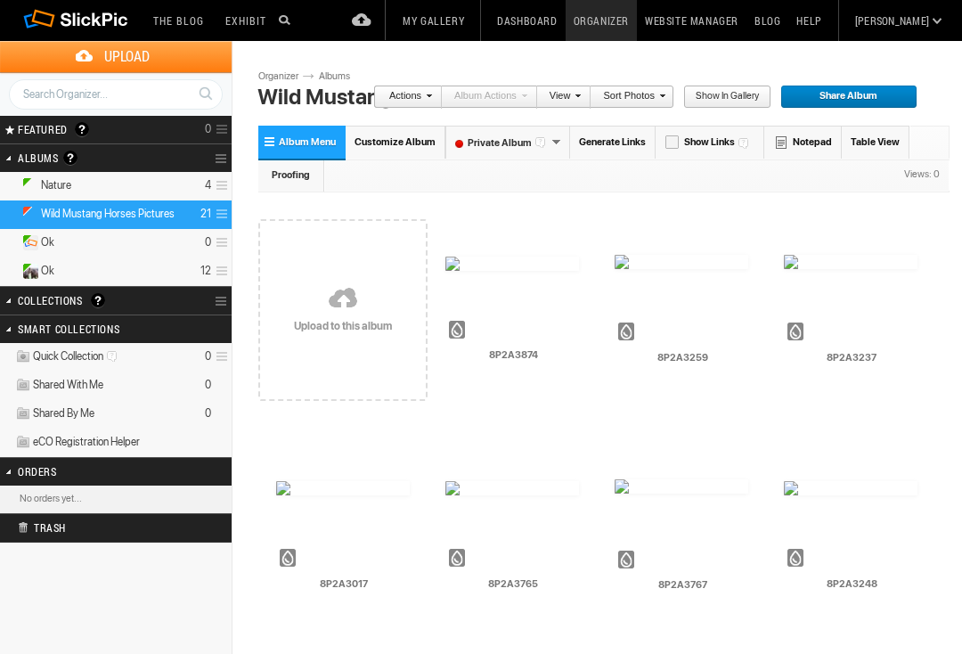
click at [534, 348] on input "8P2A3874" at bounding box center [512, 355] width 135 height 16
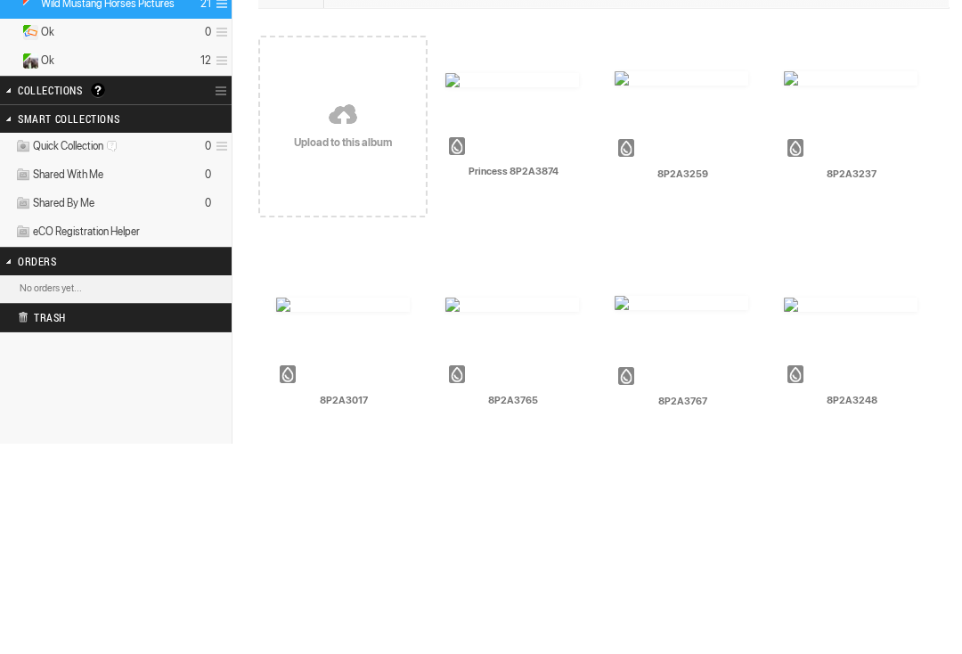
click at [573, 374] on input "Princess 8P2A3874" at bounding box center [512, 382] width 135 height 16
click at [690, 281] on img at bounding box center [681, 288] width 134 height 14
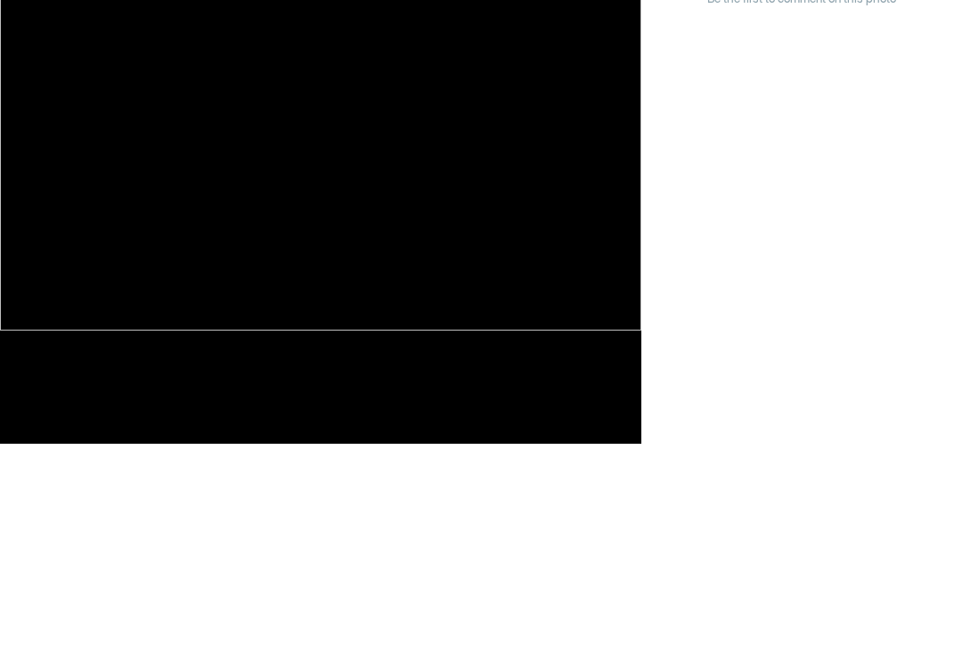
type input "Princess"
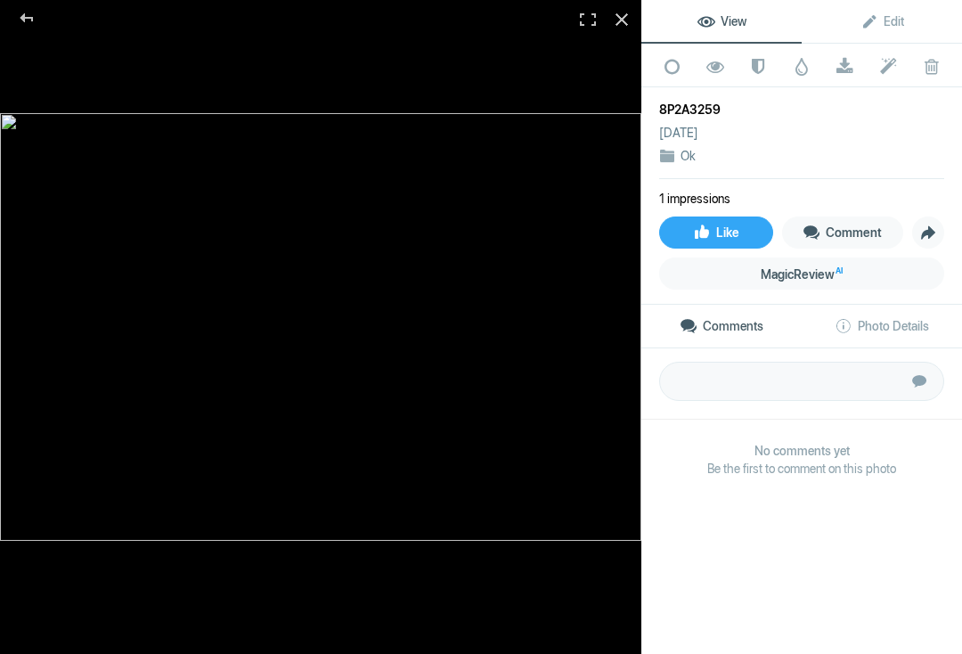
click at [43, 22] on div at bounding box center [27, 18] width 64 height 36
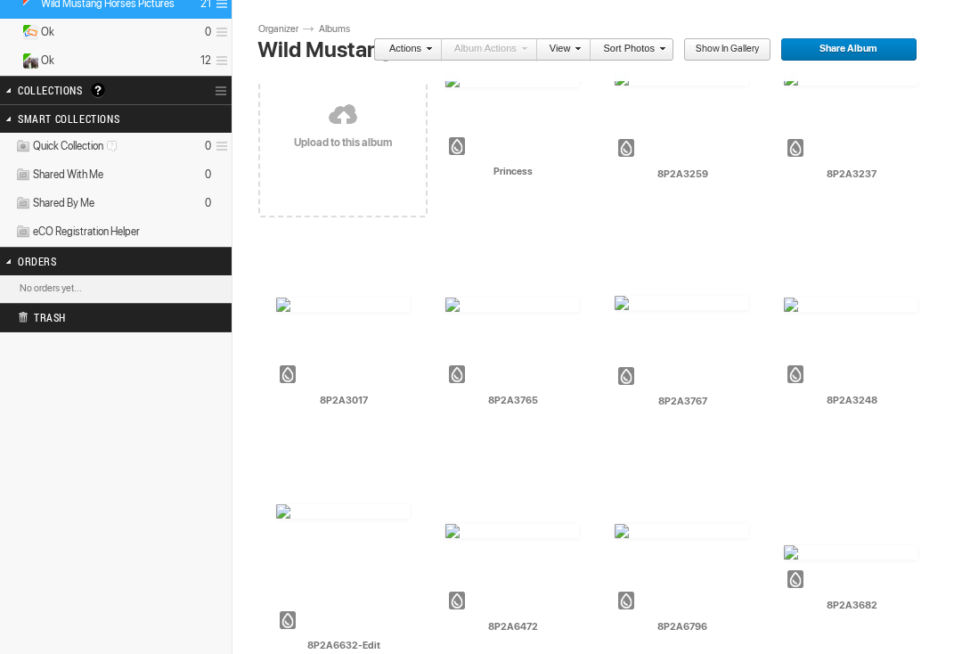
click at [711, 177] on input "8P2A3259" at bounding box center [681, 174] width 135 height 16
click at [647, 175] on input "8P2A3259" at bounding box center [681, 175] width 135 height 16
type input "Rosie 8P2A3259"
click at [816, 179] on input "8P2A3237" at bounding box center [851, 175] width 135 height 16
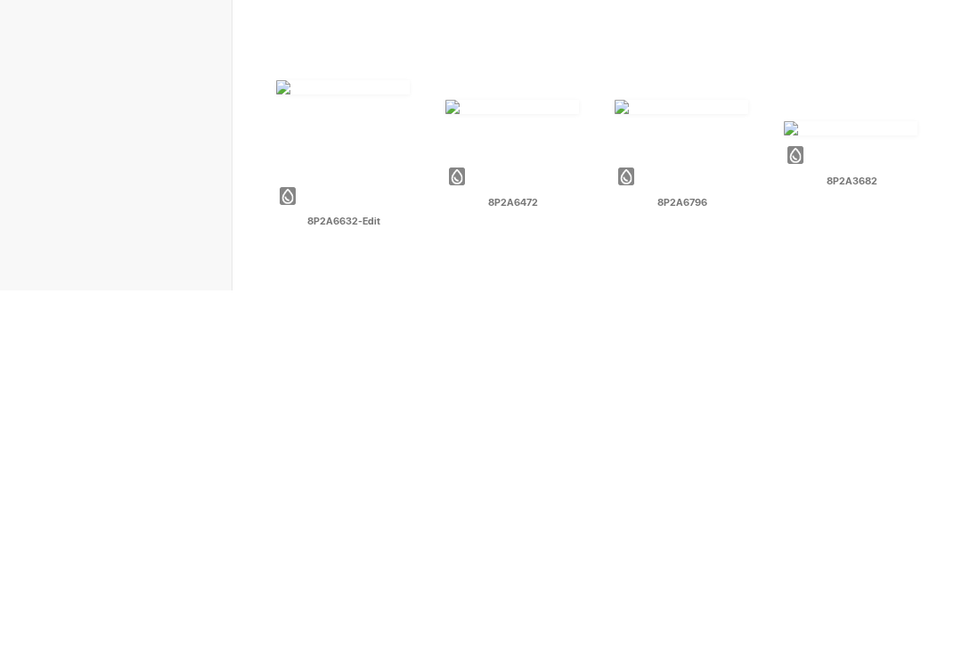
scroll to position [272, 0]
click at [698, 462] on img at bounding box center [681, 469] width 134 height 14
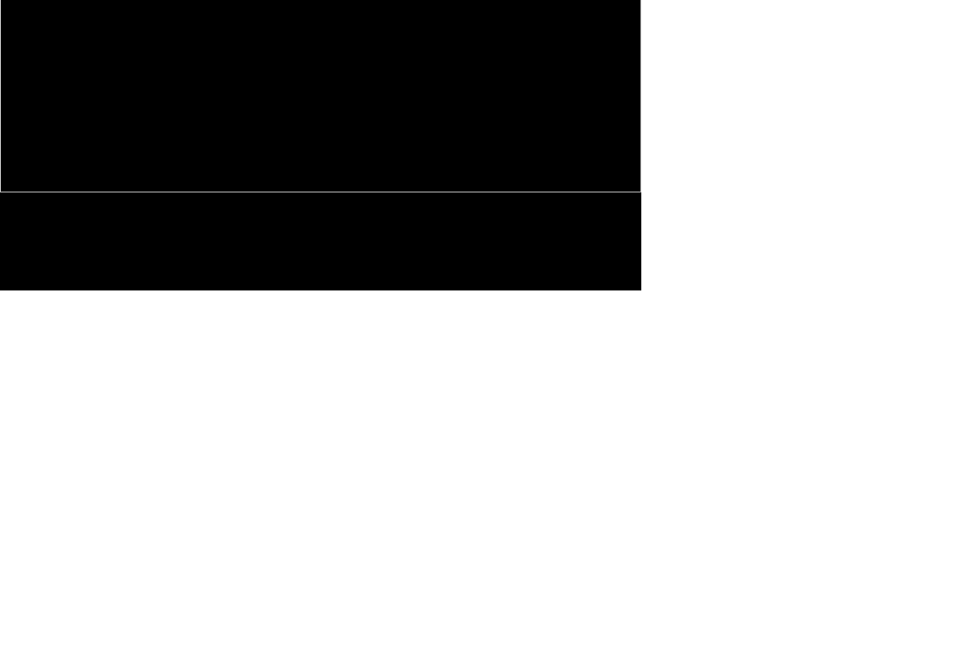
type input "Lou 8P2A3237"
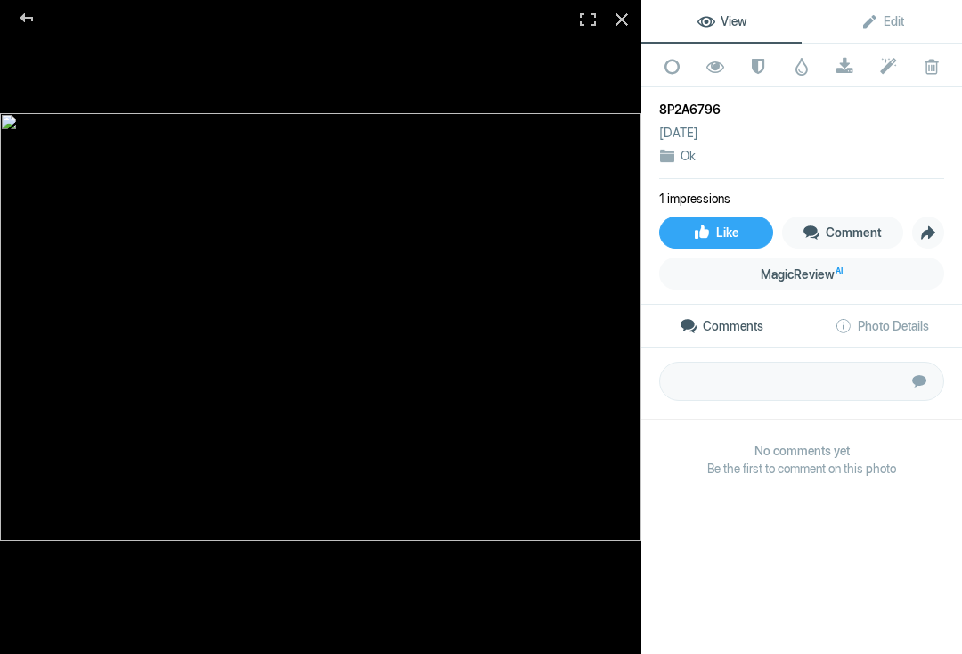
scroll to position [665, 0]
click at [34, 12] on div at bounding box center [27, 18] width 64 height 36
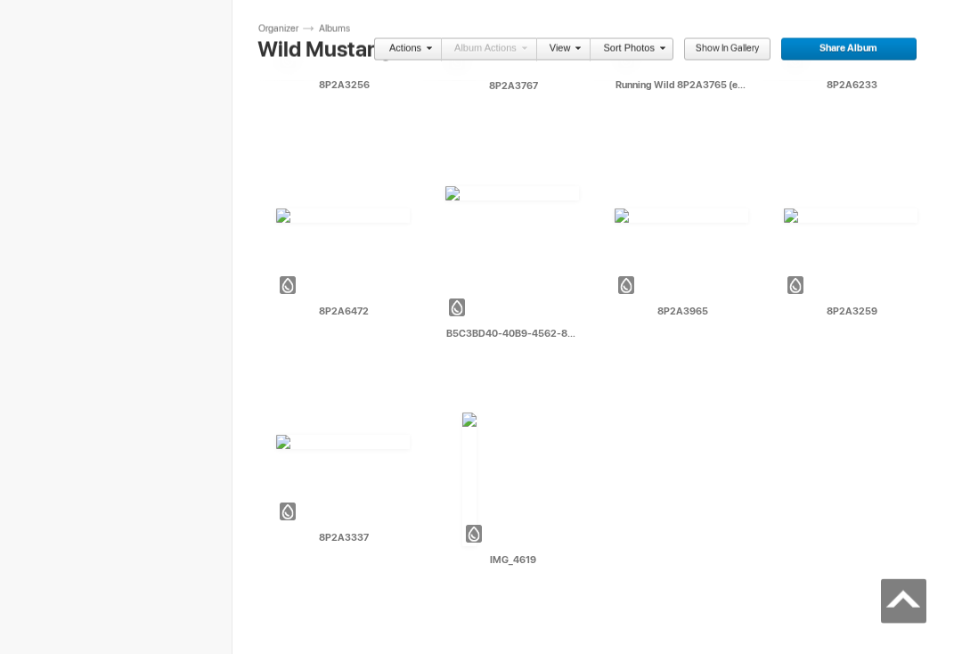
scroll to position [977, 0]
click at [317, 305] on input "8P2A6472" at bounding box center [343, 312] width 135 height 16
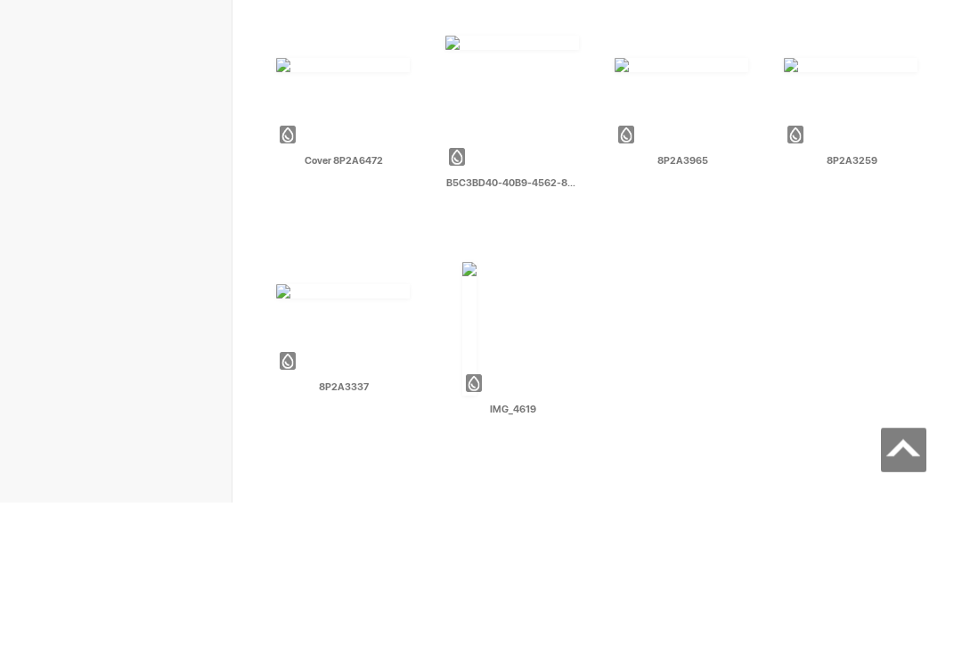
type input "Cover 8P2A6472"
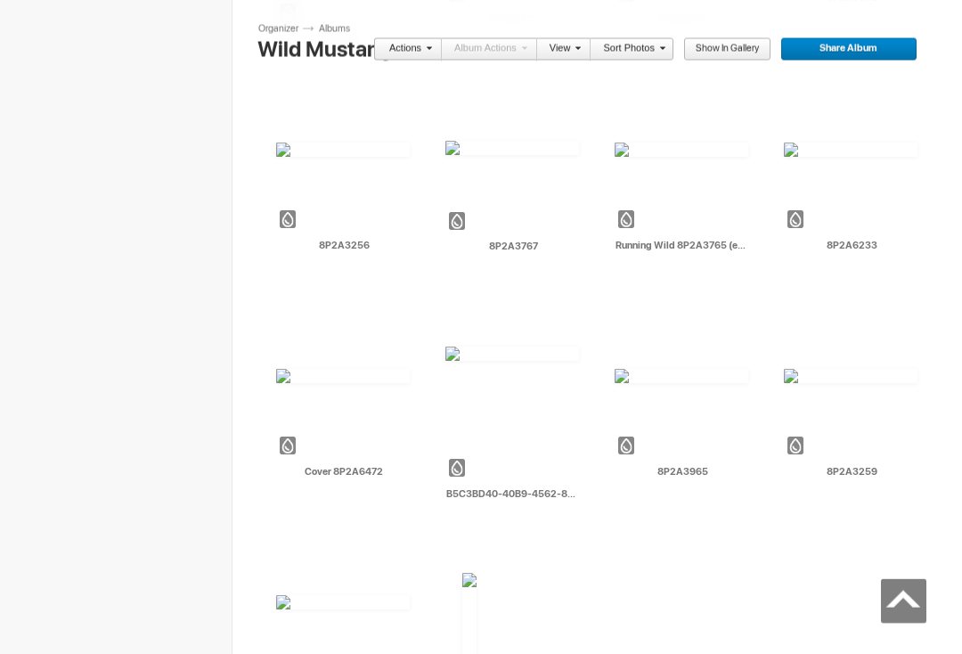
scroll to position [842, 0]
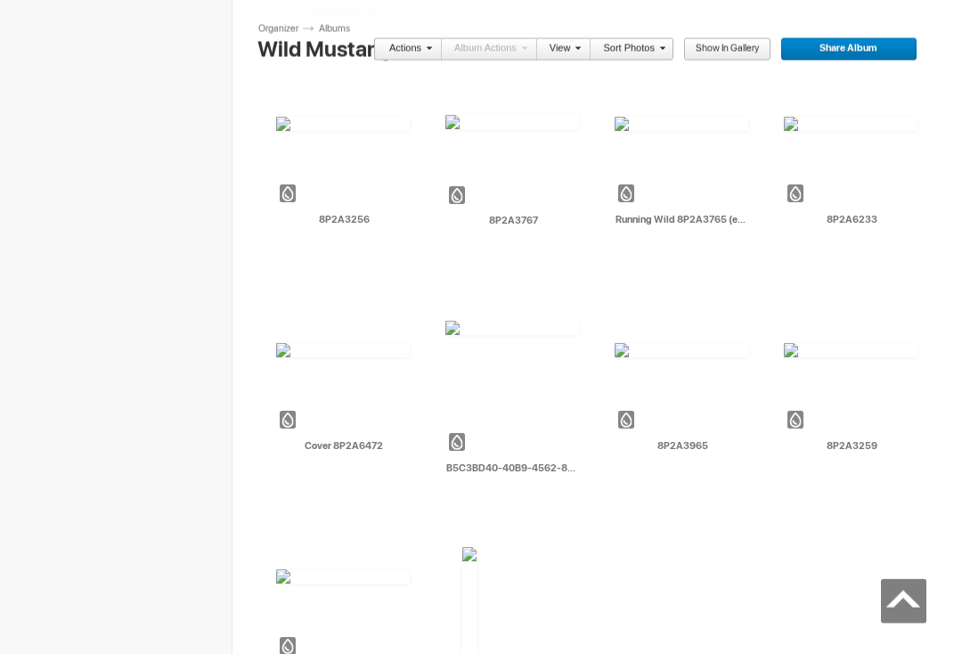
click at [792, 339] on td "AI 8P2A3259 HTML: Direct: Forum: Photo ID: 22820299 More..." at bounding box center [851, 388] width 134 height 205
click at [839, 357] on img at bounding box center [851, 350] width 134 height 14
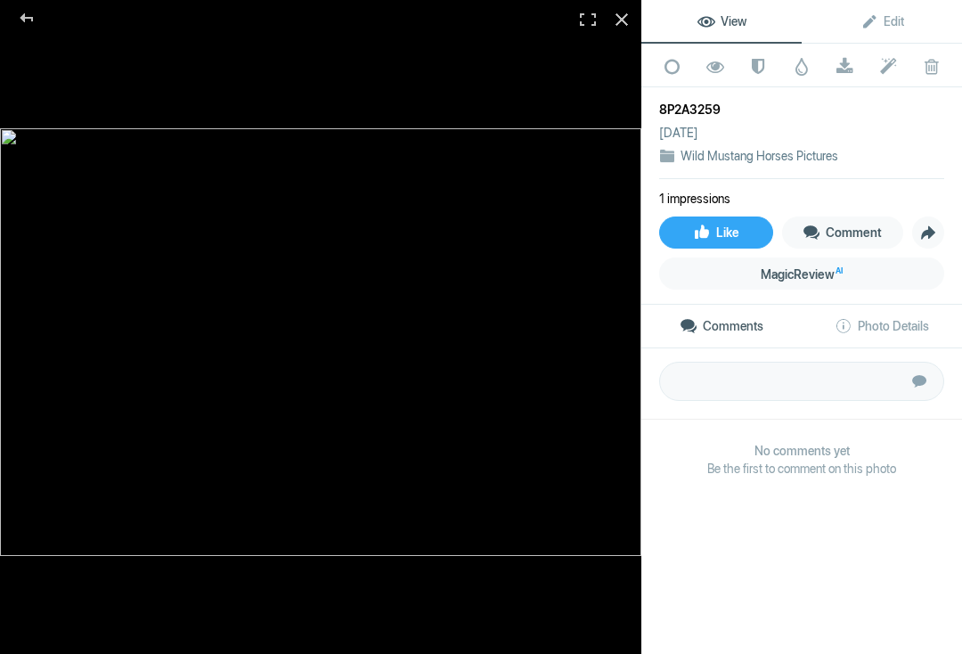
click at [931, 67] on span at bounding box center [931, 67] width 44 height 18
click at [877, 100] on div "8P2A3259 Apr 26, 2019 Wild Mustang Horses Pictures" at bounding box center [801, 133] width 285 height 92
click at [33, 20] on div at bounding box center [27, 18] width 64 height 36
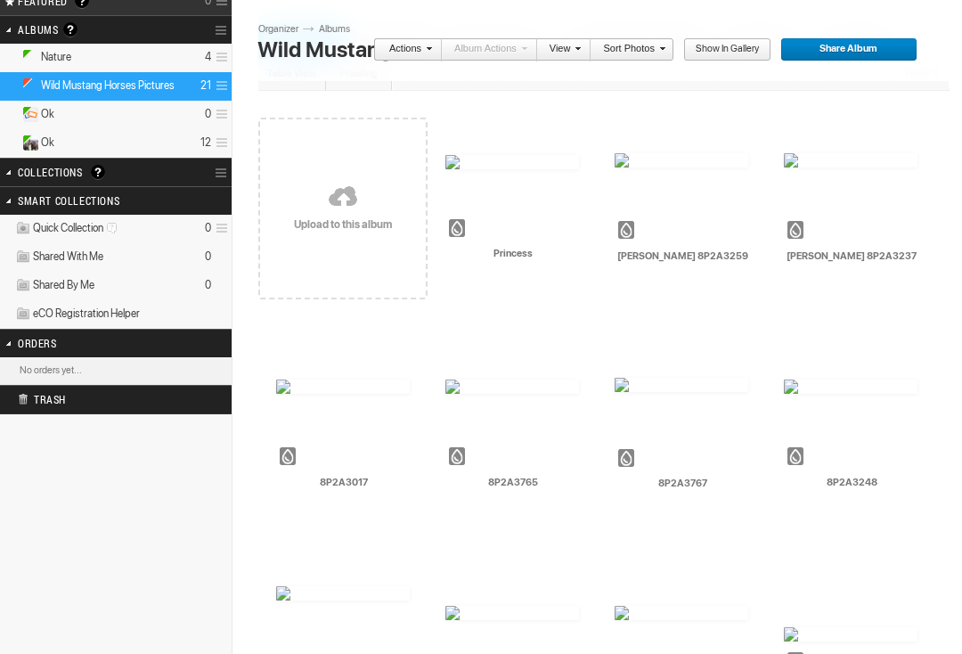
scroll to position [127, 0]
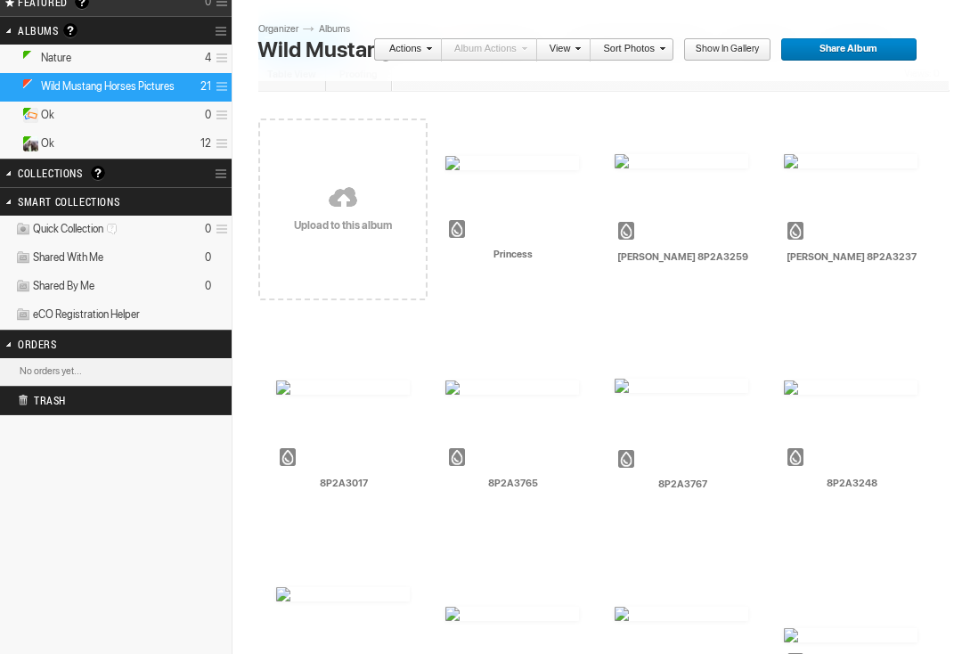
click at [697, 168] on img at bounding box center [681, 161] width 134 height 14
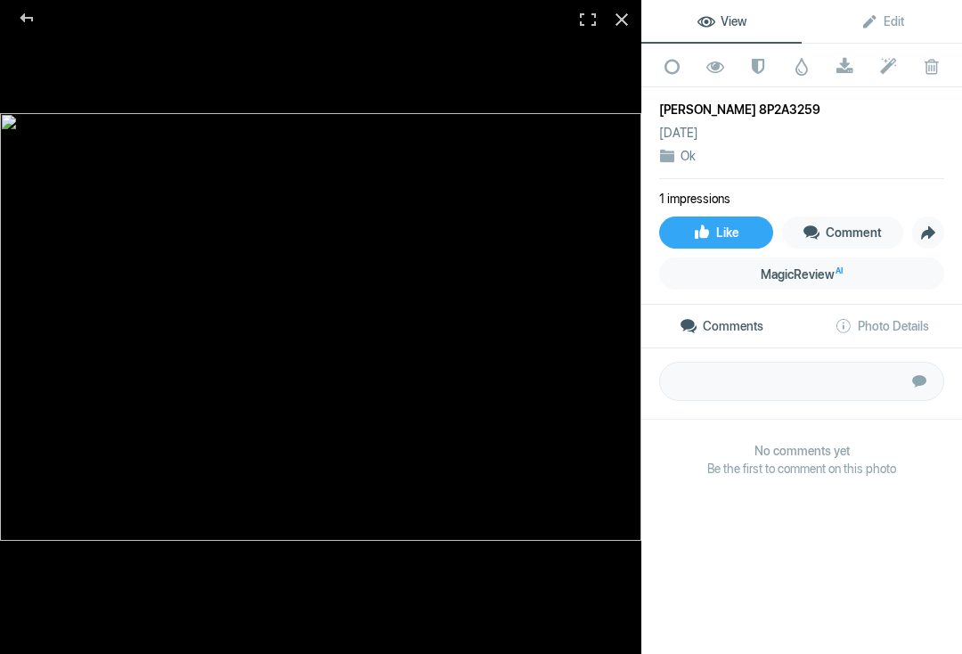
click at [28, 12] on div at bounding box center [27, 18] width 64 height 36
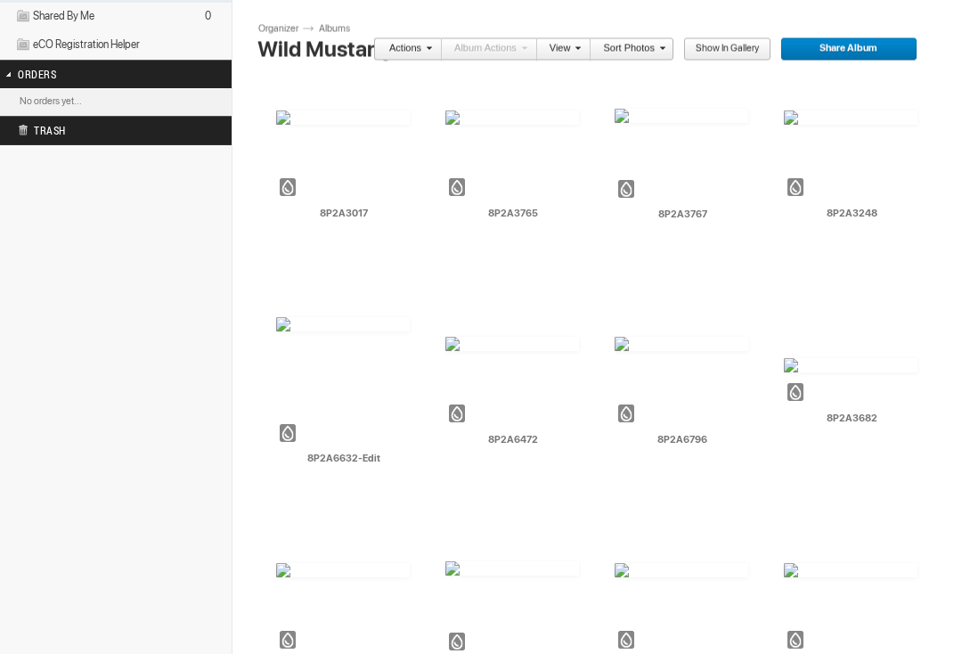
scroll to position [401, 0]
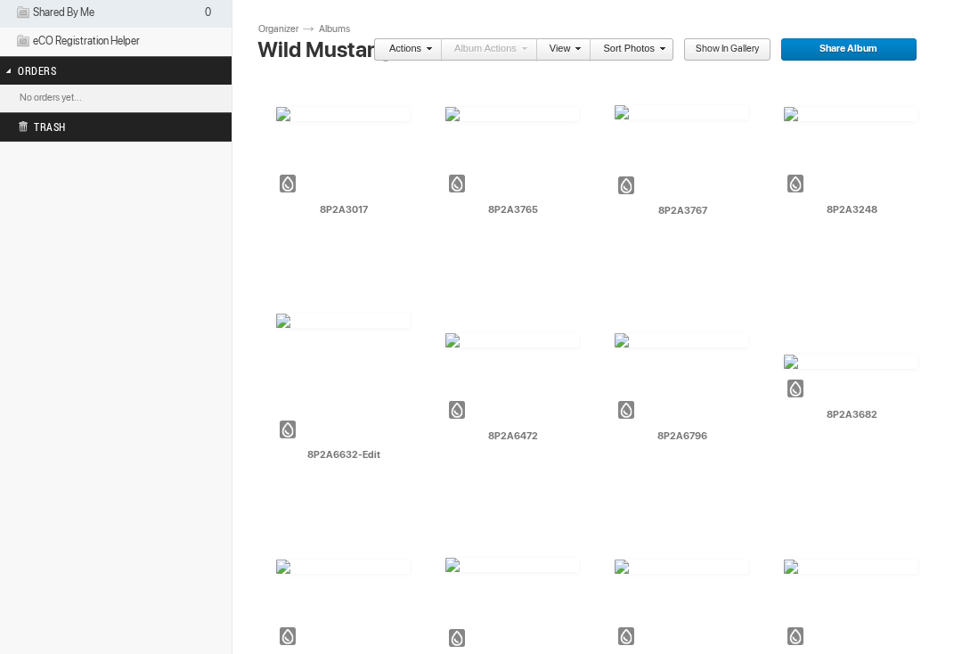
click at [304, 328] on img at bounding box center [343, 320] width 134 height 14
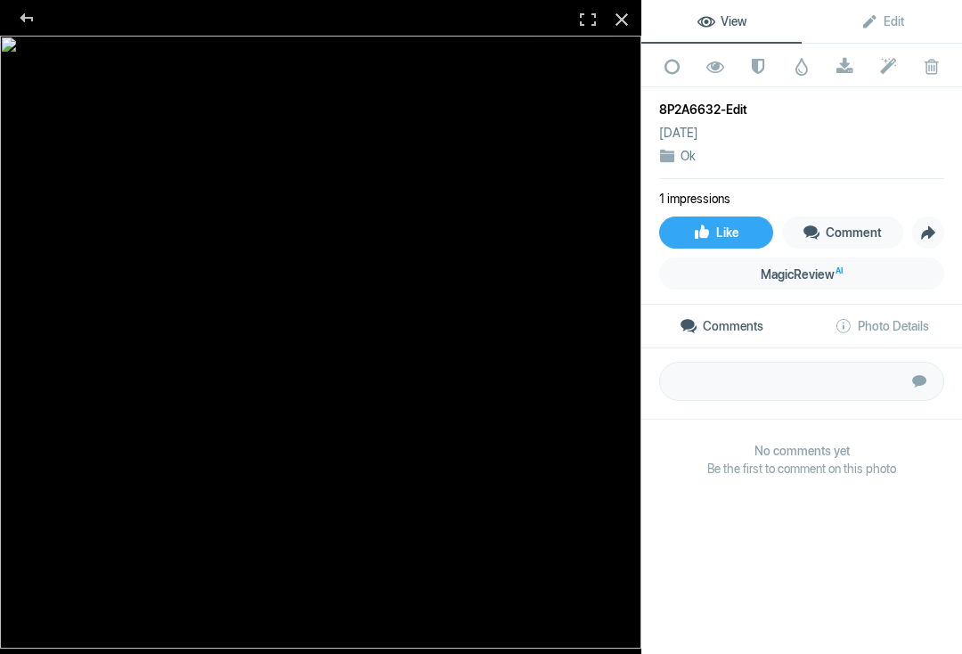
click at [30, 17] on div at bounding box center [27, 18] width 64 height 36
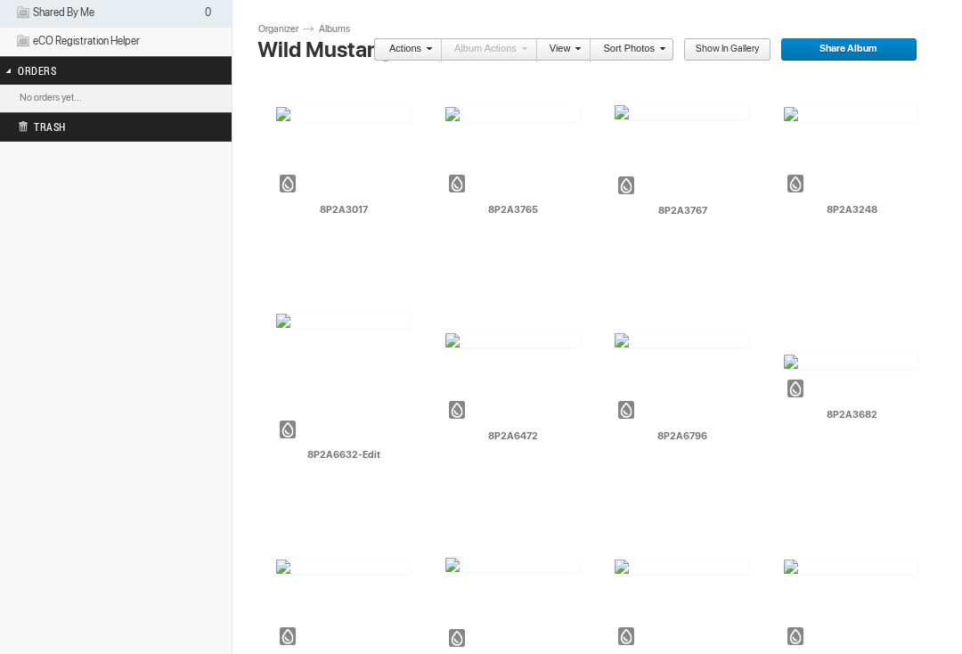
click at [321, 328] on img at bounding box center [343, 320] width 134 height 14
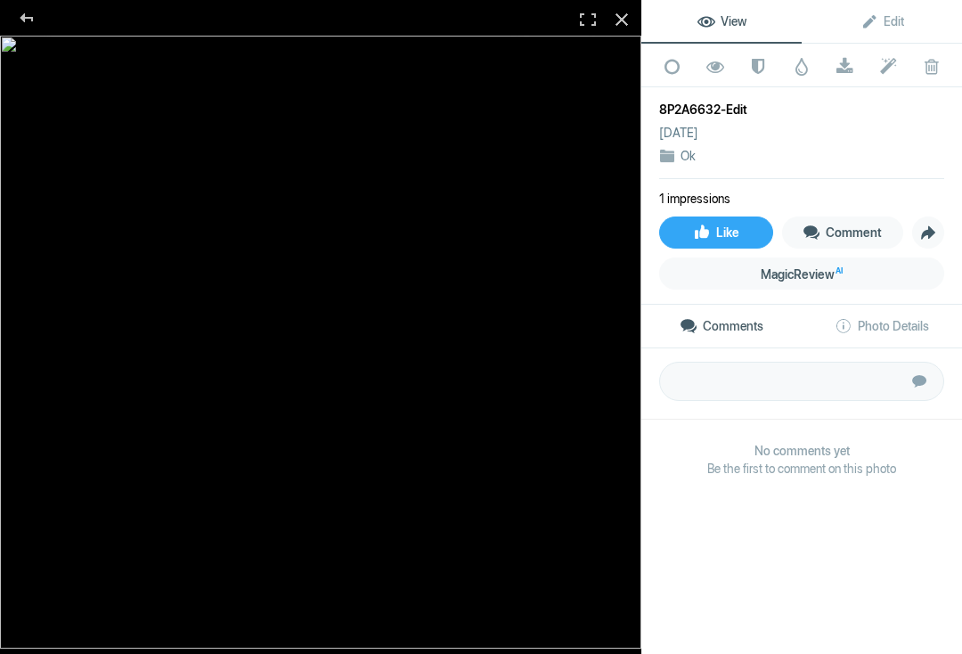
click at [736, 102] on div "8P2A6632-Edit" at bounding box center [801, 110] width 285 height 18
click at [867, 17] on span "Edit" at bounding box center [882, 21] width 44 height 14
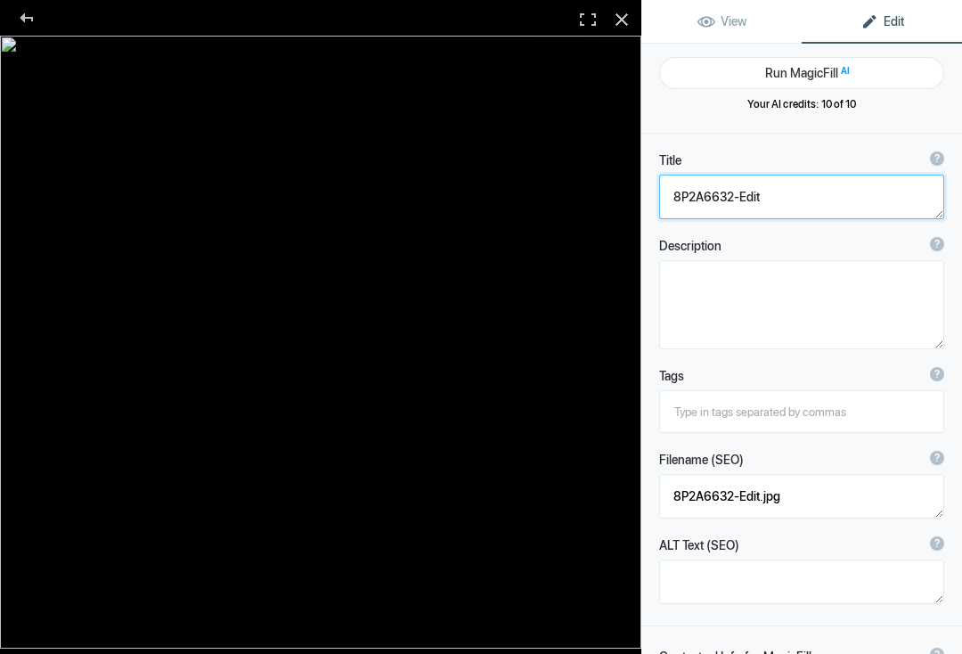
click at [673, 199] on textarea at bounding box center [801, 197] width 285 height 45
type textarea "Shampoo 8P2A6632-Edit"
click at [25, 23] on div at bounding box center [27, 18] width 64 height 36
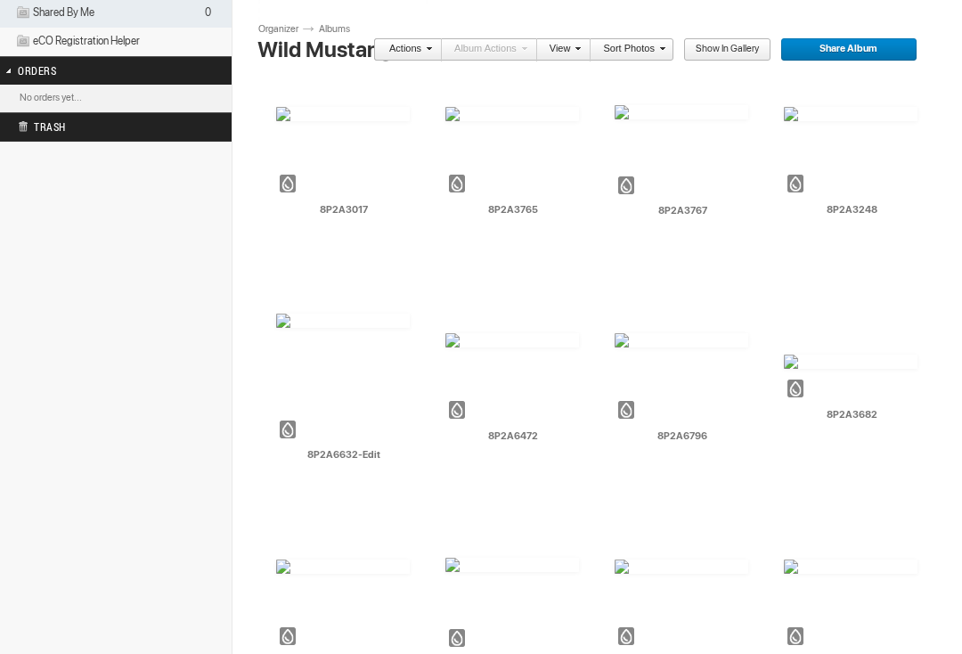
click at [316, 453] on input "8P2A6632-Edit" at bounding box center [343, 455] width 135 height 16
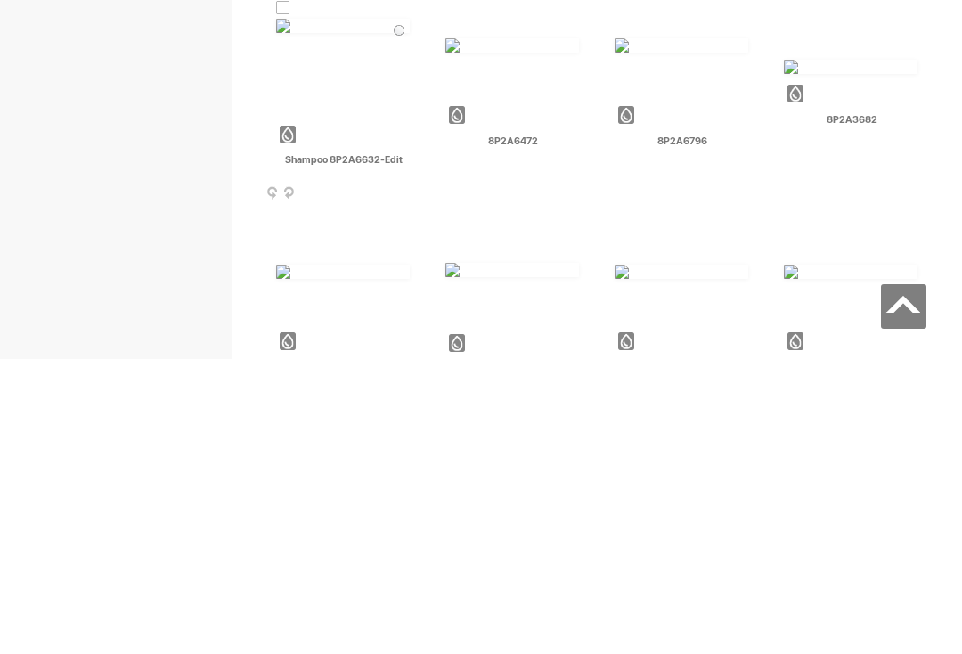
type input "Shampoo 8P2A6632-Edit"
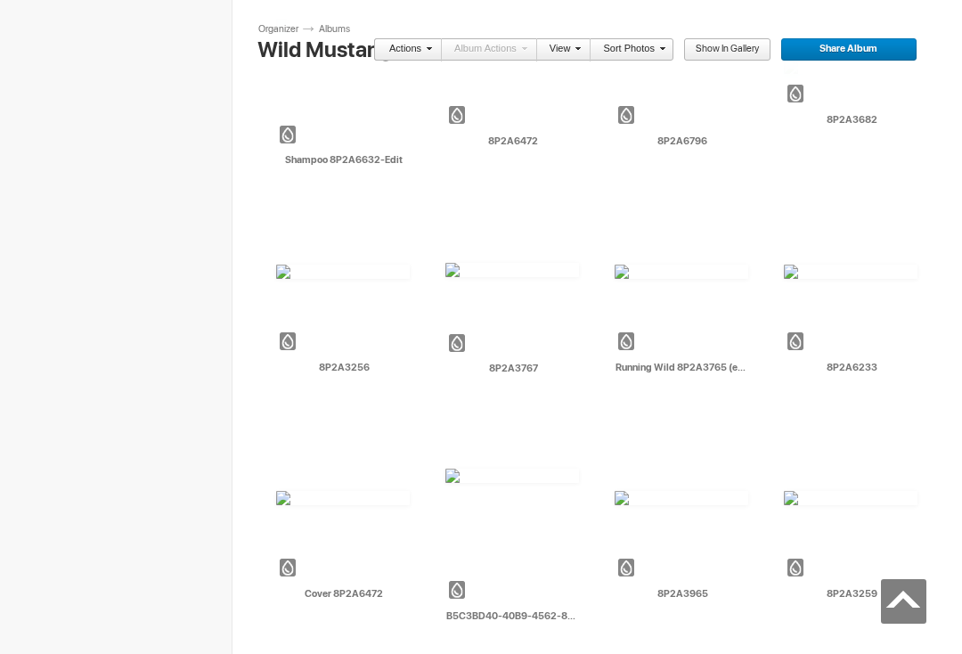
click at [533, 483] on img at bounding box center [512, 475] width 134 height 14
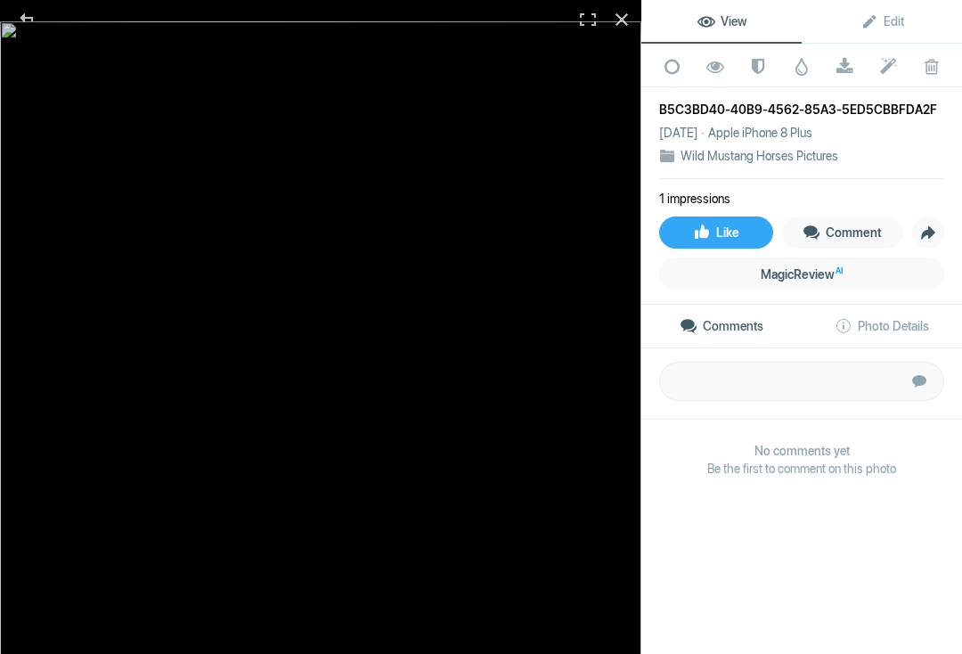
click at [43, 26] on div at bounding box center [27, 18] width 64 height 36
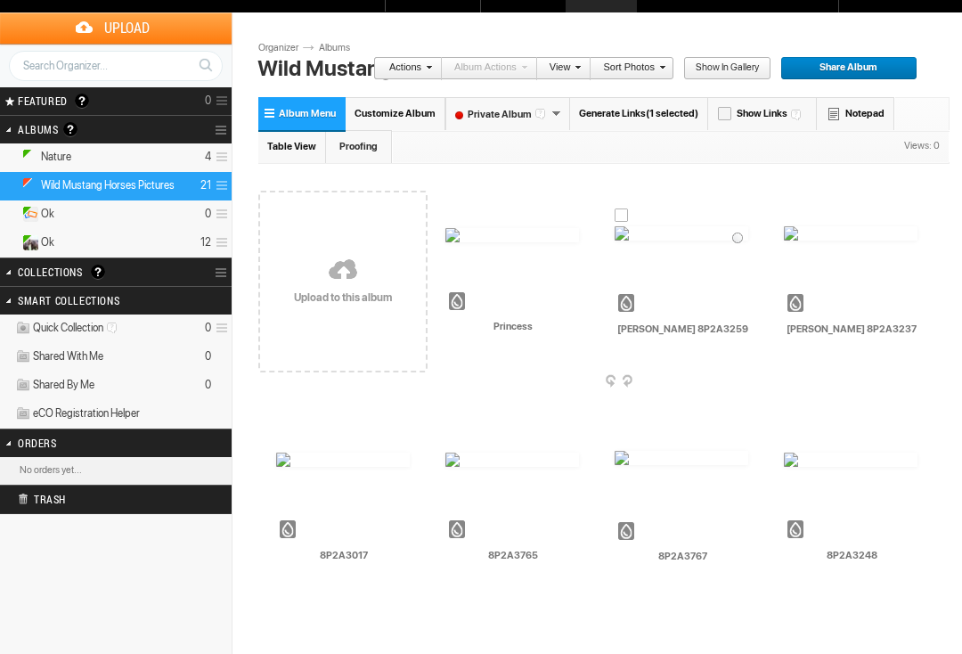
scroll to position [0, 0]
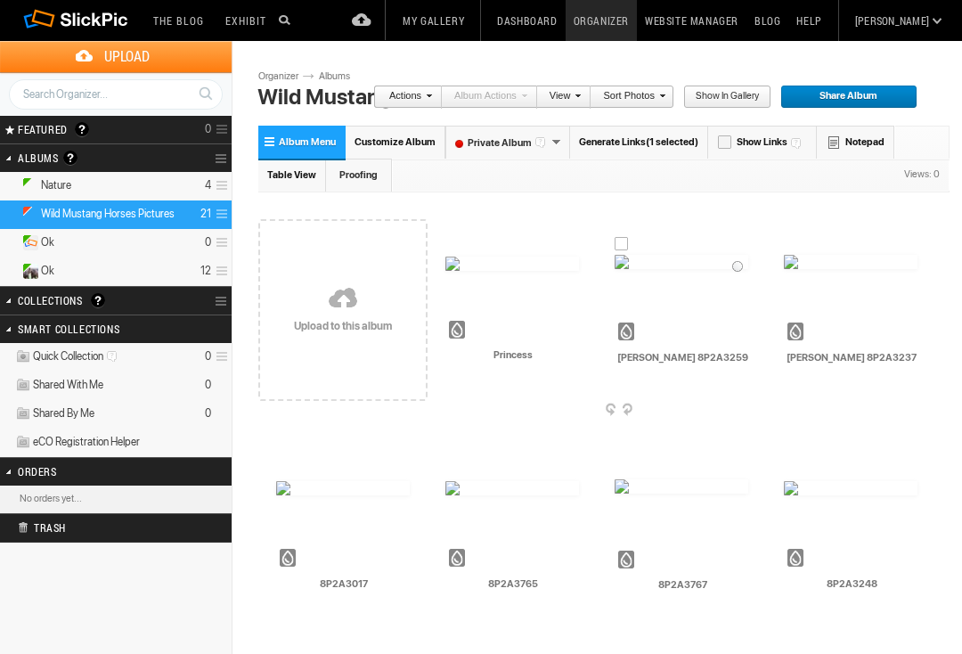
click at [27, 126] on span "FEATURED" at bounding box center [39, 129] width 55 height 14
click at [38, 127] on span "FEATURED" at bounding box center [39, 129] width 55 height 14
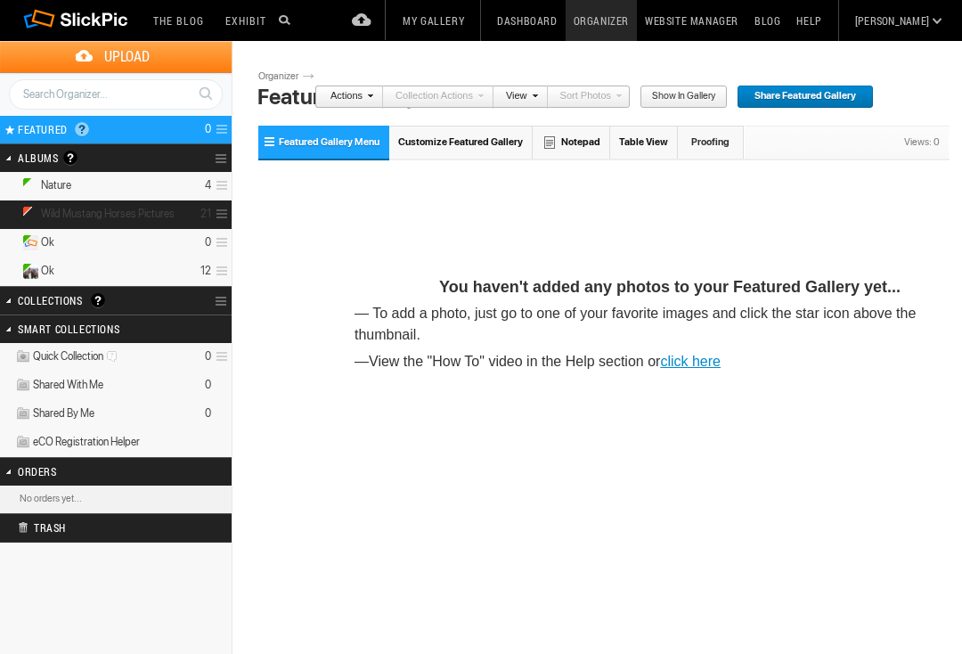
click at [68, 202] on details "Wild Mustang Horses Pictures 21" at bounding box center [116, 214] width 232 height 28
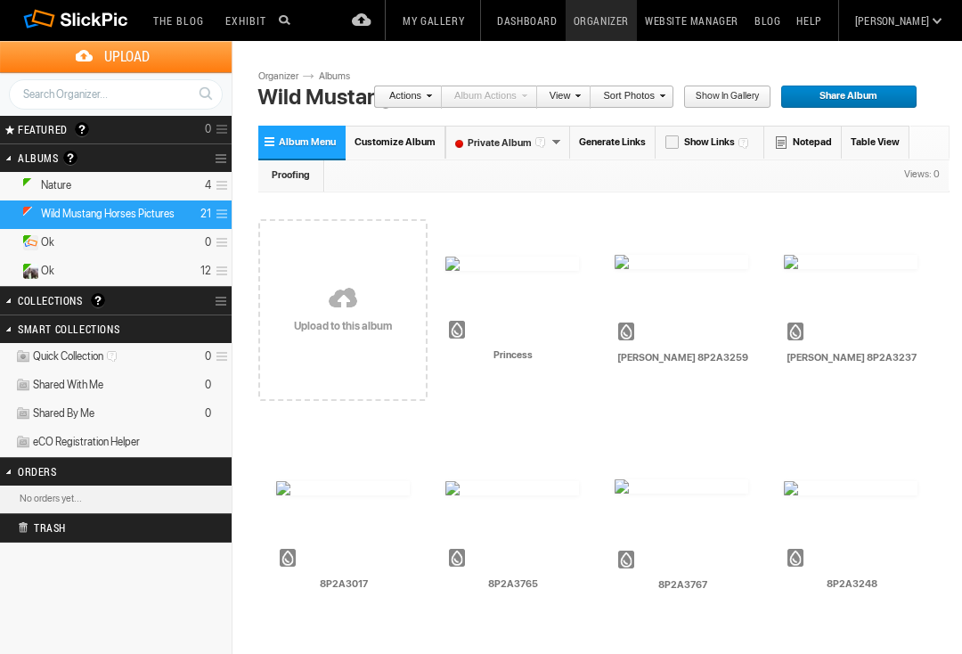
click at [513, 256] on img at bounding box center [512, 263] width 134 height 14
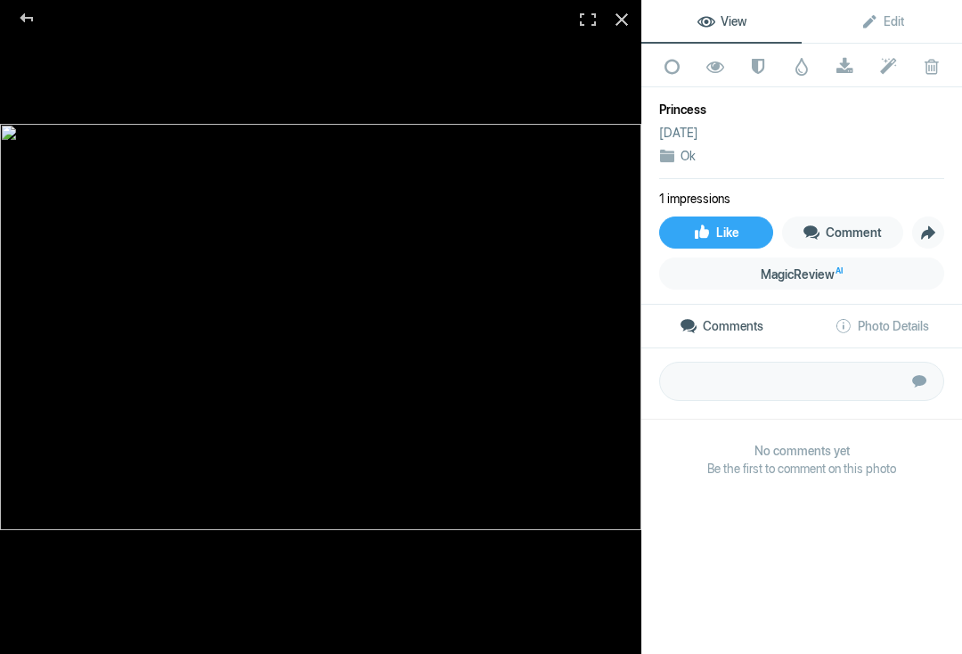
click at [5, 42] on div at bounding box center [320, 327] width 641 height 654
click at [4, 41] on div at bounding box center [320, 327] width 641 height 654
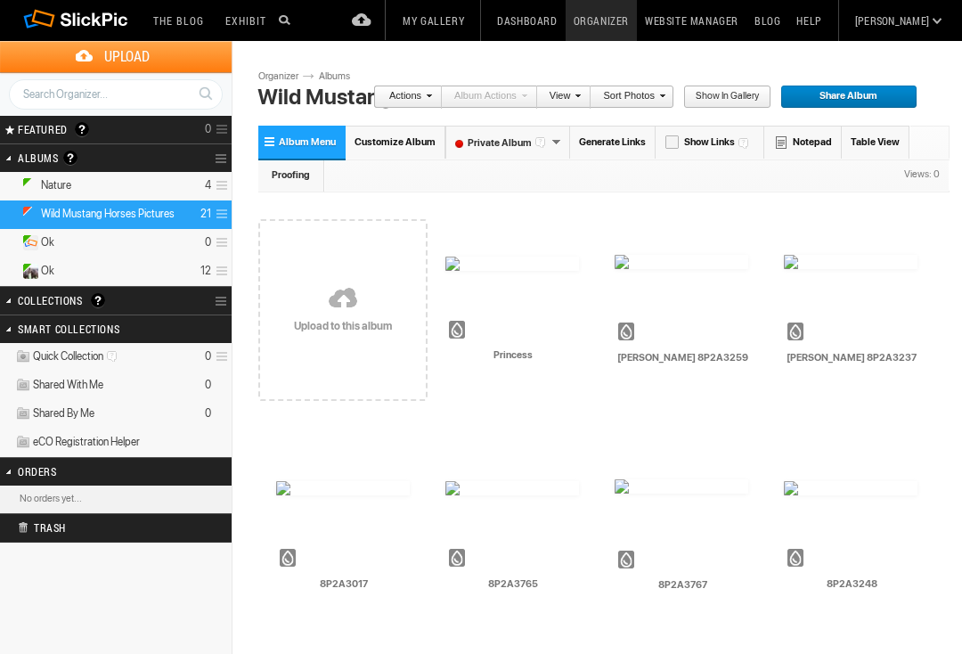
click at [573, 251] on div at bounding box center [573, 245] width 16 height 14
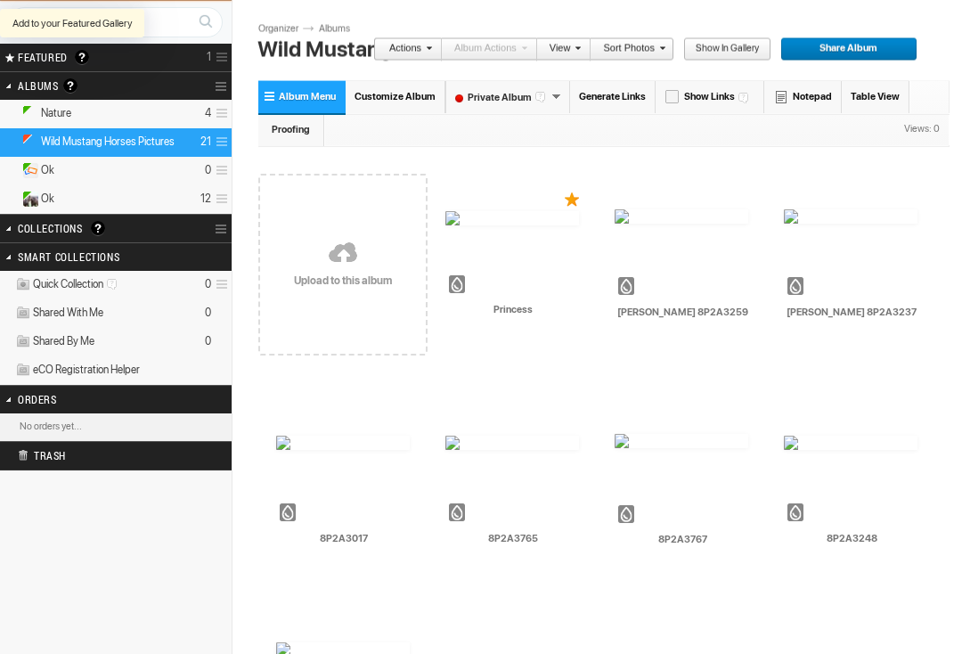
scroll to position [72, 0]
click at [726, 429] on td "AI 8P2A3767 HTML: Direct: Forum: Photo ID: 22713924 More..." at bounding box center [681, 480] width 134 height 205
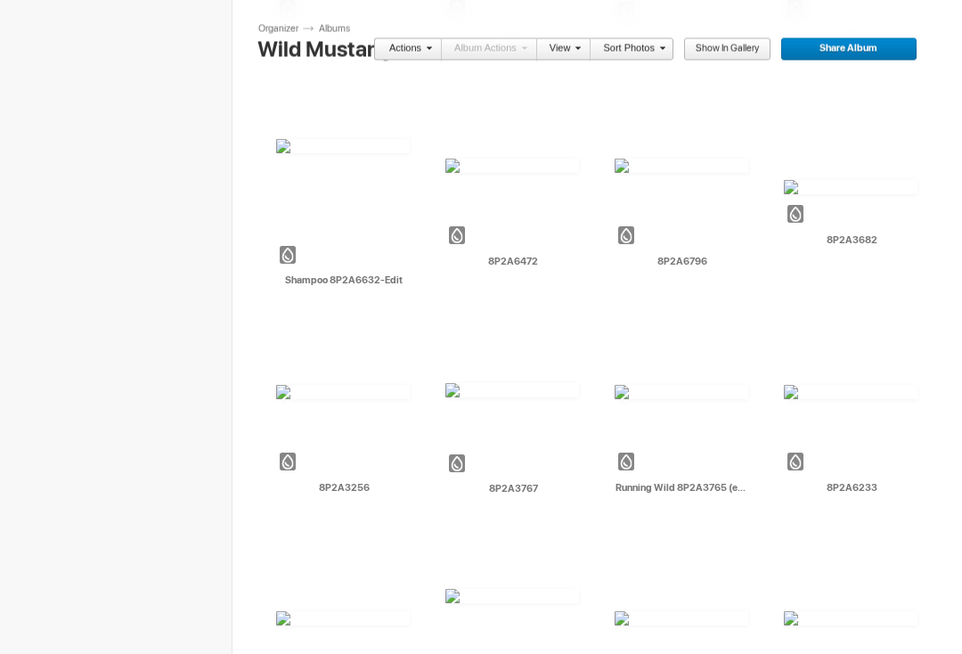
scroll to position [542, 0]
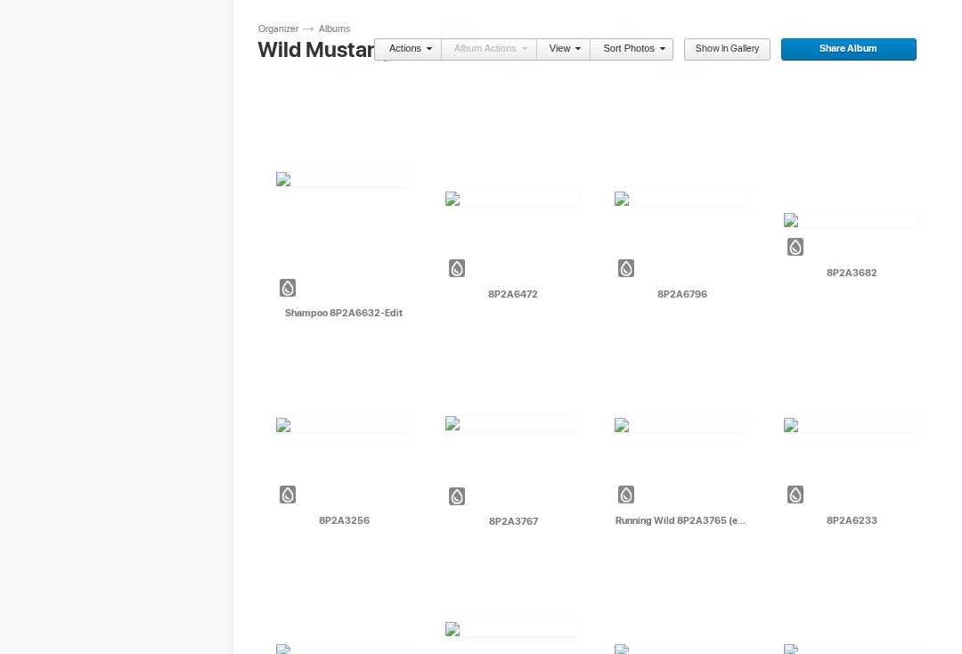
click at [572, 175] on div at bounding box center [573, 180] width 16 height 14
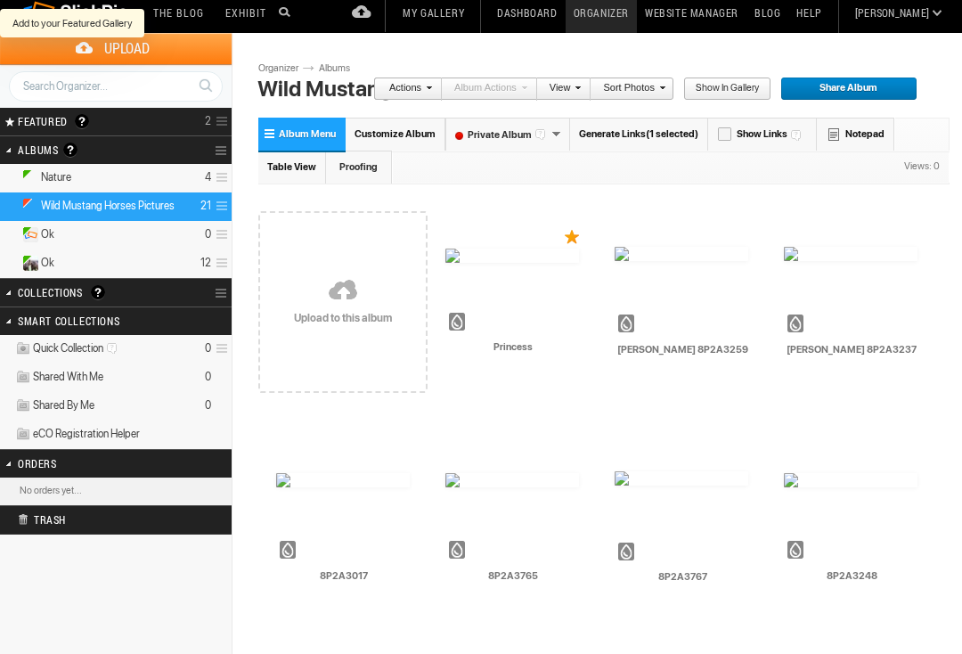
scroll to position [0, 0]
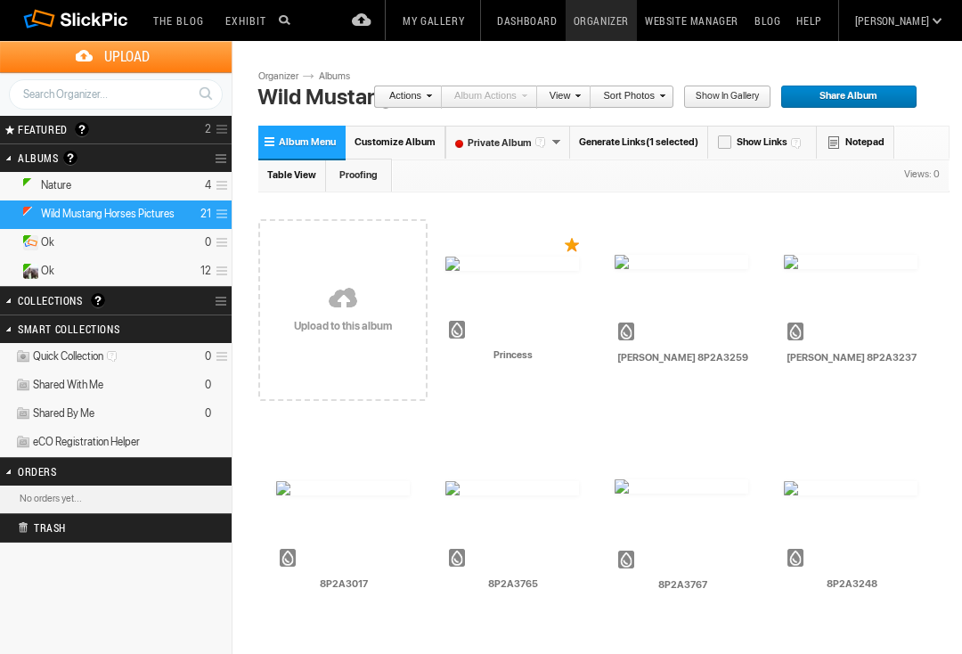
click at [61, 122] on span "FEATURED" at bounding box center [39, 129] width 55 height 14
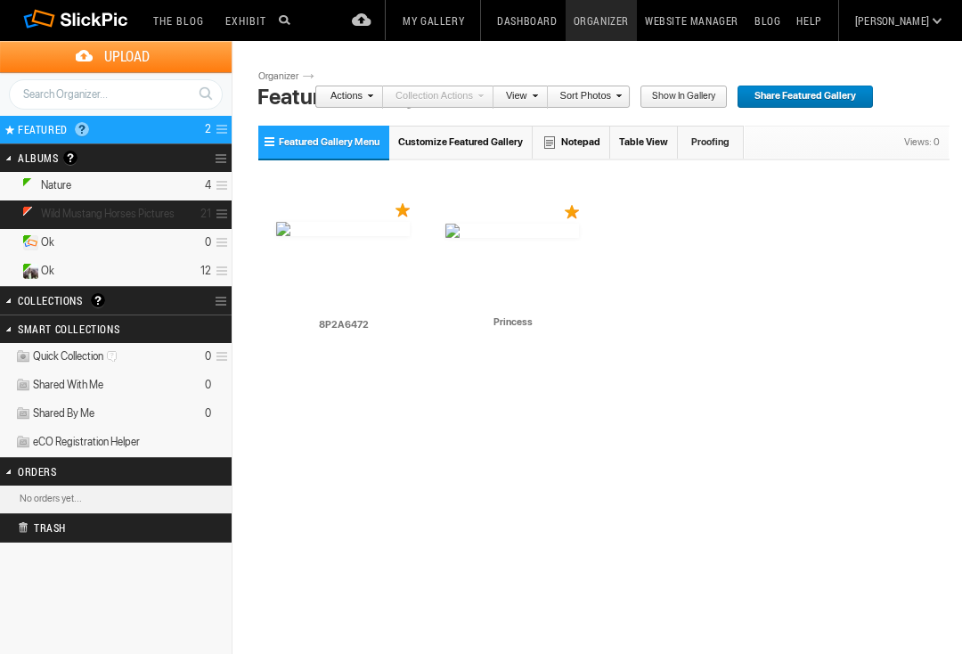
click at [74, 204] on details "Wild Mustang Horses Pictures 21" at bounding box center [116, 214] width 232 height 28
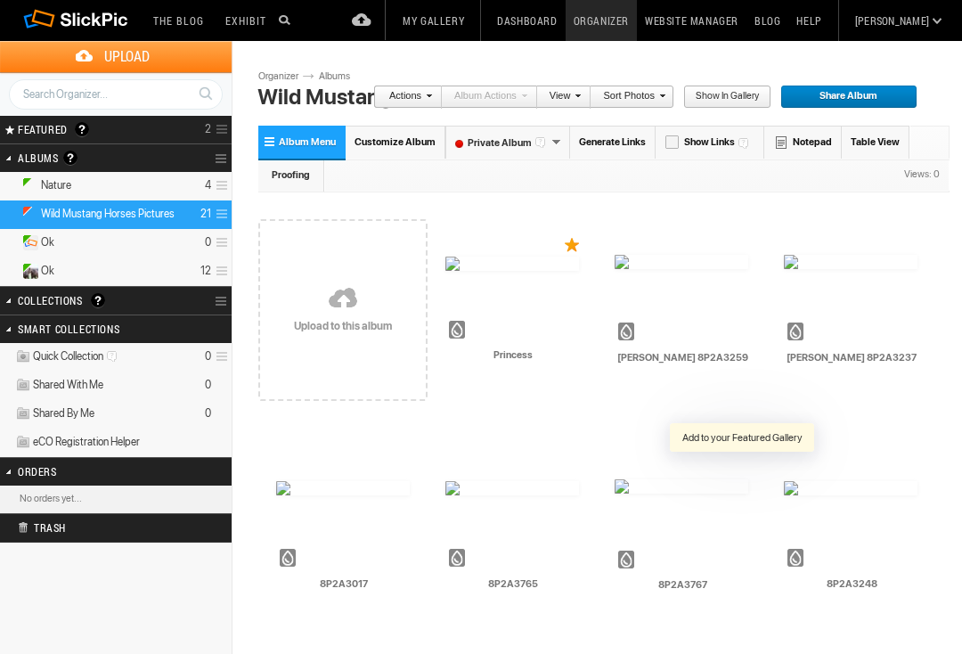
click at [734, 470] on div at bounding box center [742, 467] width 16 height 14
click at [54, 126] on span "FEATURED" at bounding box center [39, 129] width 55 height 14
click at [41, 131] on span "FEATURED" at bounding box center [39, 129] width 55 height 14
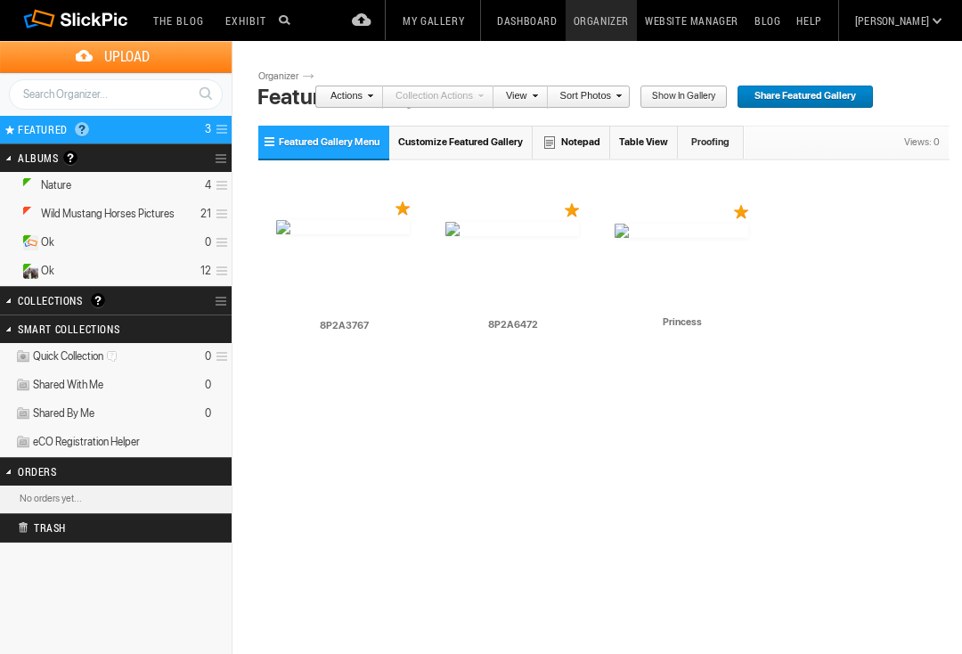
click at [46, 93] on input "text" at bounding box center [116, 94] width 214 height 30
click at [917, 248] on div "Drop your photos here AI 8P2A3767 HTML: Direct: Forum: Photo ID: 22713924 More.…" at bounding box center [603, 277] width 691 height 226
click at [184, 16] on link "The Blog" at bounding box center [178, 20] width 69 height 41
